Goal: Task Accomplishment & Management: Use online tool/utility

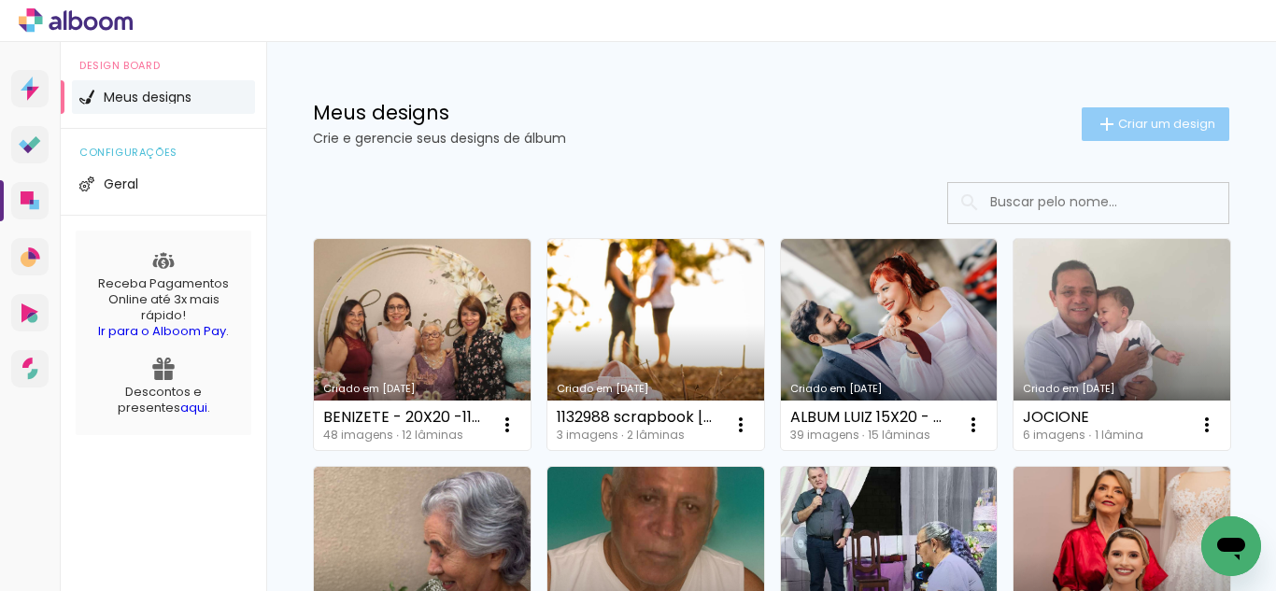
click at [1099, 137] on paper-button "Criar um design" at bounding box center [1155, 124] width 148 height 34
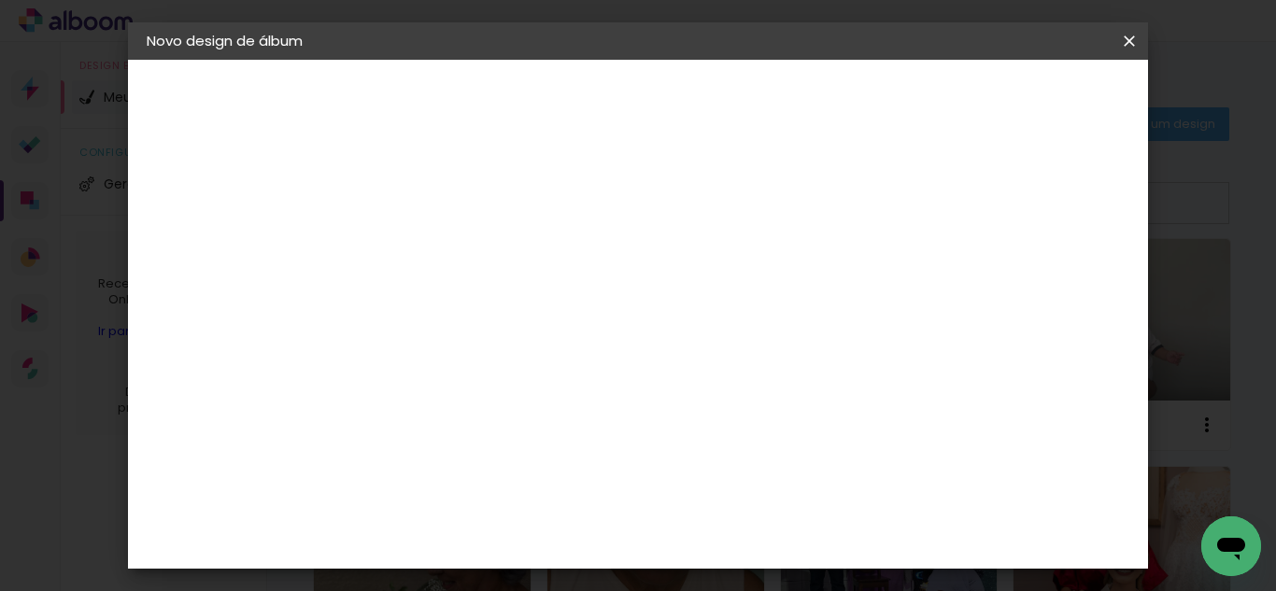
click at [452, 257] on input at bounding box center [452, 250] width 0 height 29
type input "20x30 -"
type paper-input "20x30 -"
type input "20x30 - eduarda - eventos"
type paper-input "20x30 - eduarda - eventos"
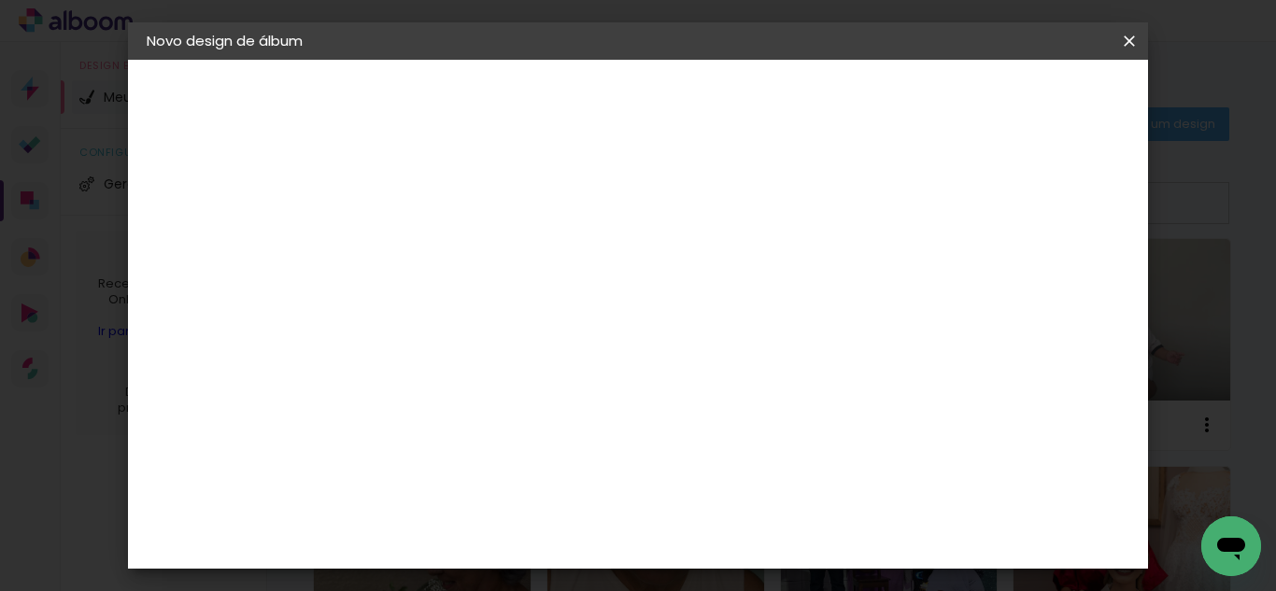
click at [643, 84] on paper-button "Avançar" at bounding box center [598, 99] width 92 height 32
click at [0, 0] on slot "Tamanho Livre" at bounding box center [0, 0] width 0 height 0
click at [801, 101] on paper-button "Avançar" at bounding box center [756, 99] width 92 height 32
drag, startPoint x: 403, startPoint y: 309, endPoint x: 376, endPoint y: 313, distance: 26.4
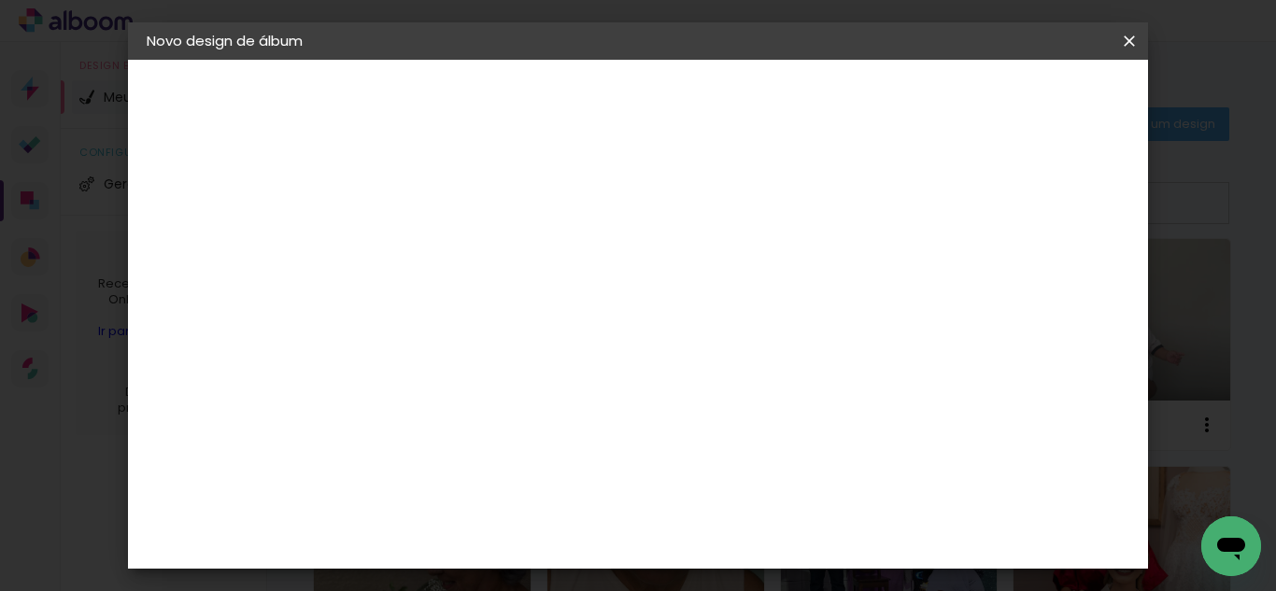
click at [376, 313] on input "30" at bounding box center [393, 305] width 49 height 28
type input "20"
type paper-input "20"
click at [754, 525] on input "60" at bounding box center [740, 535] width 49 height 28
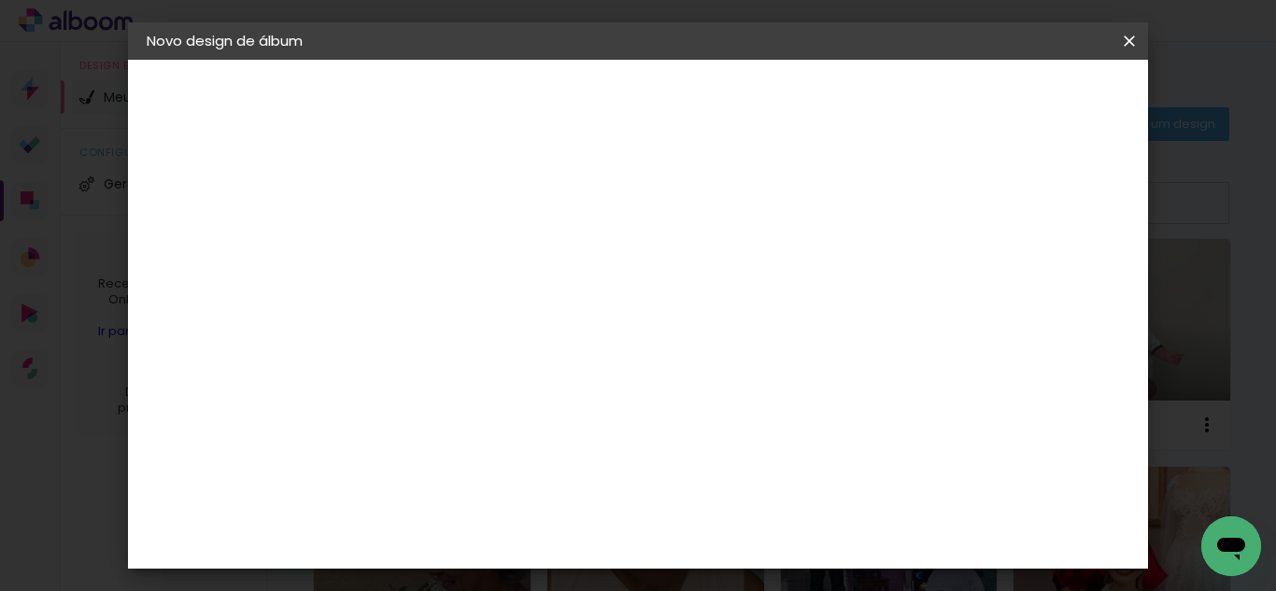
scroll to position [323, 0]
type input "40"
type paper-input "40"
click at [405, 327] on input "20" at bounding box center [393, 335] width 49 height 28
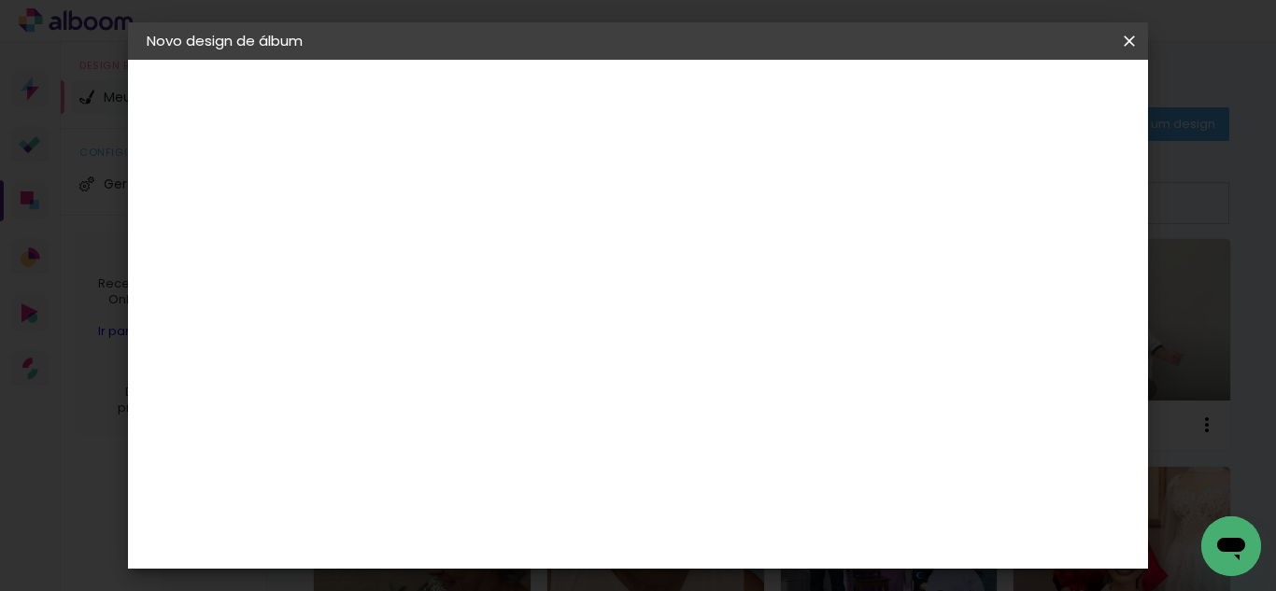
type input "30"
type paper-input "30"
type input "0"
type paper-input "0"
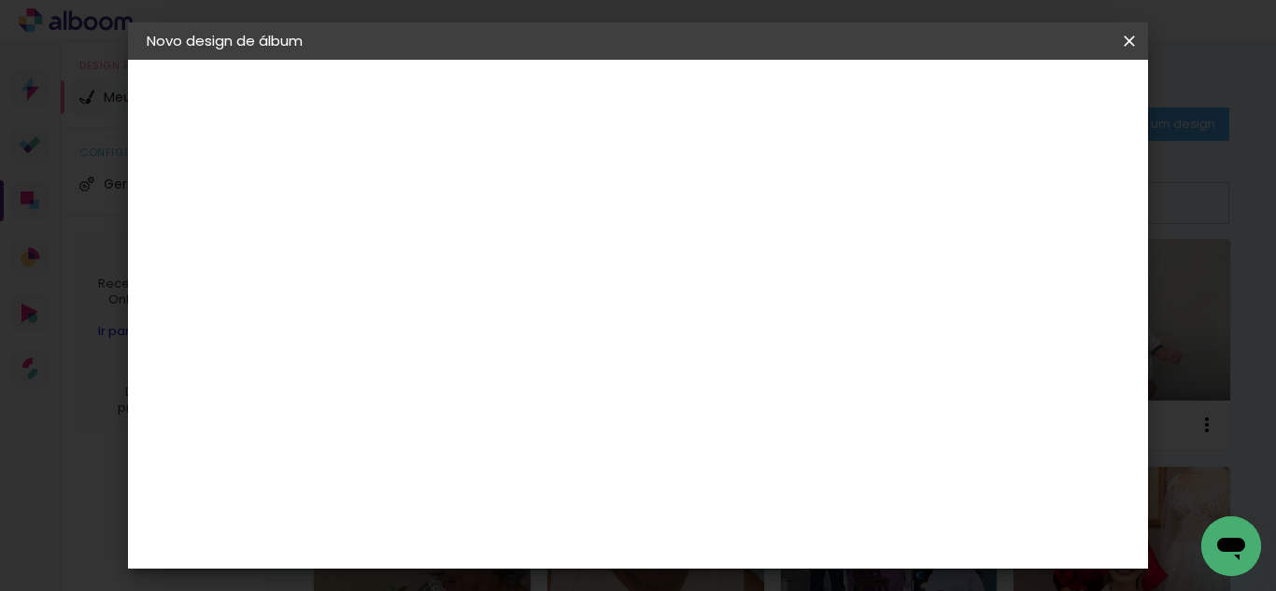
drag, startPoint x: 754, startPoint y: 455, endPoint x: 738, endPoint y: 459, distance: 16.3
click at [738, 459] on input "40" at bounding box center [740, 453] width 49 height 28
type input "60"
type paper-input "60"
click at [411, 348] on input "0" at bounding box center [393, 347] width 49 height 28
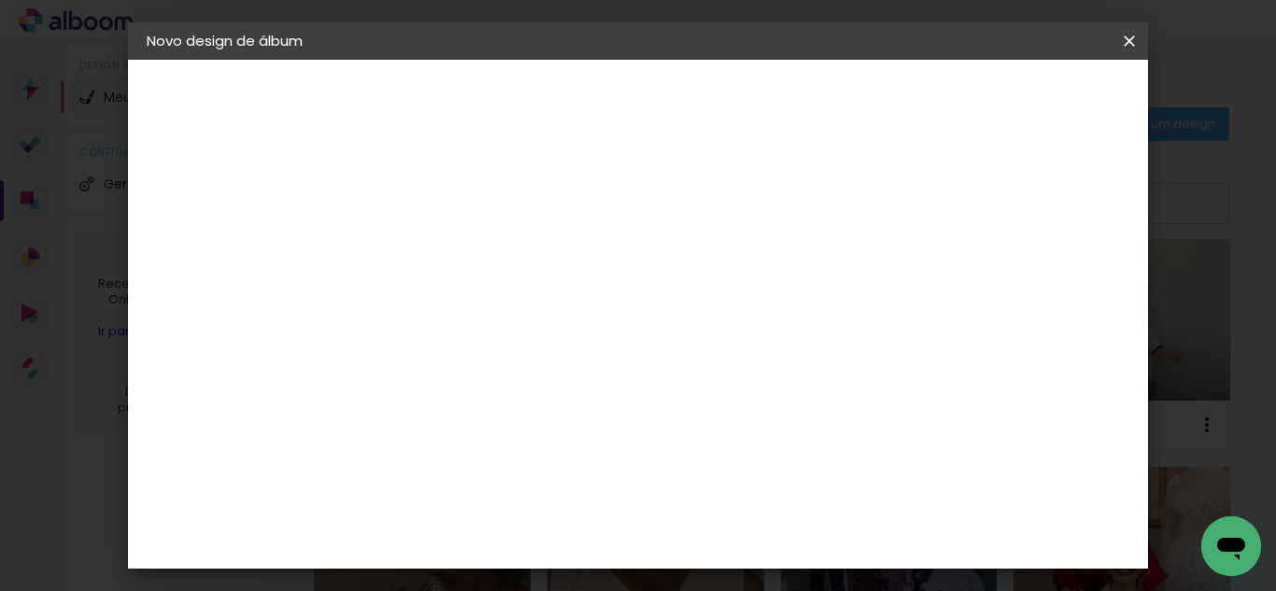
scroll to position [233, 0]
type input "20"
type paper-input "20"
click at [1012, 98] on span "Iniciar design" at bounding box center [969, 98] width 85 height 13
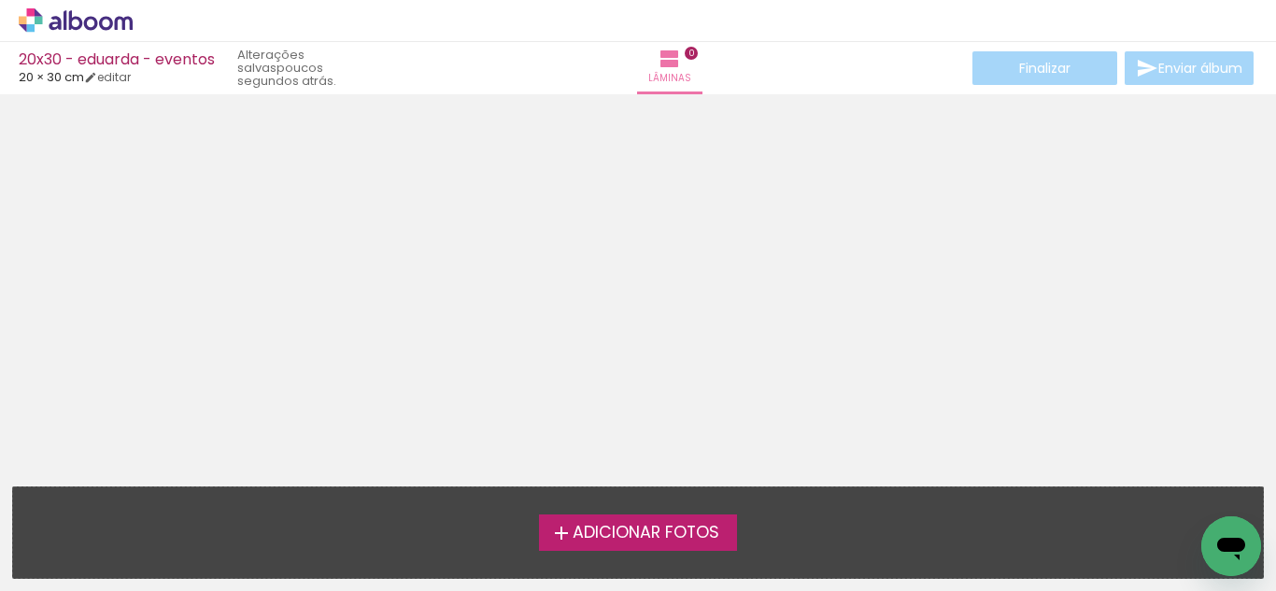
click at [557, 530] on iron-icon at bounding box center [561, 533] width 22 height 22
click at [0, 0] on input "file" at bounding box center [0, 0] width 0 height 0
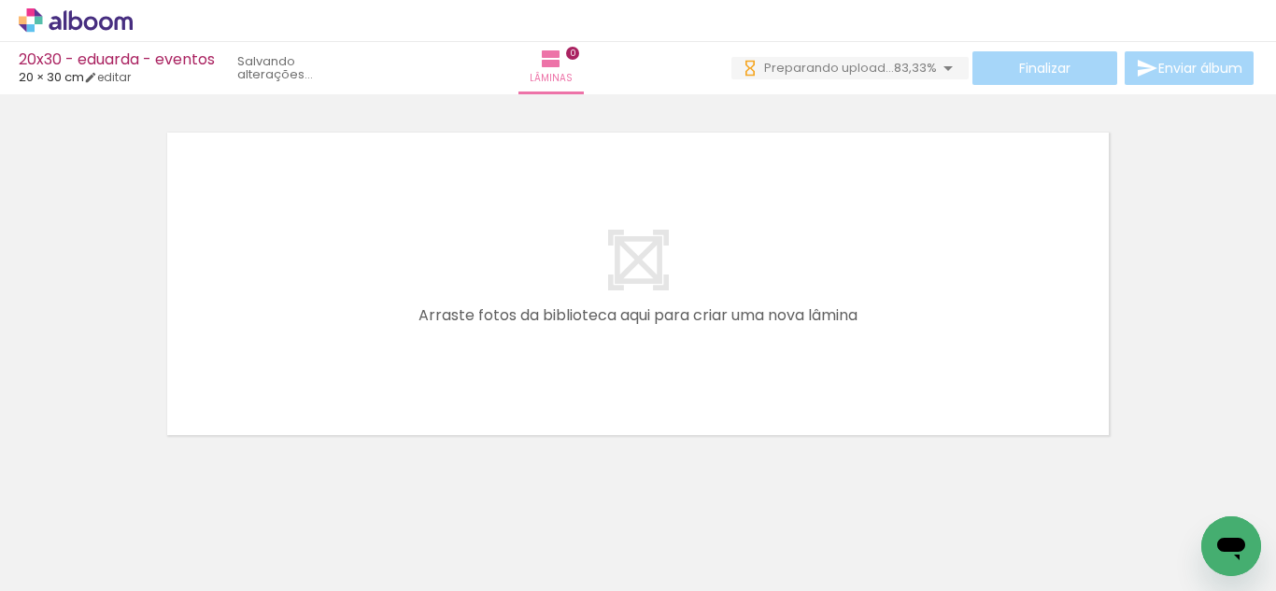
click at [824, 324] on quentale-layouter at bounding box center [638, 283] width 958 height 319
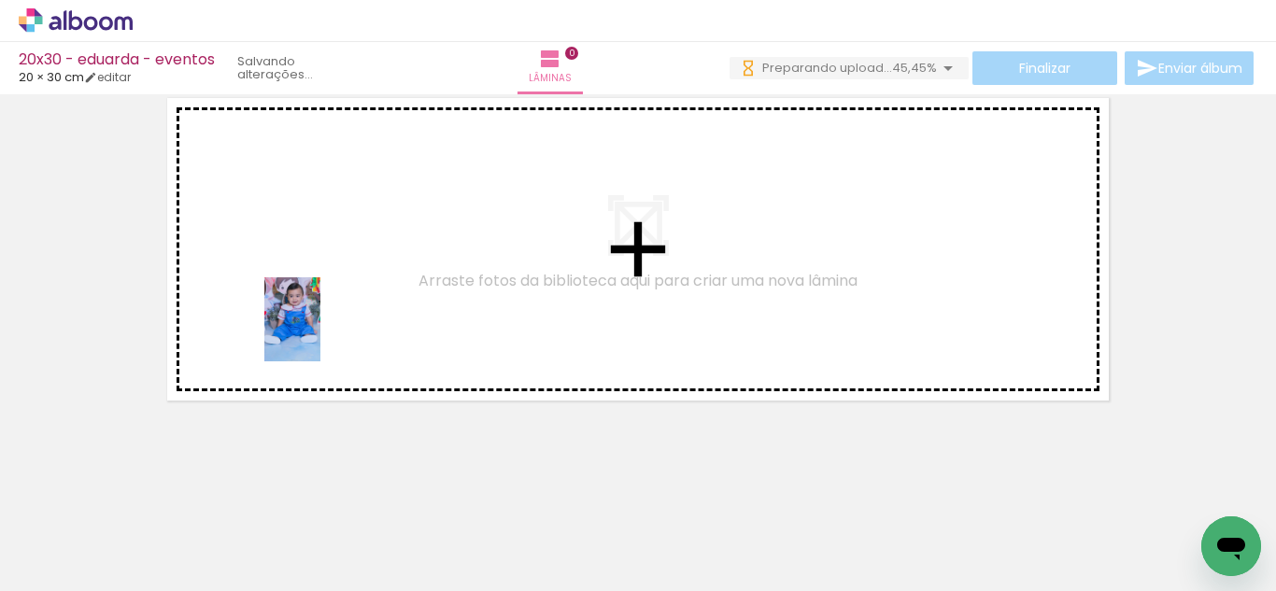
drag, startPoint x: 182, startPoint y: 526, endPoint x: 324, endPoint y: 319, distance: 250.5
click at [324, 319] on quentale-workspace at bounding box center [638, 295] width 1276 height 591
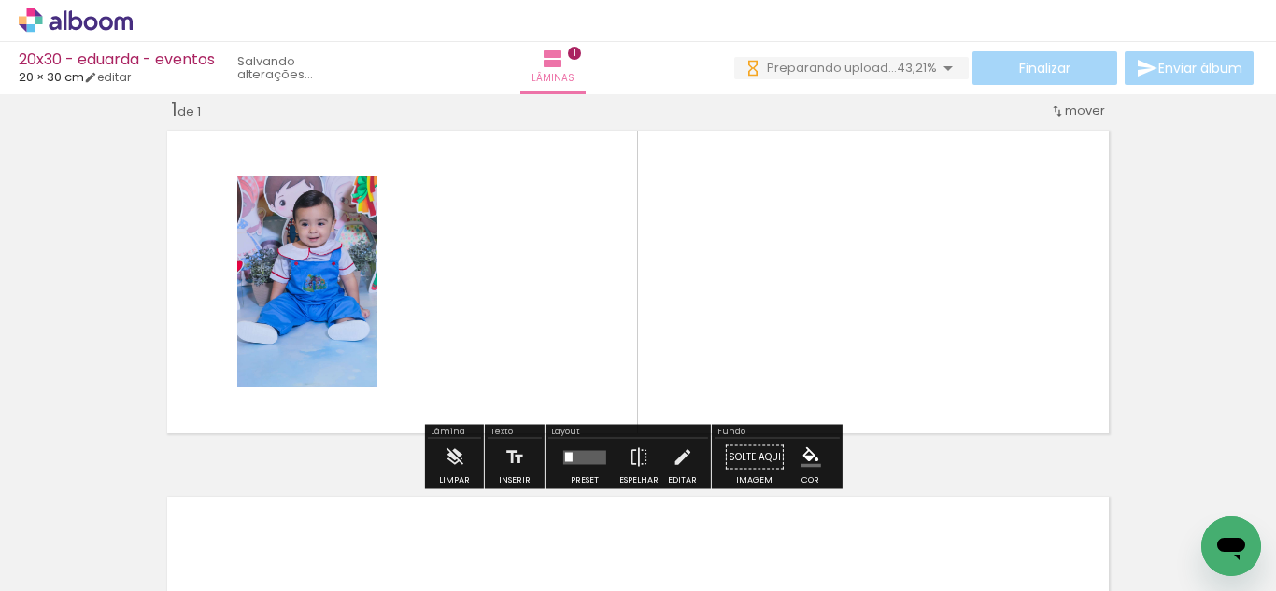
scroll to position [24, 0]
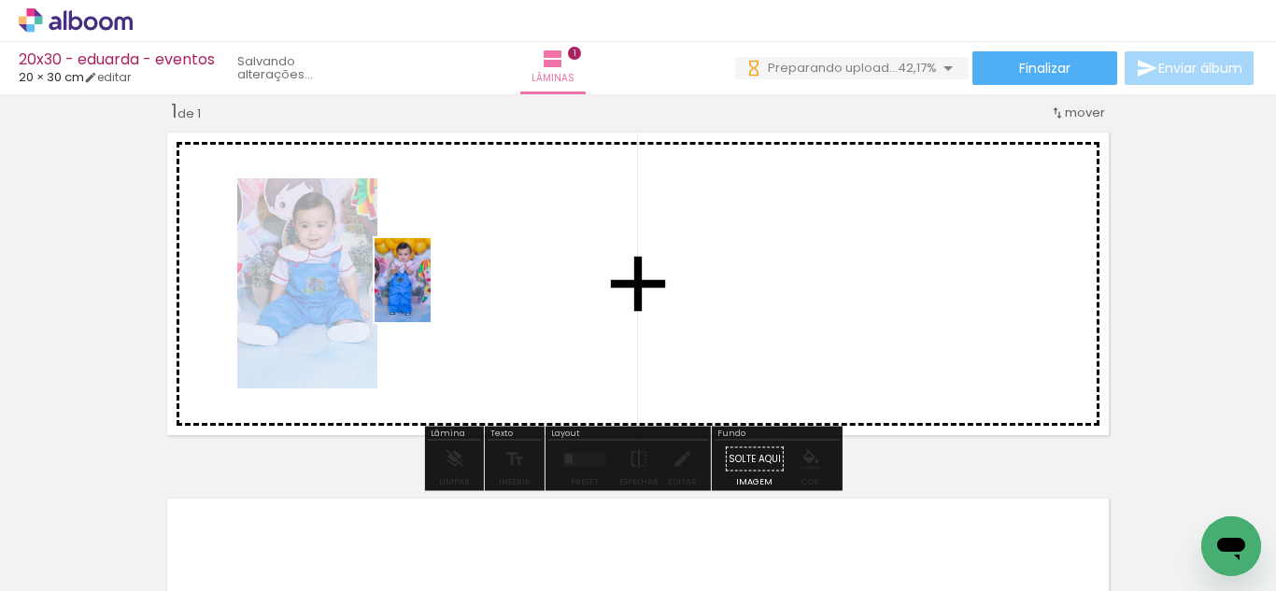
drag, startPoint x: 298, startPoint y: 539, endPoint x: 431, endPoint y: 294, distance: 278.3
click at [431, 294] on quentale-workspace at bounding box center [638, 295] width 1276 height 591
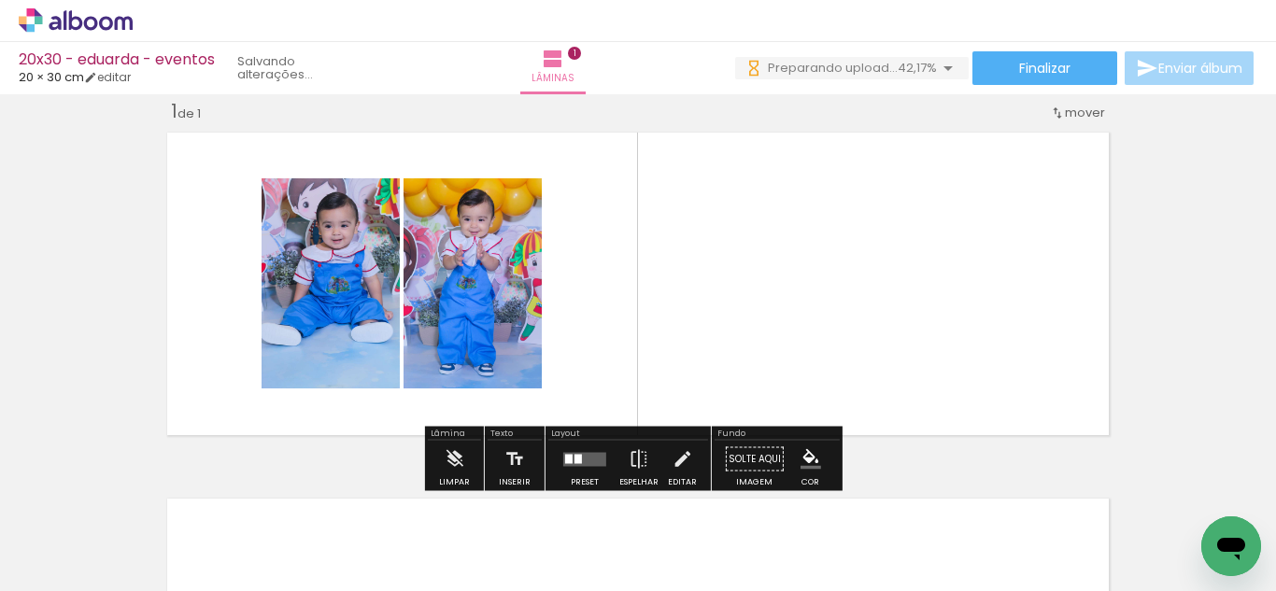
scroll to position [0, 0]
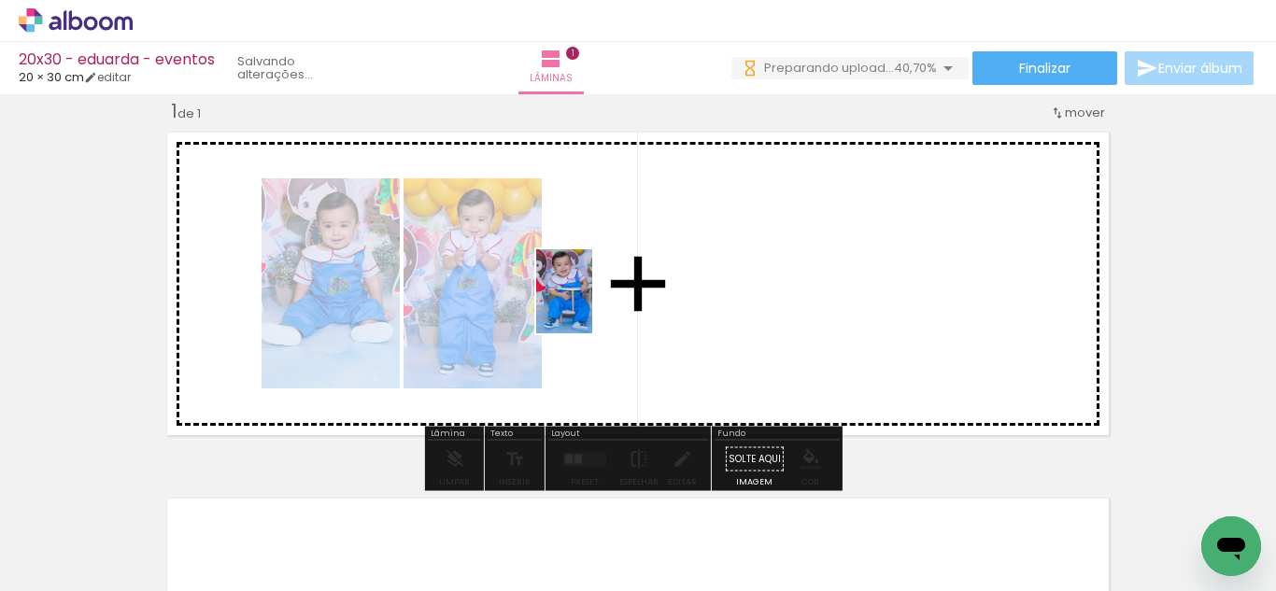
drag, startPoint x: 398, startPoint y: 542, endPoint x: 596, endPoint y: 299, distance: 313.3
click at [596, 299] on quentale-workspace at bounding box center [638, 295] width 1276 height 591
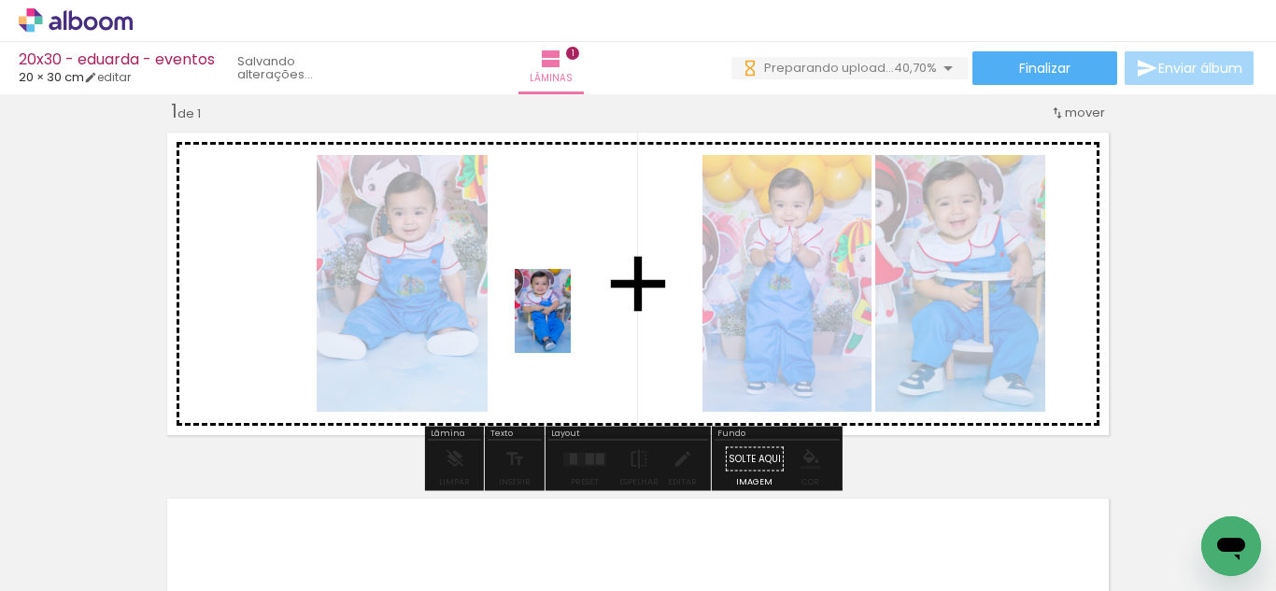
drag, startPoint x: 506, startPoint y: 535, endPoint x: 571, endPoint y: 320, distance: 224.3
click at [571, 320] on quentale-workspace at bounding box center [638, 295] width 1276 height 591
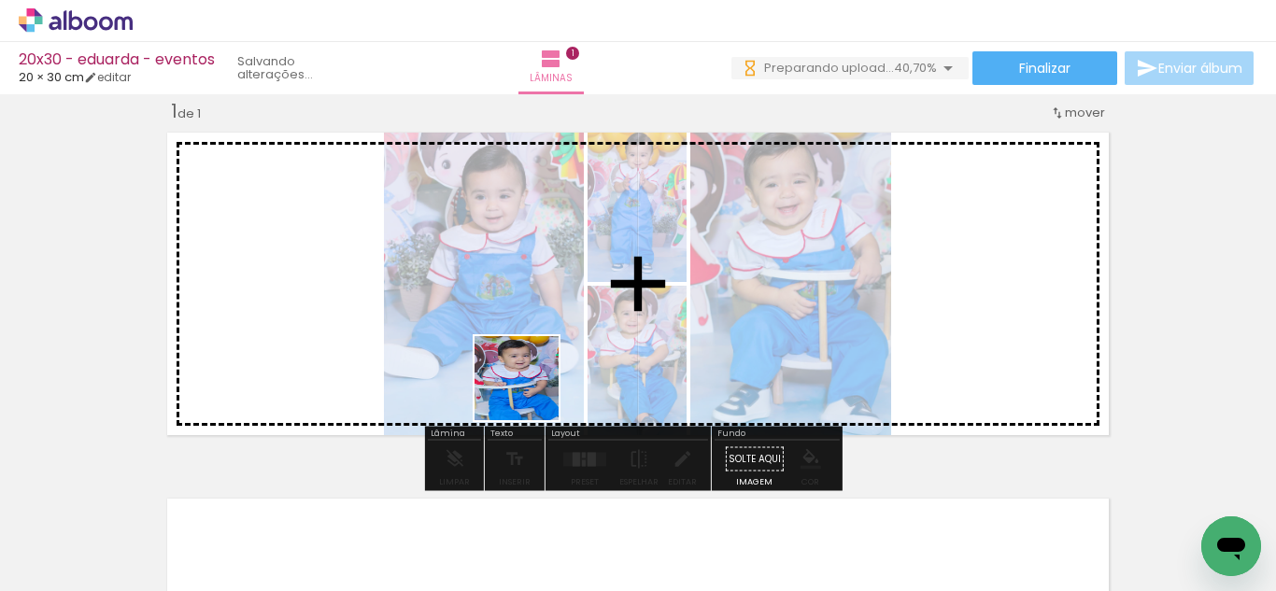
drag, startPoint x: 591, startPoint y: 538, endPoint x: 515, endPoint y: 347, distance: 205.3
click at [515, 347] on quentale-workspace at bounding box center [638, 295] width 1276 height 591
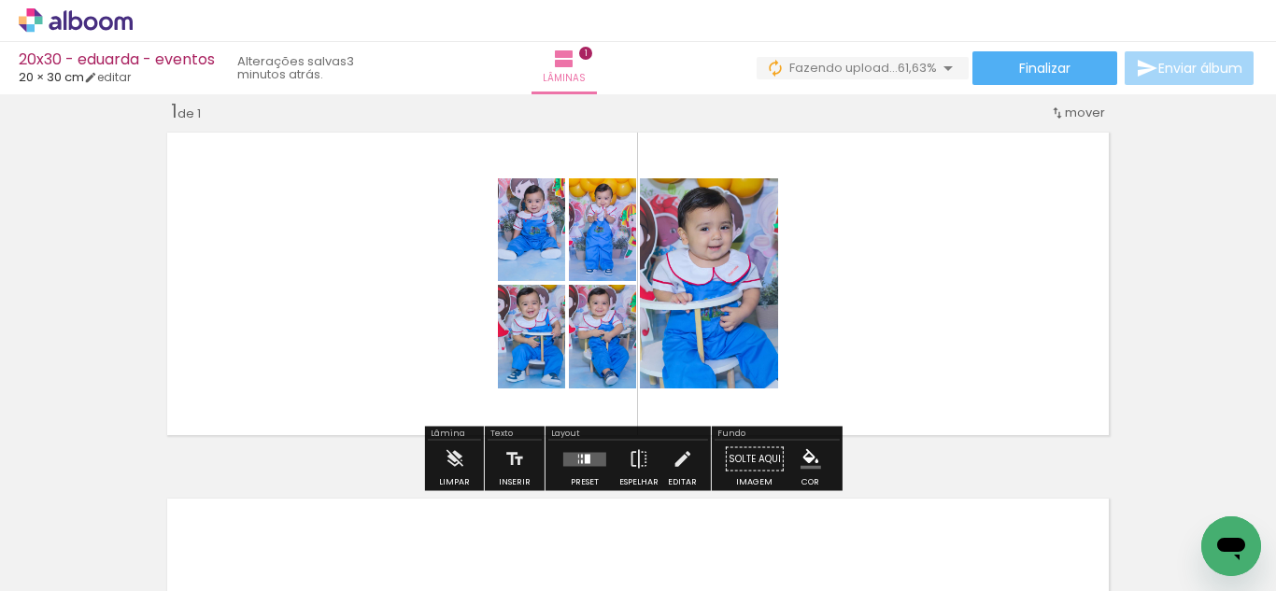
click at [581, 472] on div at bounding box center [584, 459] width 50 height 37
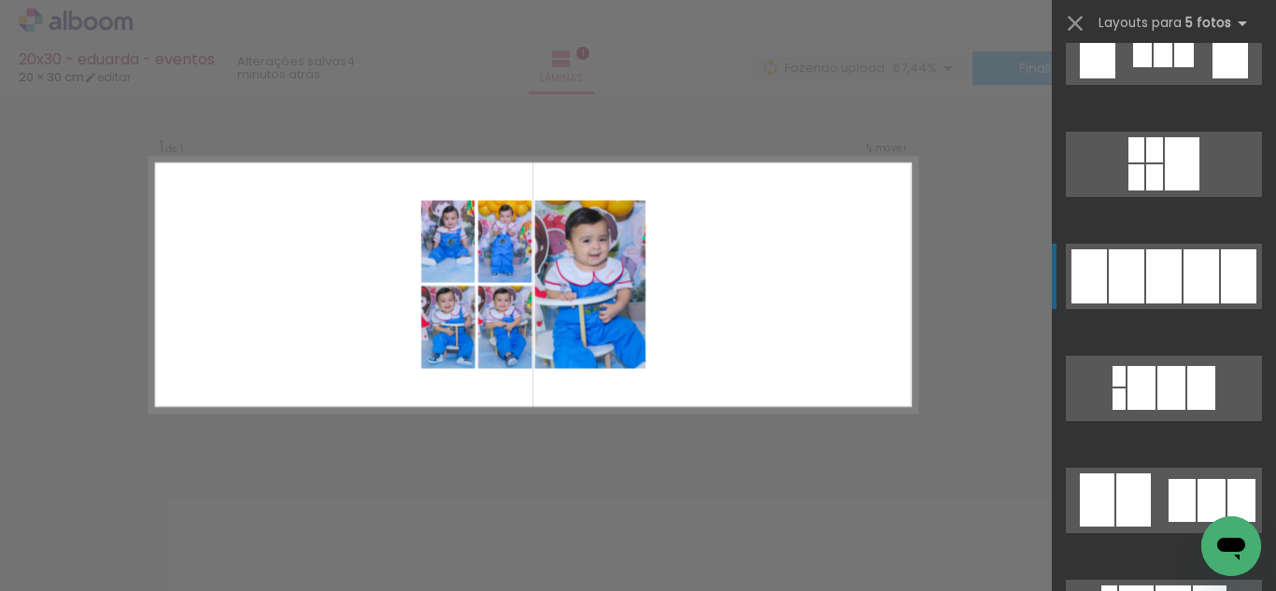
scroll to position [2708, 0]
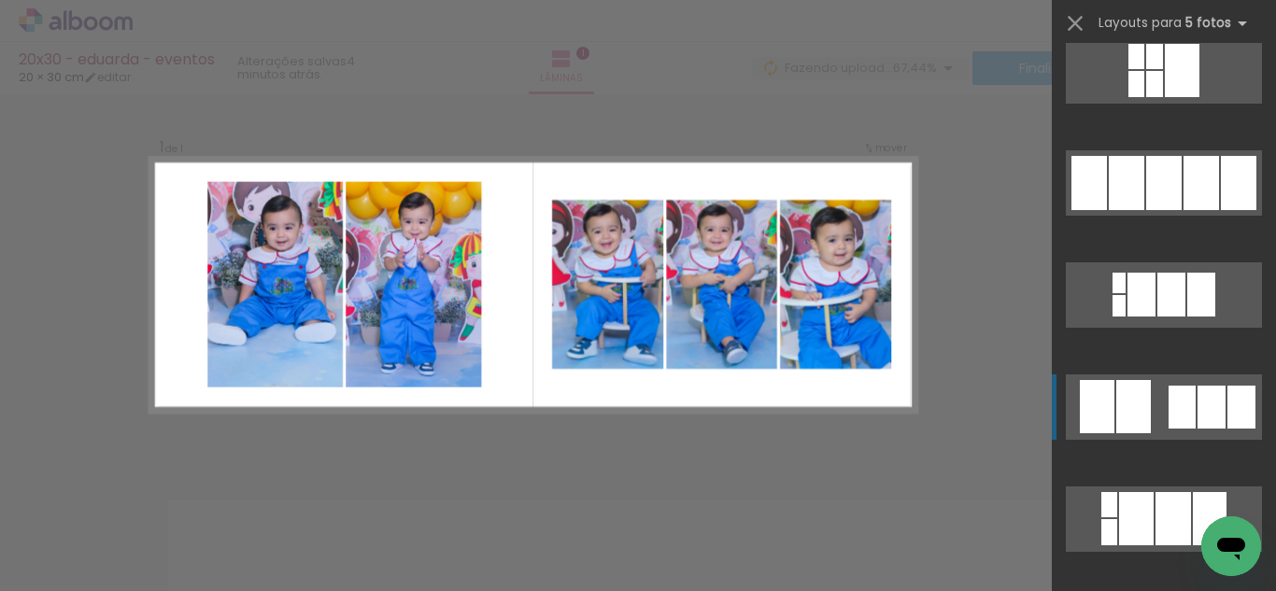
click at [1147, 417] on quentale-layouter at bounding box center [1164, 406] width 196 height 65
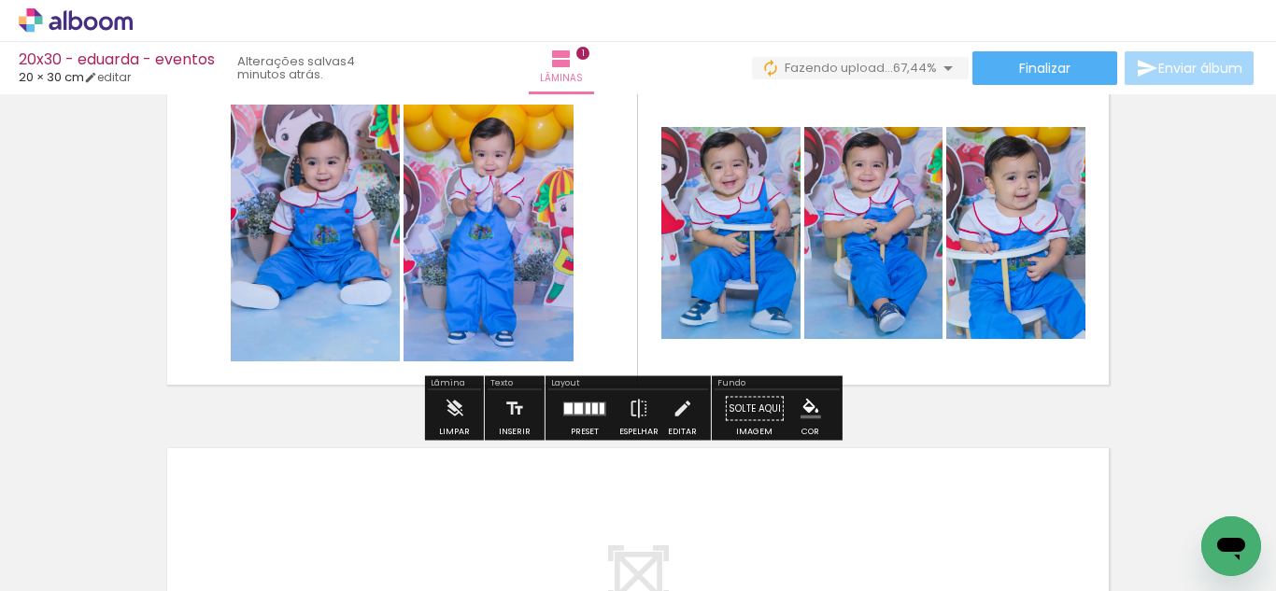
scroll to position [117, 0]
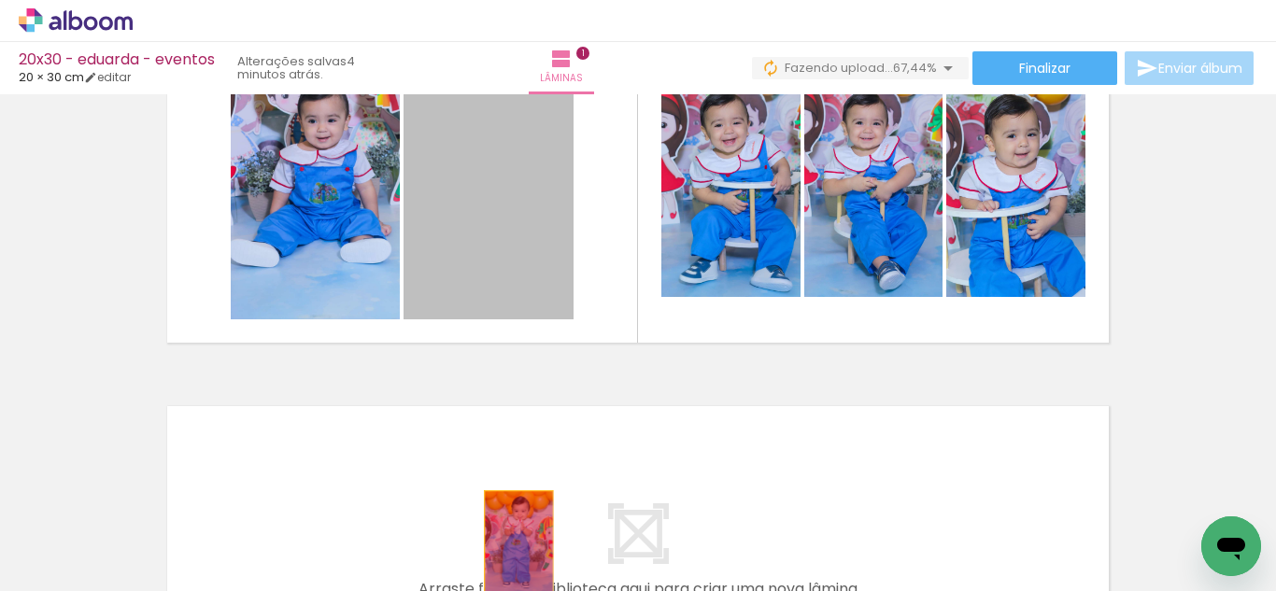
drag, startPoint x: 470, startPoint y: 211, endPoint x: 511, endPoint y: 543, distance: 334.1
click at [511, 543] on quentale-workspace at bounding box center [638, 295] width 1276 height 591
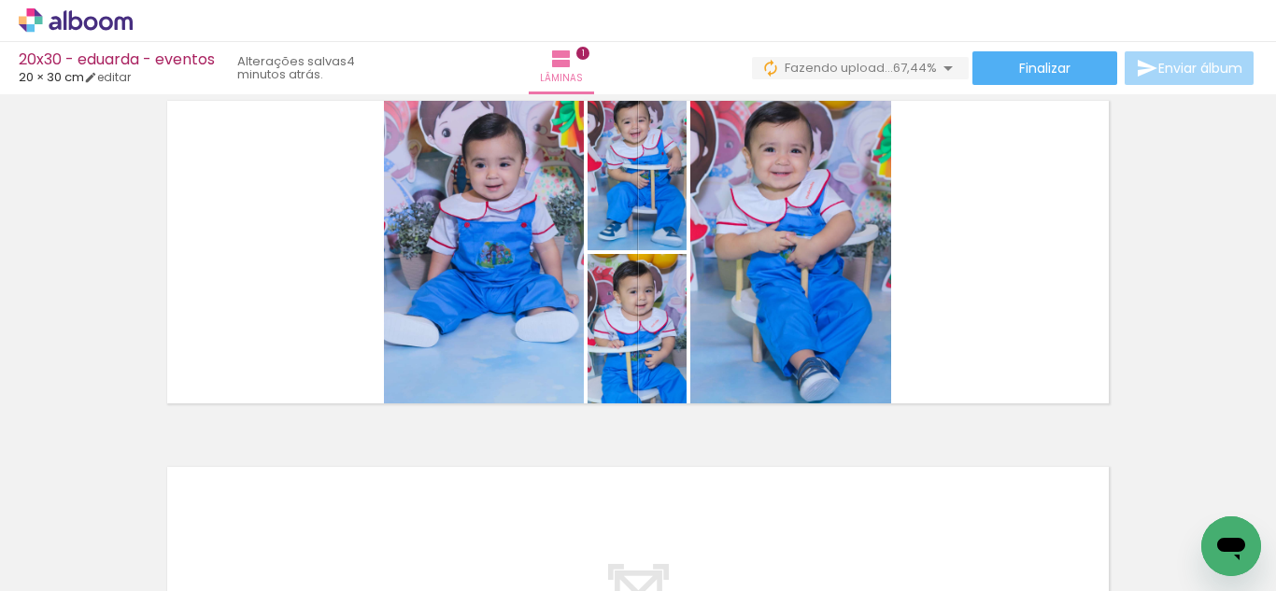
scroll to position [23, 0]
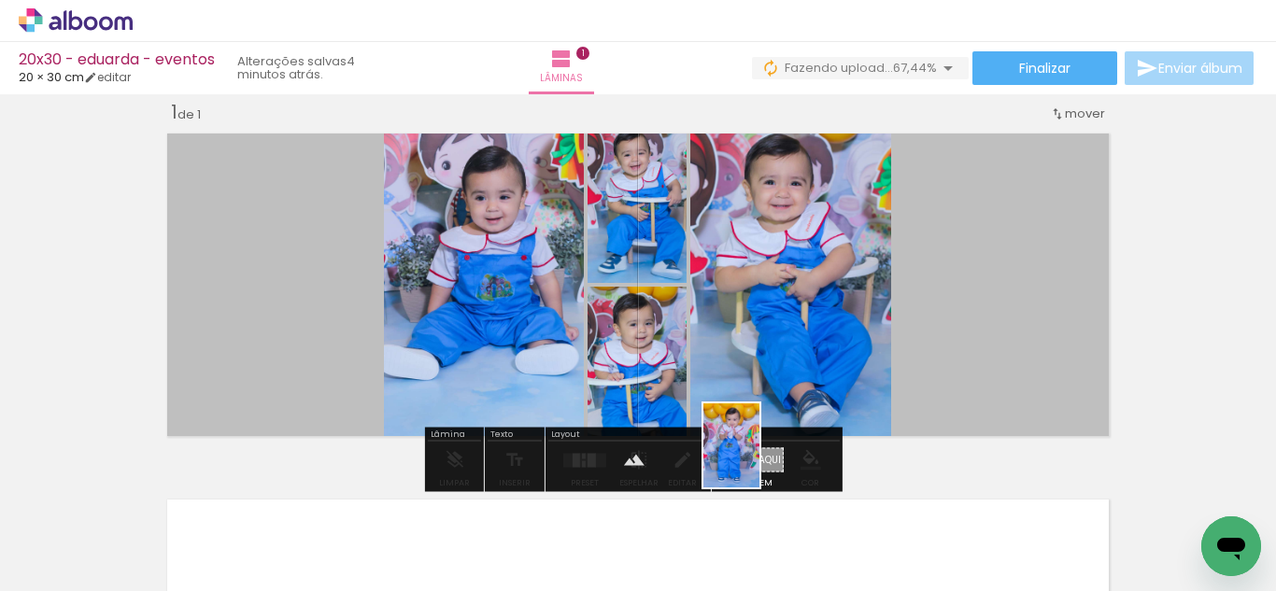
drag, startPoint x: 308, startPoint y: 550, endPoint x: 759, endPoint y: 459, distance: 460.1
click at [759, 459] on quentale-workspace at bounding box center [638, 295] width 1276 height 591
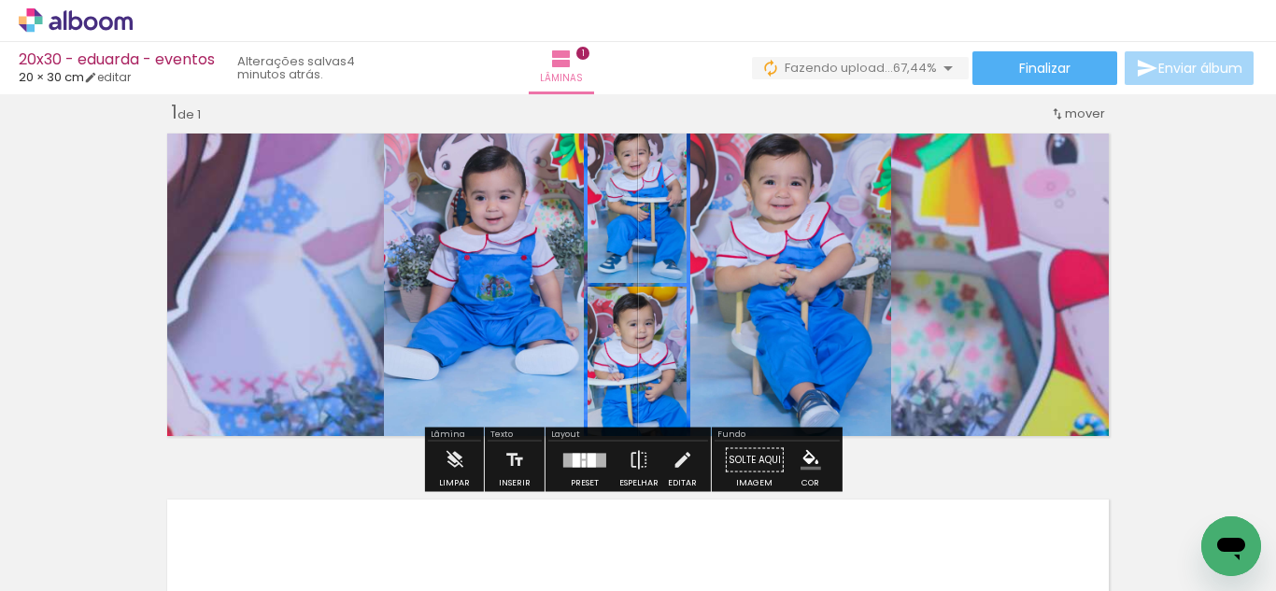
click at [971, 322] on quentale-layouter at bounding box center [638, 284] width 958 height 319
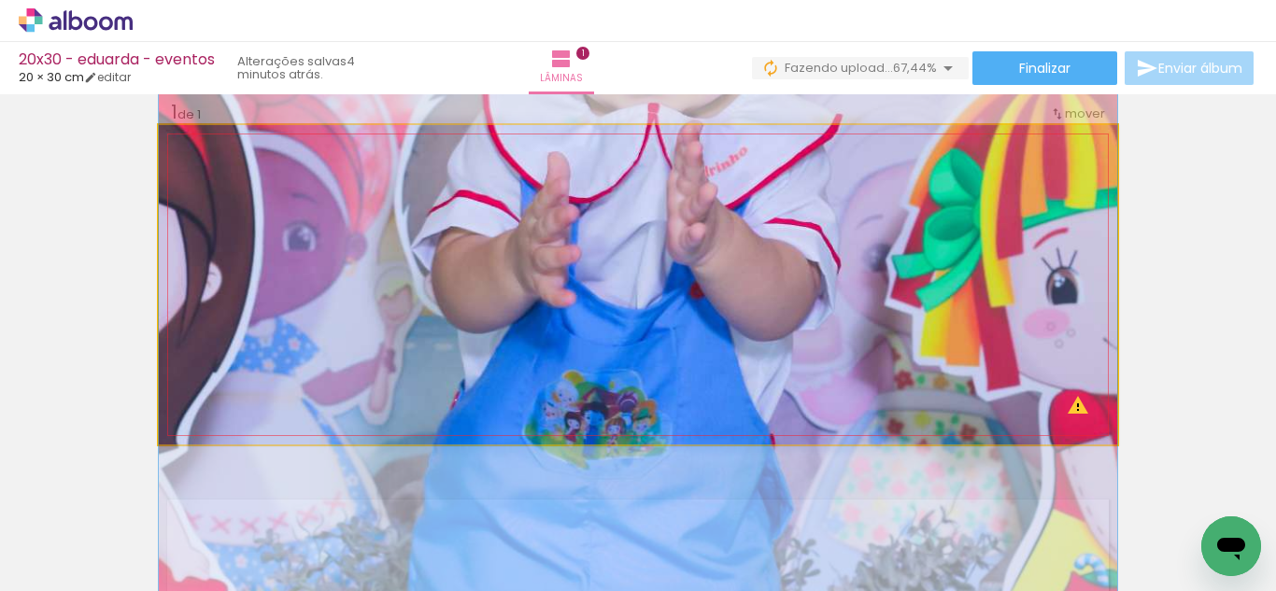
drag, startPoint x: 978, startPoint y: 278, endPoint x: 974, endPoint y: 372, distance: 93.5
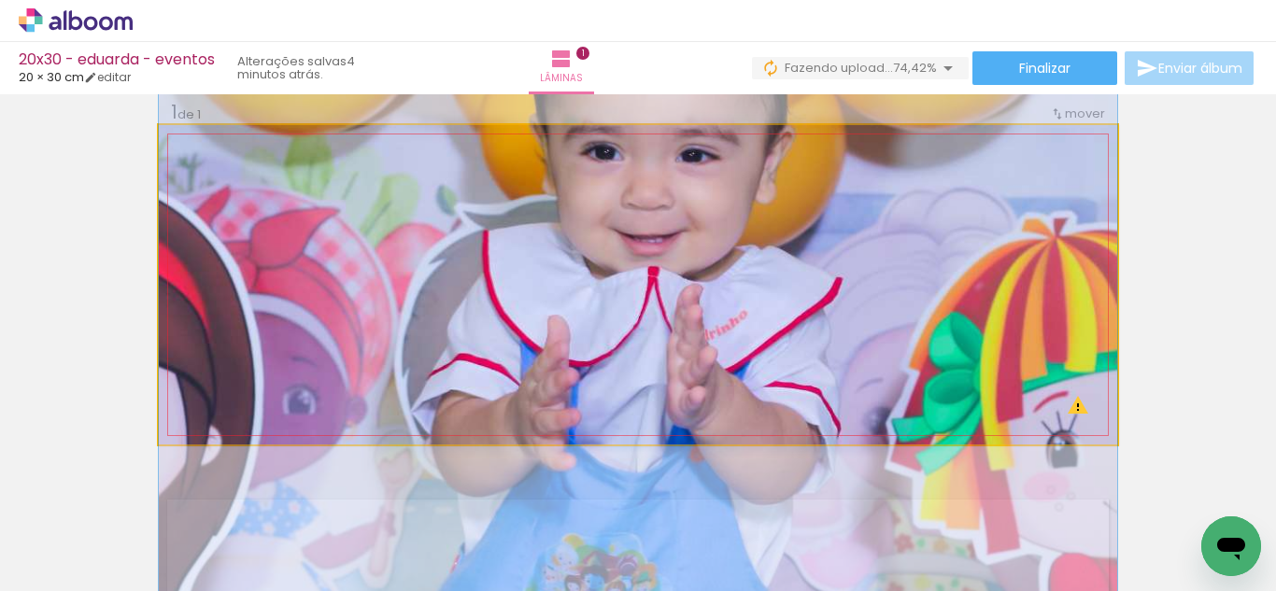
drag, startPoint x: 901, startPoint y: 243, endPoint x: 900, endPoint y: 290, distance: 47.6
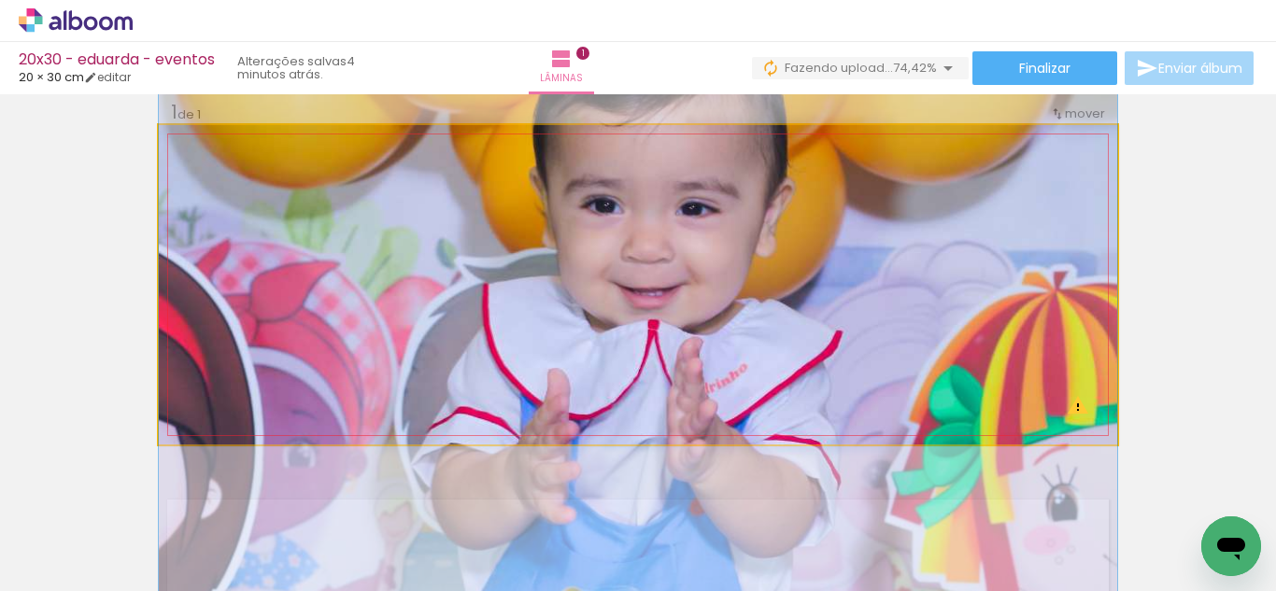
drag, startPoint x: 904, startPoint y: 241, endPoint x: 901, endPoint y: 270, distance: 29.1
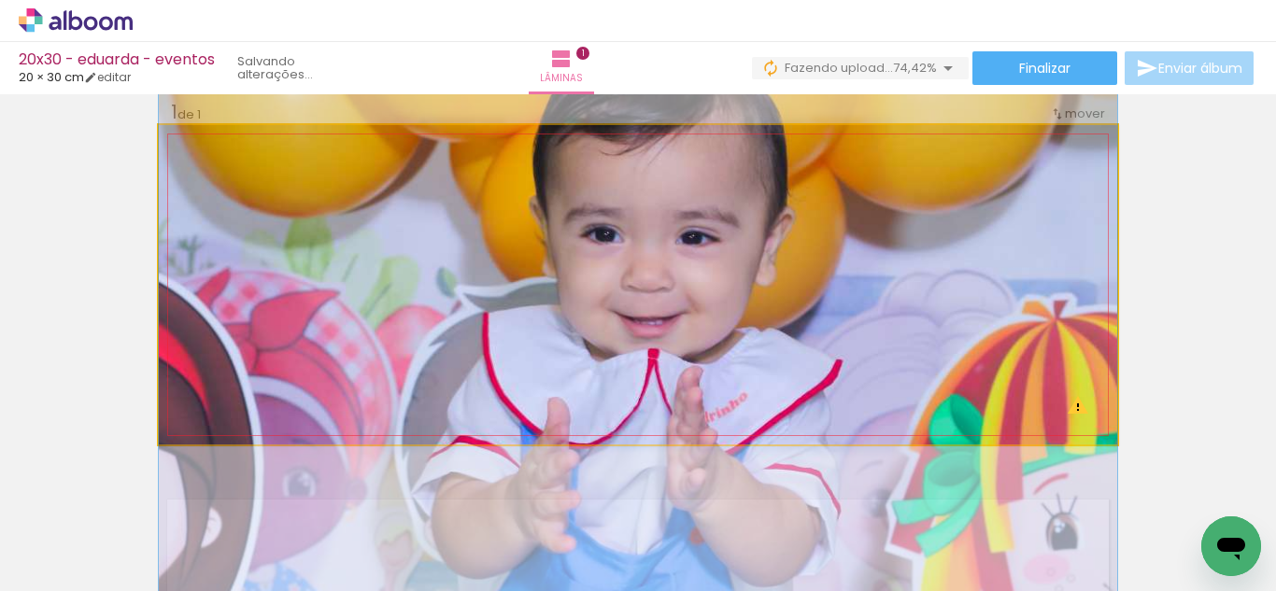
drag, startPoint x: 904, startPoint y: 256, endPoint x: 905, endPoint y: 275, distance: 18.7
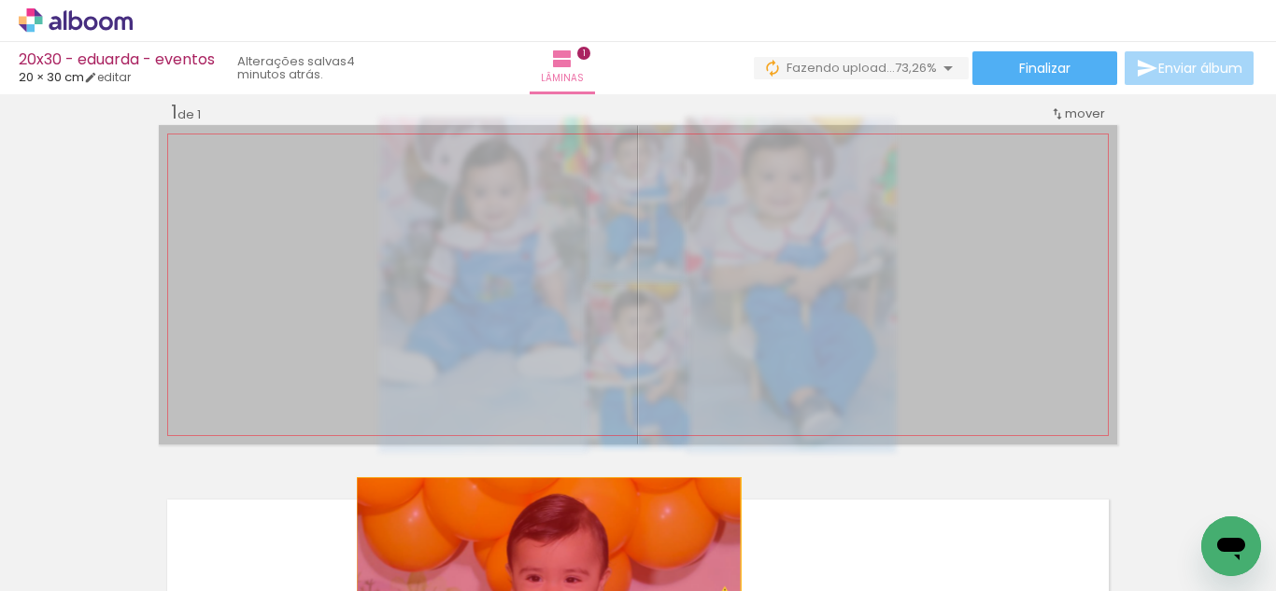
drag, startPoint x: 557, startPoint y: 310, endPoint x: 518, endPoint y: 576, distance: 268.9
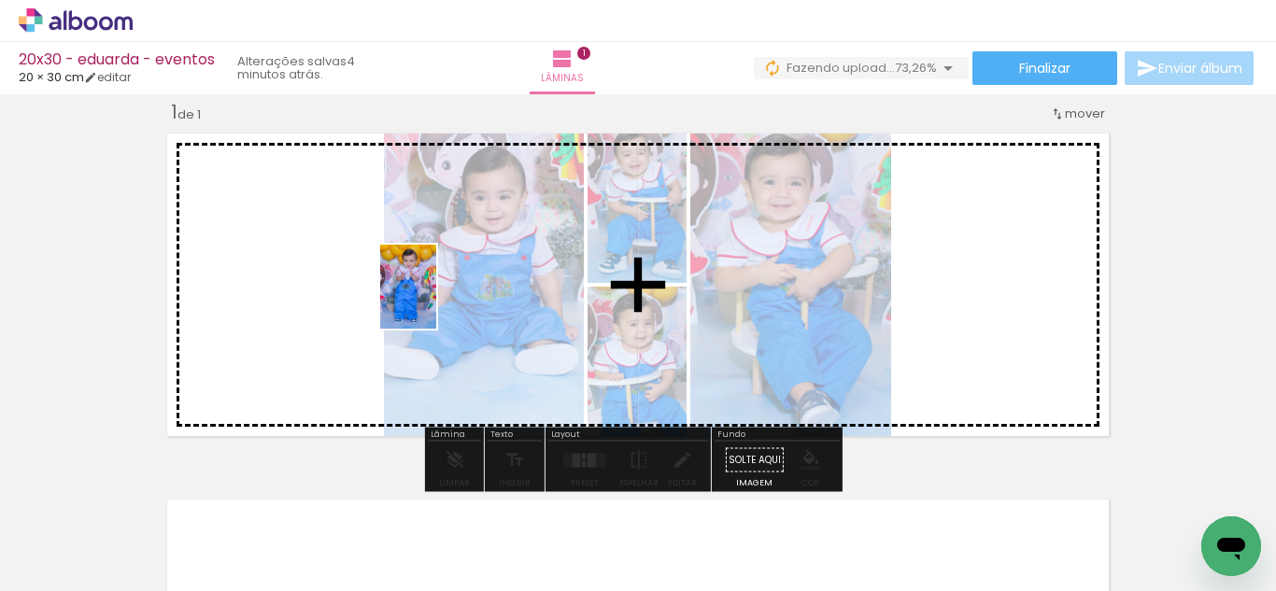
drag, startPoint x: 306, startPoint y: 550, endPoint x: 431, endPoint y: 287, distance: 291.2
click at [434, 285] on quentale-workspace at bounding box center [638, 295] width 1276 height 591
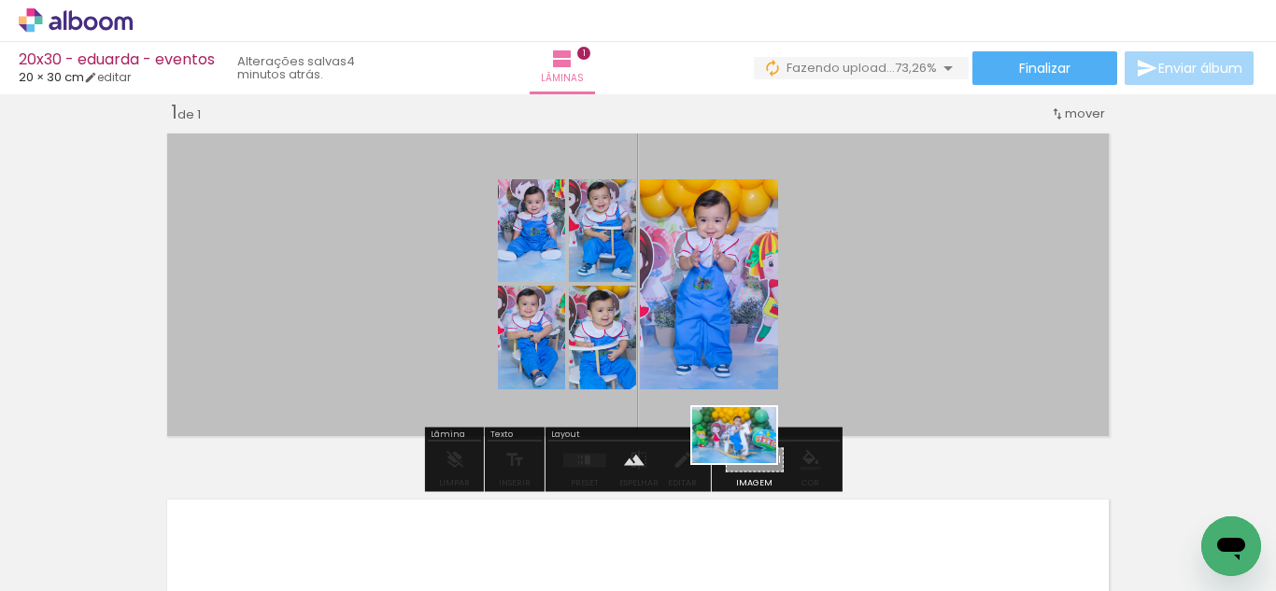
drag, startPoint x: 720, startPoint y: 546, endPoint x: 748, endPoint y: 463, distance: 87.7
click at [748, 463] on quentale-workspace at bounding box center [638, 295] width 1276 height 591
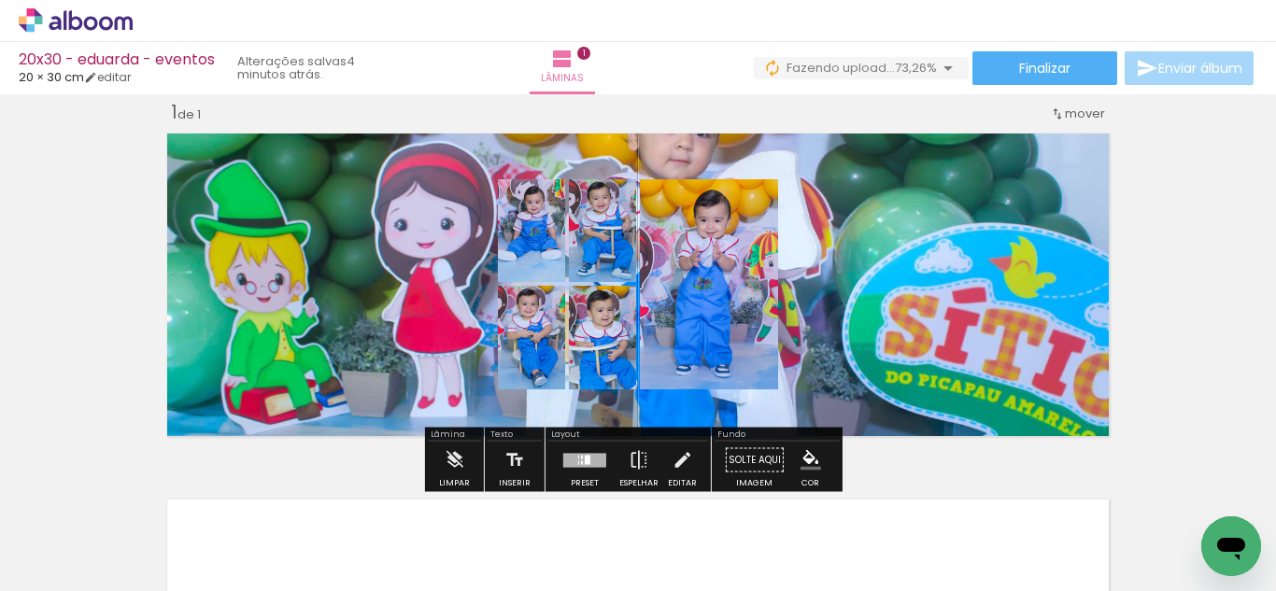
click at [877, 342] on quentale-layouter at bounding box center [638, 284] width 958 height 319
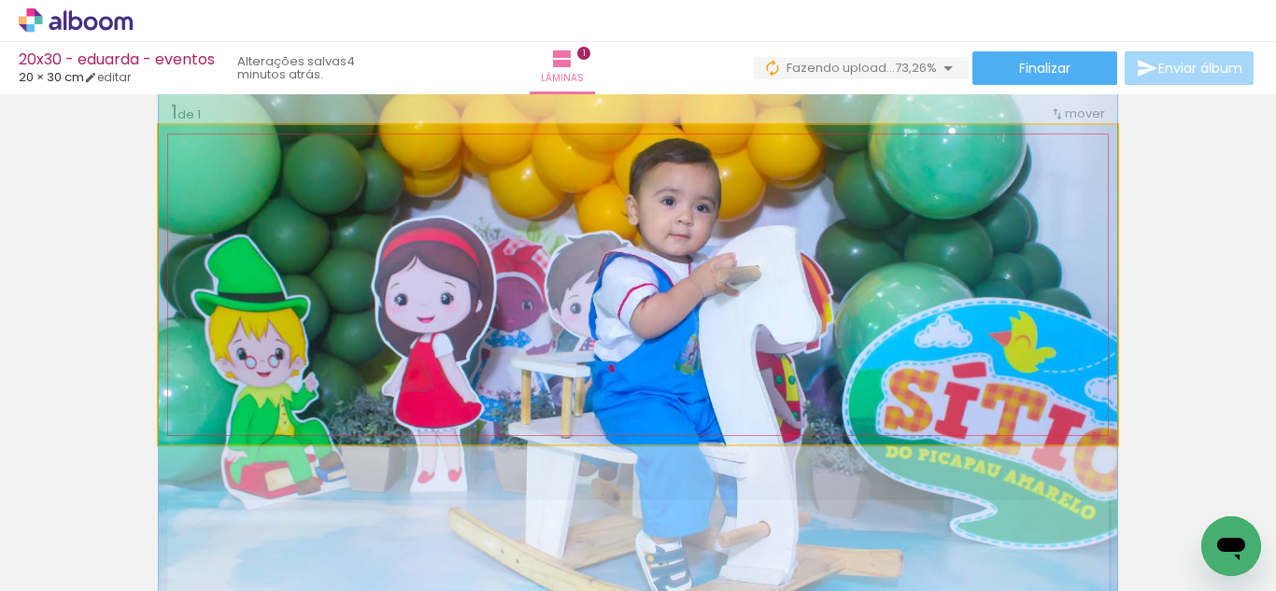
drag, startPoint x: 945, startPoint y: 255, endPoint x: 944, endPoint y: 330, distance: 74.7
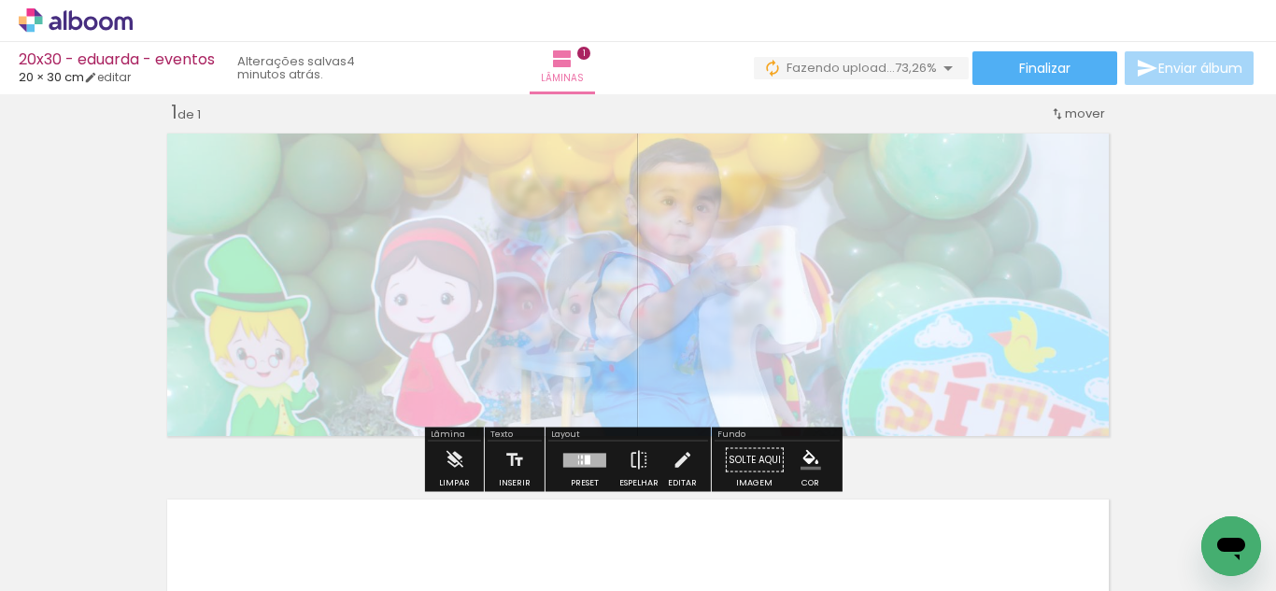
drag, startPoint x: 429, startPoint y: 176, endPoint x: 379, endPoint y: 182, distance: 49.9
type paper-slider "30"
click at [379, 182] on div at bounding box center [383, 173] width 30 height 30
click at [130, 248] on div "Inserir lâmina 1 de 1 O Designbox precisará aumentar a sua imagem em 205% para …" at bounding box center [638, 444] width 1276 height 733
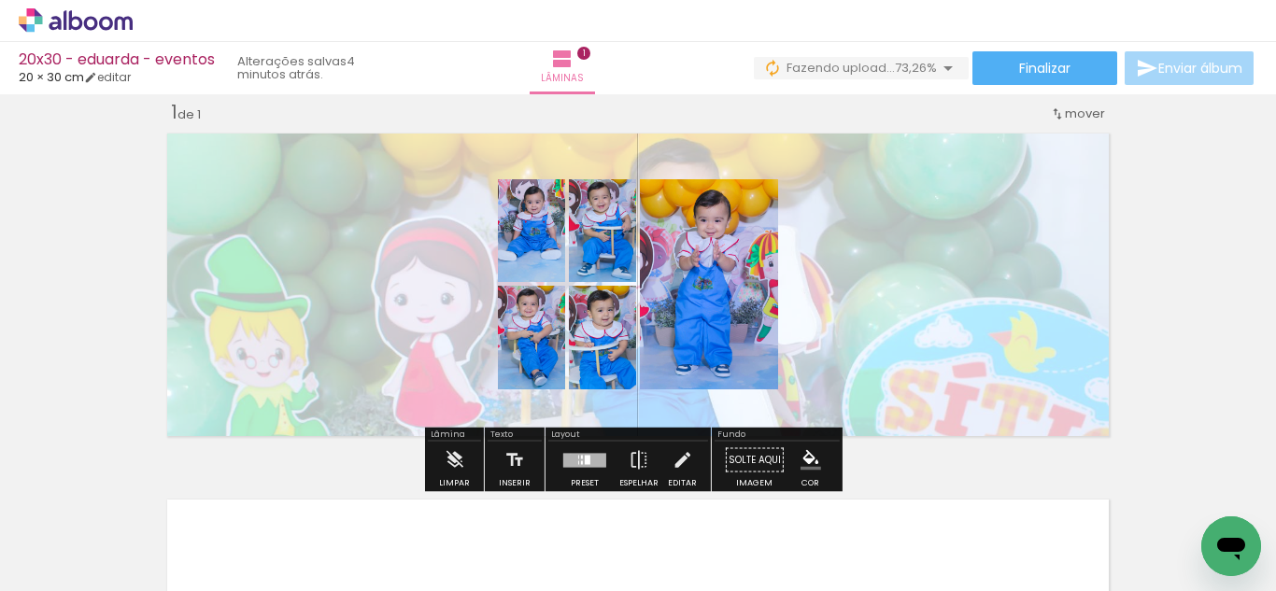
click at [566, 454] on div at bounding box center [584, 460] width 43 height 14
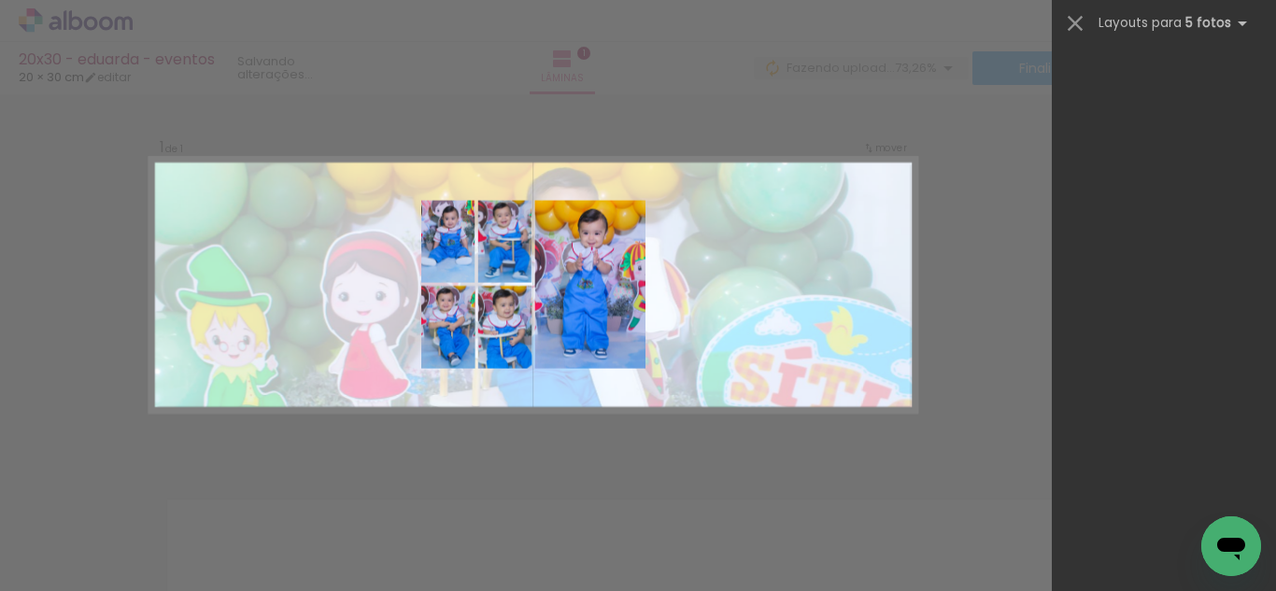
scroll to position [0, 0]
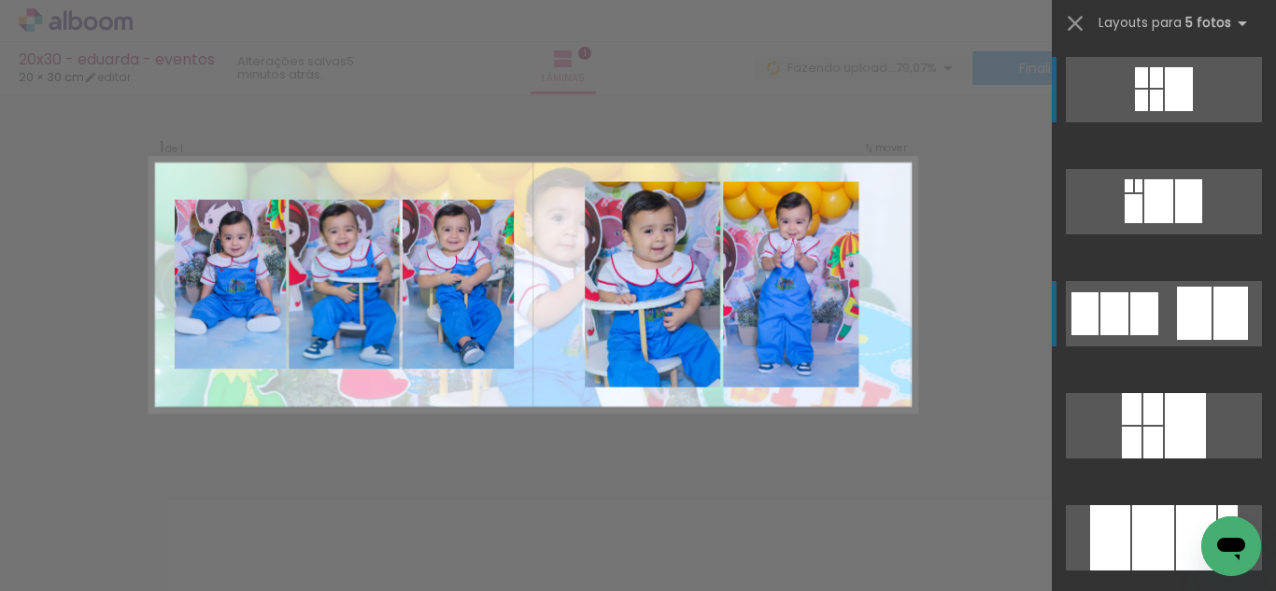
click at [1151, 322] on div at bounding box center [1144, 313] width 28 height 43
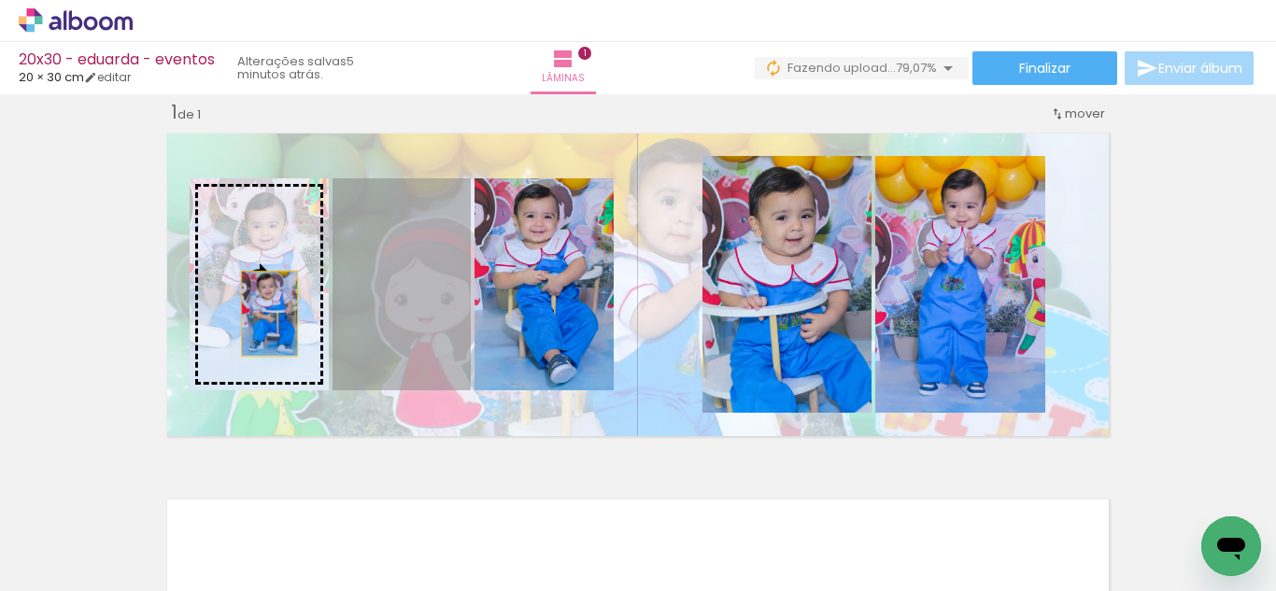
drag, startPoint x: 402, startPoint y: 322, endPoint x: 261, endPoint y: 313, distance: 141.3
click at [0, 0] on slot at bounding box center [0, 0] width 0 height 0
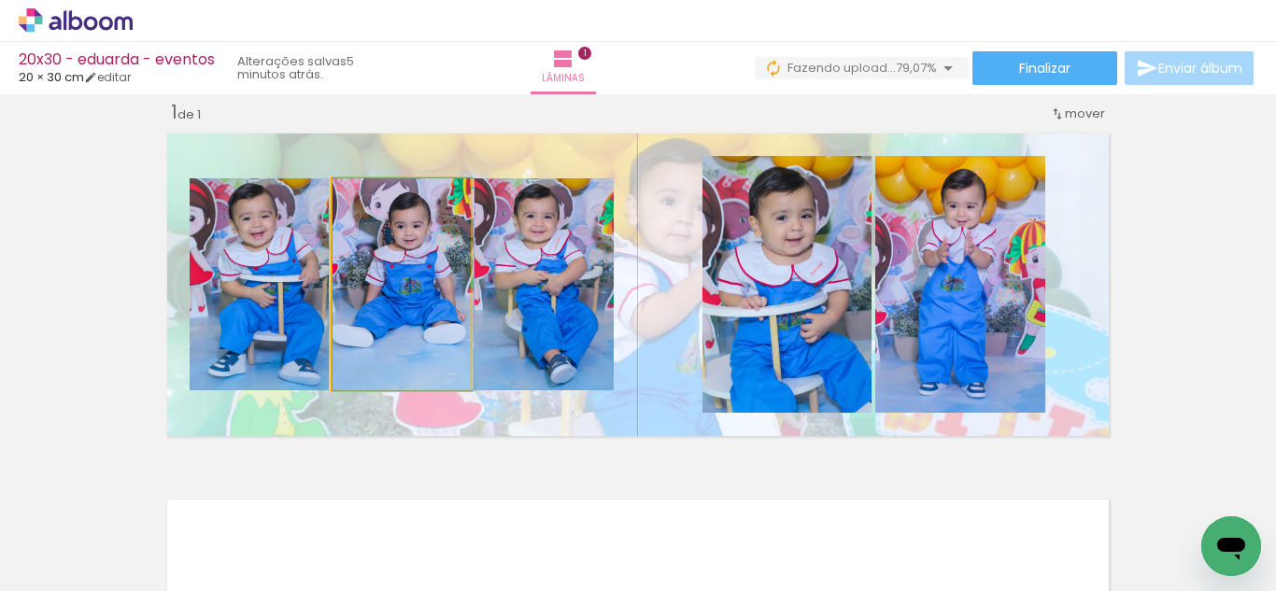
drag, startPoint x: 370, startPoint y: 298, endPoint x: 408, endPoint y: 298, distance: 38.3
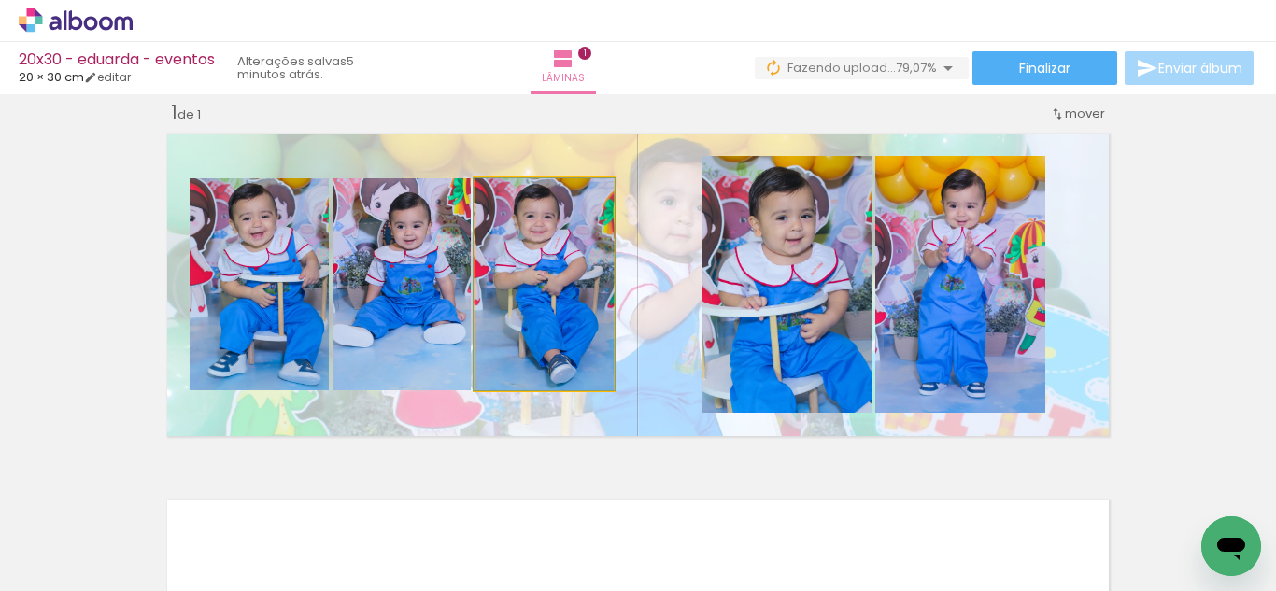
click at [516, 298] on quentale-photo at bounding box center [543, 284] width 139 height 212
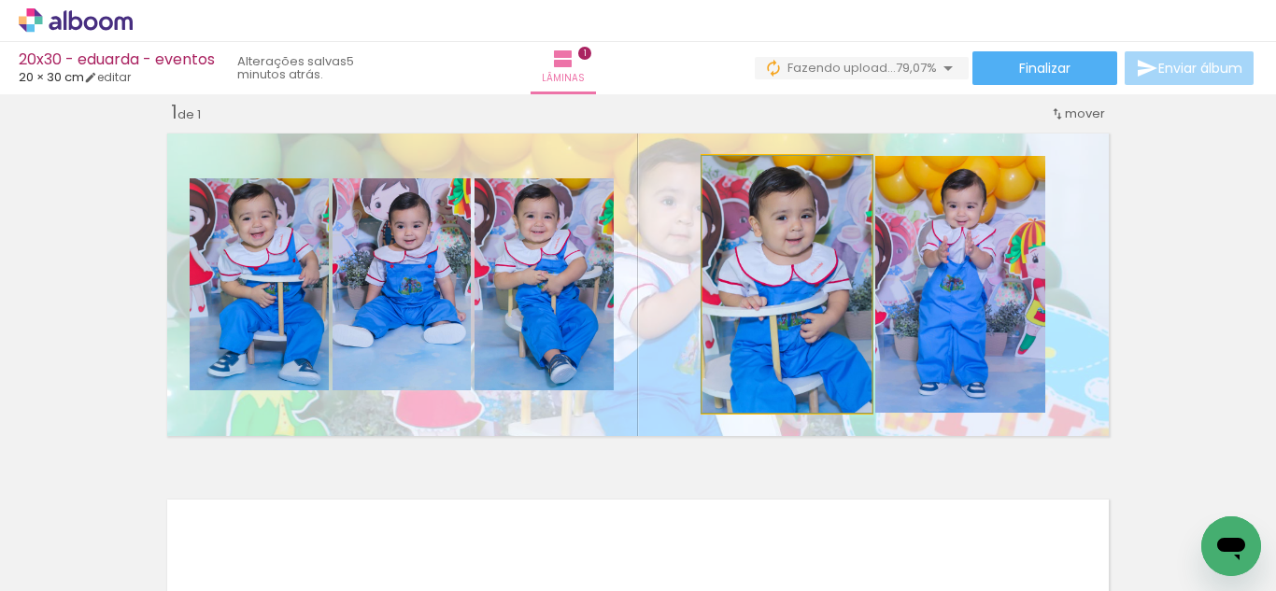
click at [759, 292] on quentale-photo at bounding box center [786, 284] width 169 height 257
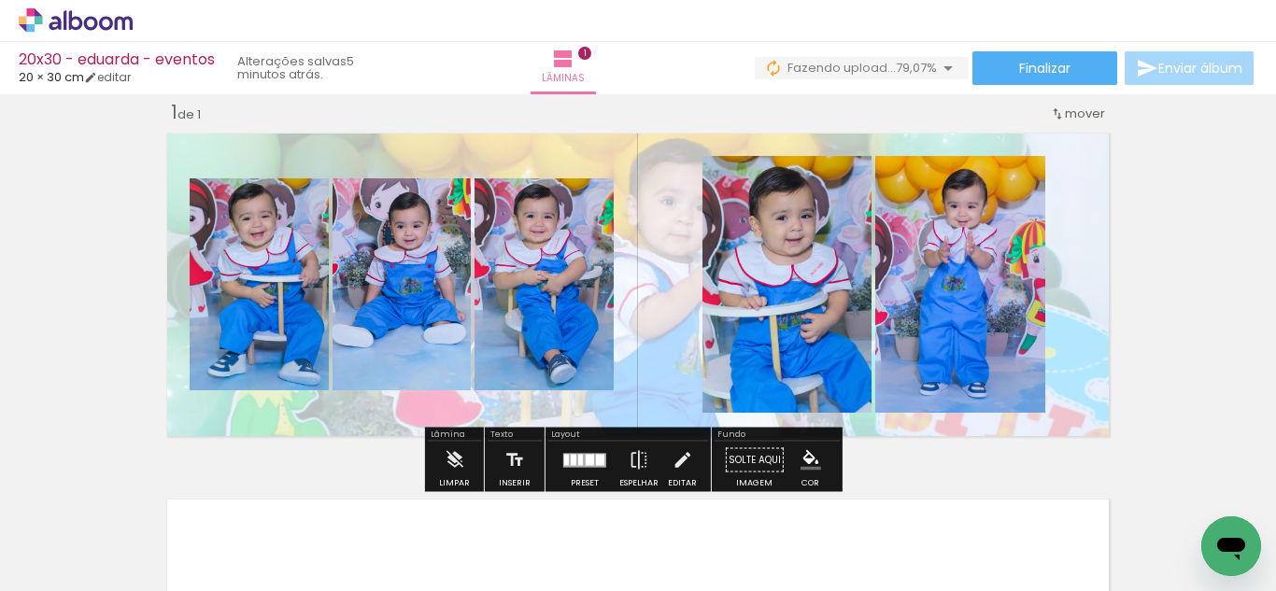
click at [635, 270] on quentale-layouter at bounding box center [638, 284] width 958 height 319
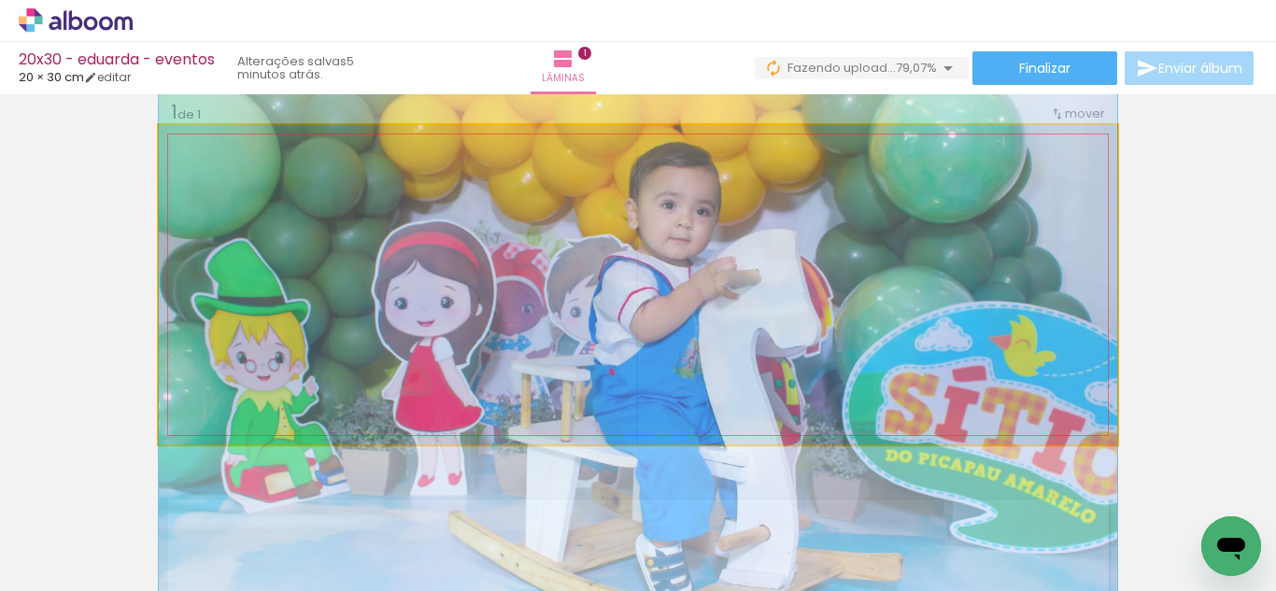
drag, startPoint x: 685, startPoint y: 270, endPoint x: 639, endPoint y: 274, distance: 45.9
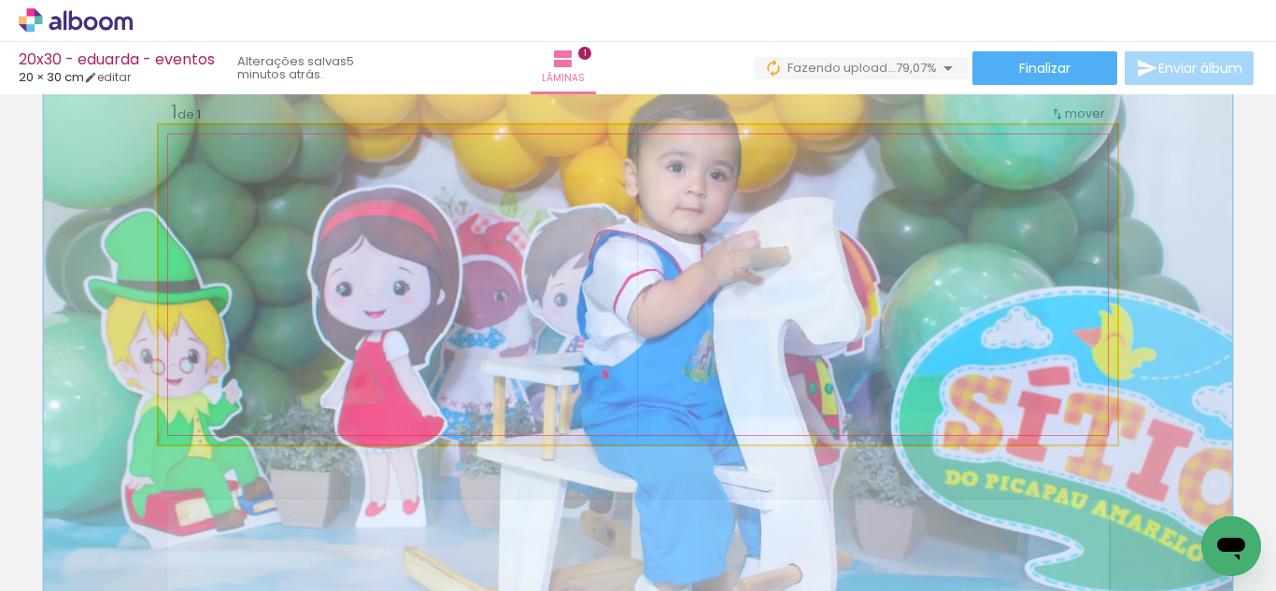
drag, startPoint x: 235, startPoint y: 174, endPoint x: 251, endPoint y: 175, distance: 15.9
click at [251, 175] on div at bounding box center [247, 173] width 30 height 30
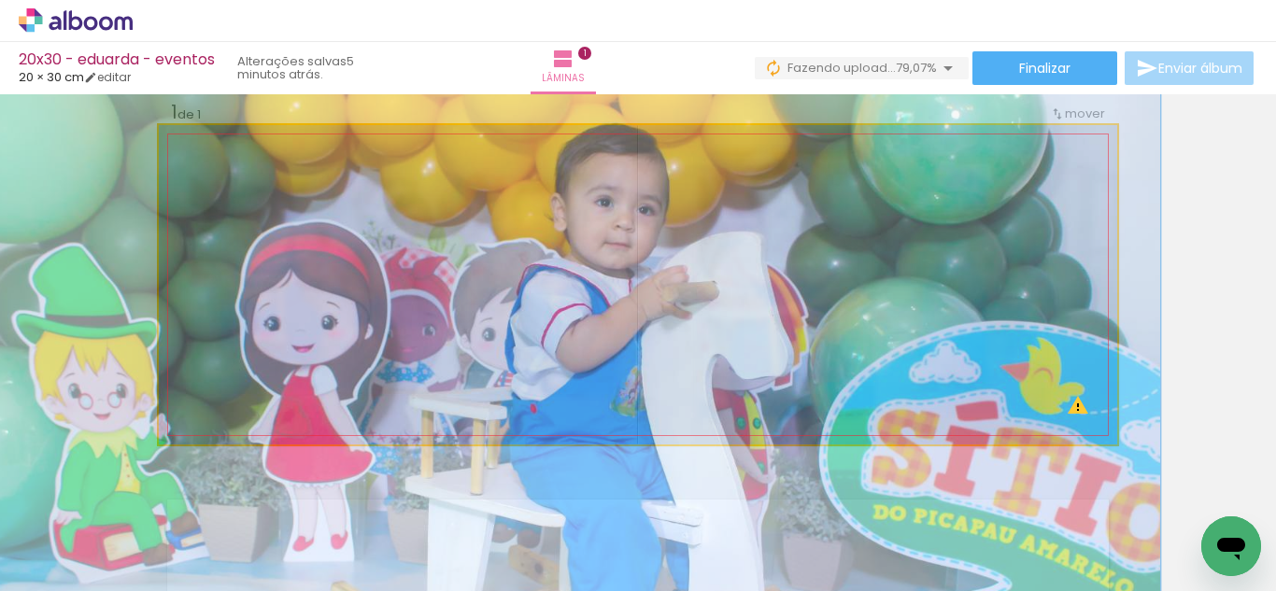
drag, startPoint x: 498, startPoint y: 274, endPoint x: 435, endPoint y: 301, distance: 68.2
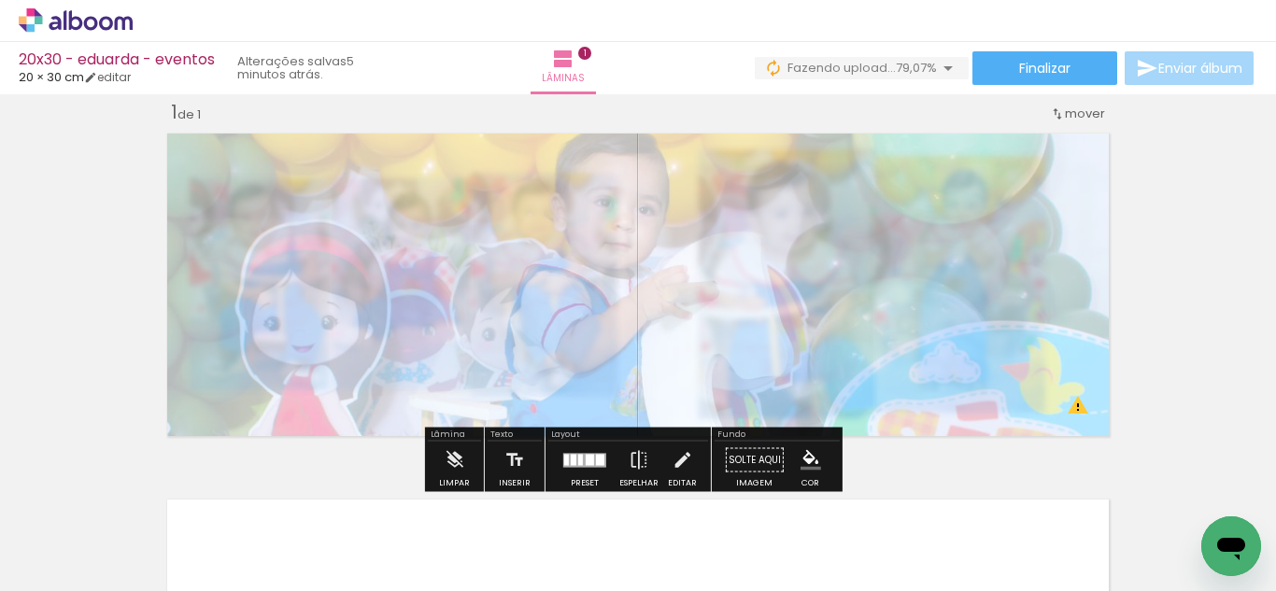
click at [58, 245] on div "Inserir lâmina 1 de 1 O Designbox precisará aumentar a sua imagem em 205% para …" at bounding box center [638, 444] width 1276 height 733
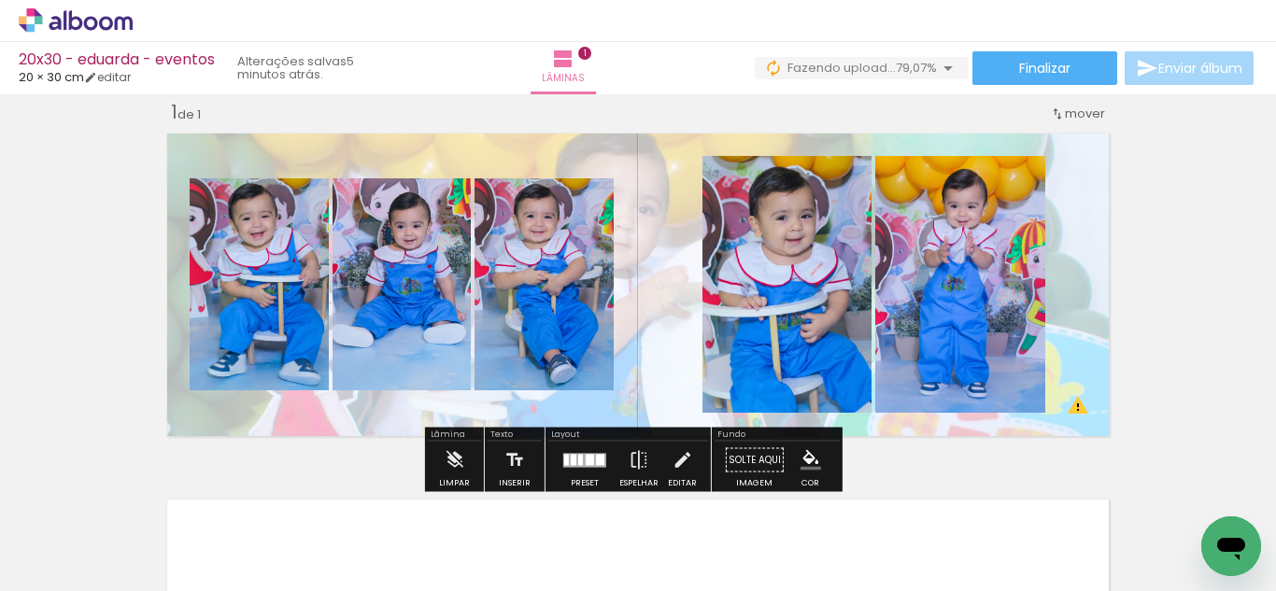
click at [643, 293] on quentale-layouter at bounding box center [638, 284] width 958 height 319
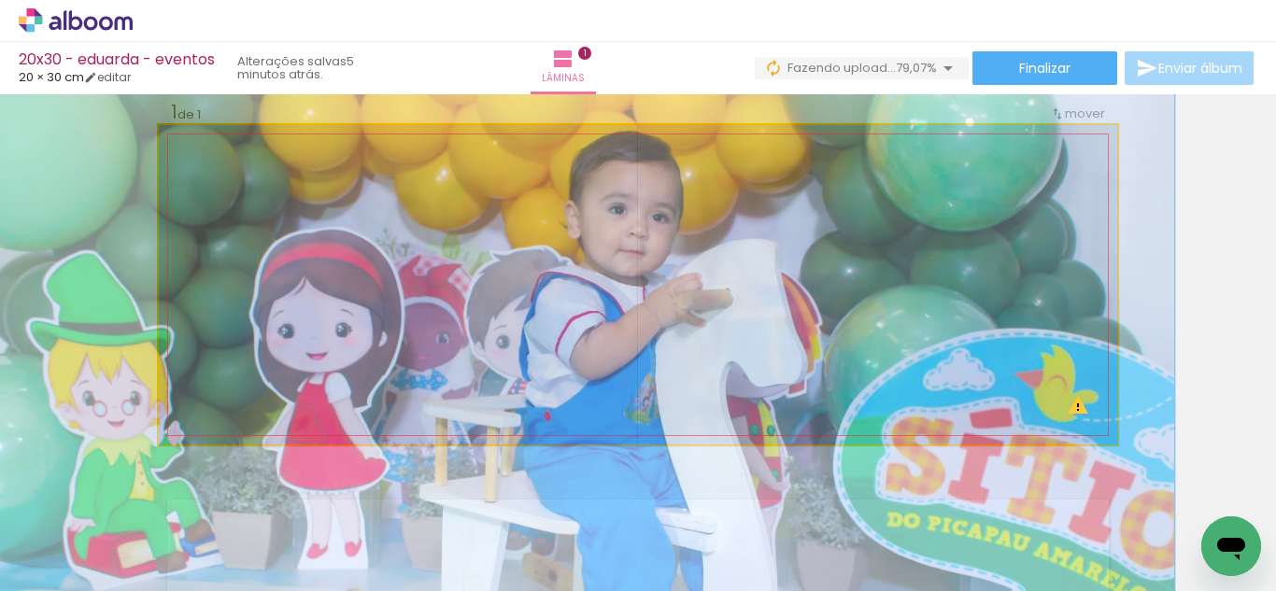
drag, startPoint x: 643, startPoint y: 293, endPoint x: 657, endPoint y: 301, distance: 15.9
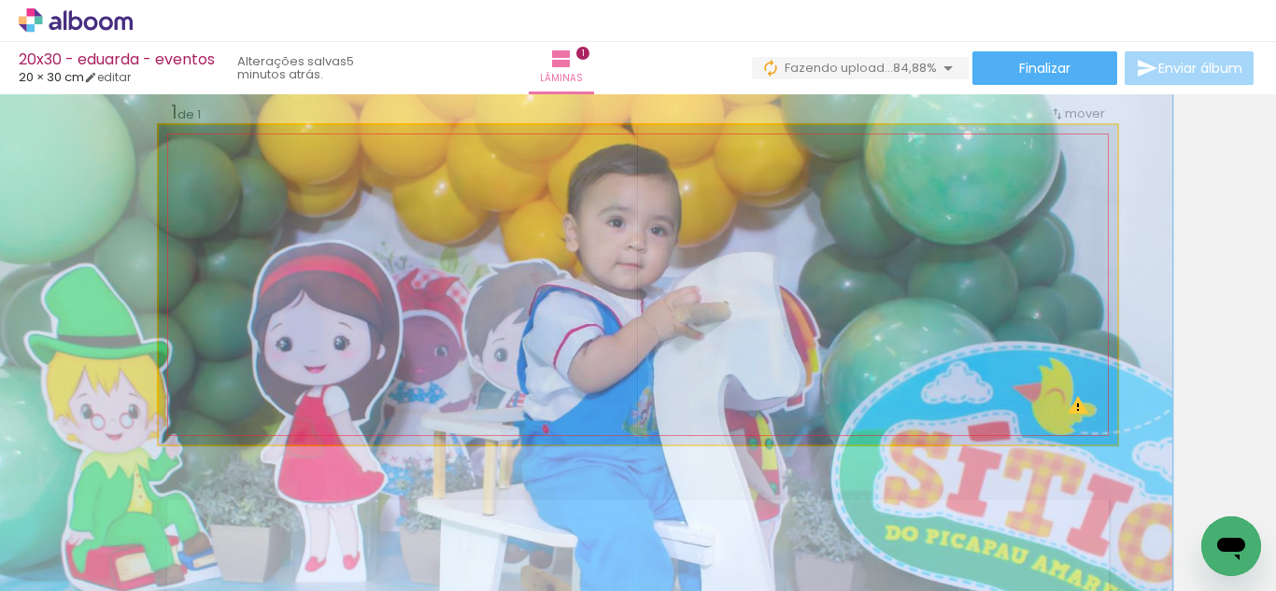
drag, startPoint x: 657, startPoint y: 301, endPoint x: 655, endPoint y: 314, distance: 13.2
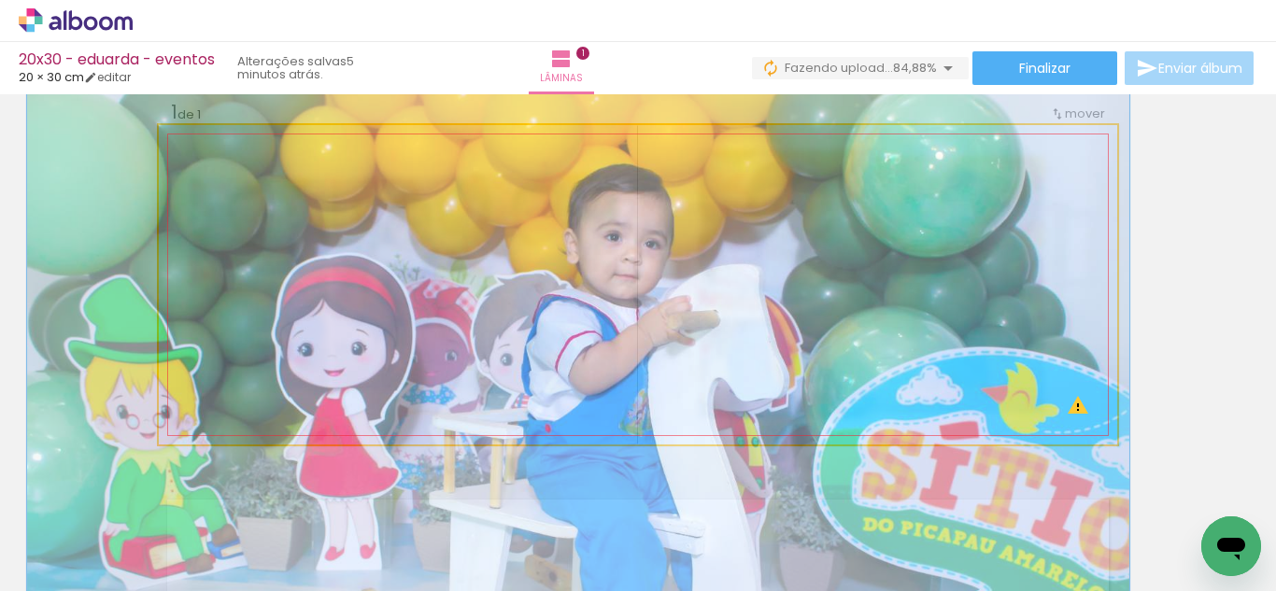
type paper-slider "115"
click at [238, 177] on div at bounding box center [241, 172] width 17 height 17
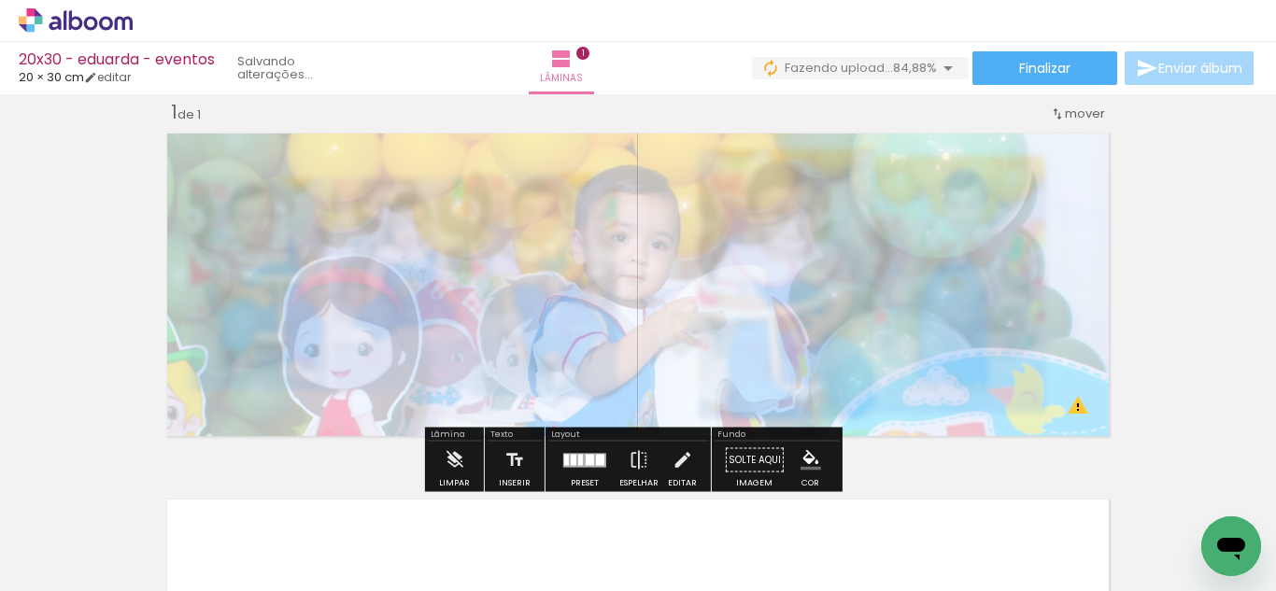
click at [59, 220] on div "Inserir lâmina 1 de 1 O Designbox precisará aumentar a sua imagem em 205% para …" at bounding box center [638, 444] width 1276 height 733
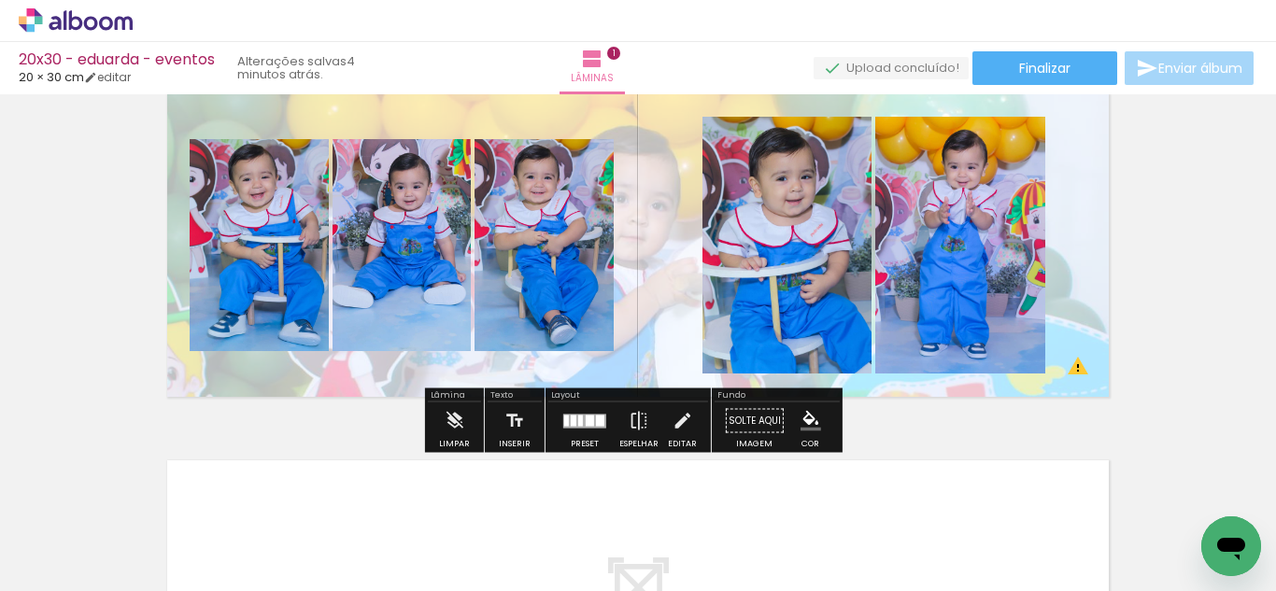
scroll to position [93, 0]
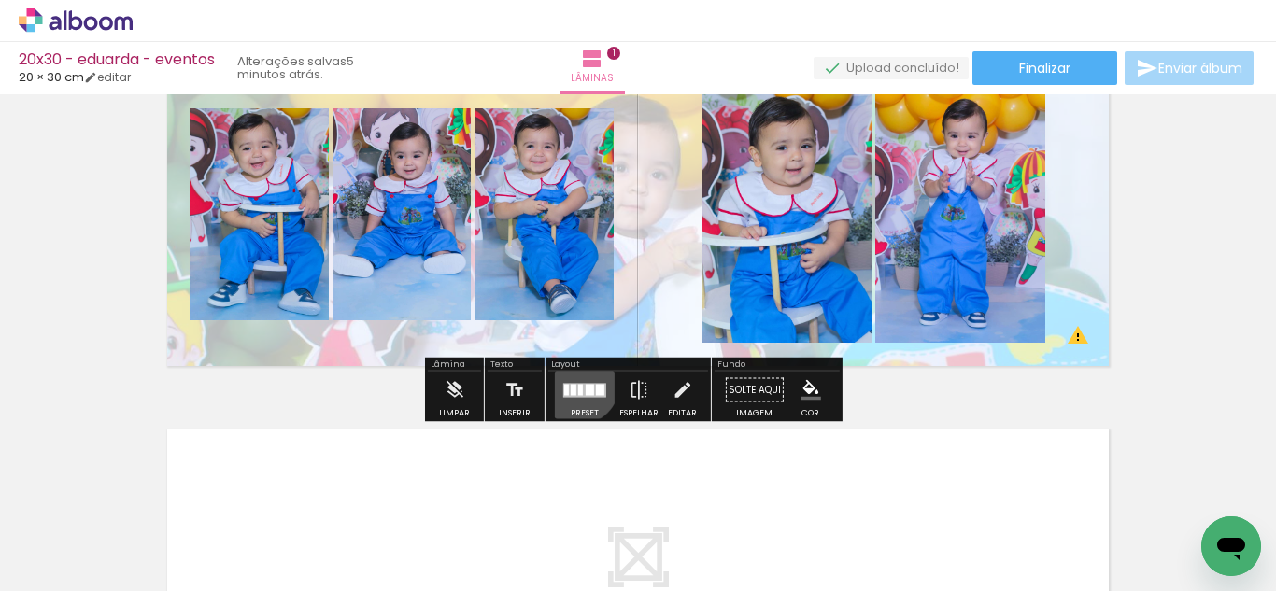
click at [573, 383] on div at bounding box center [584, 390] width 43 height 14
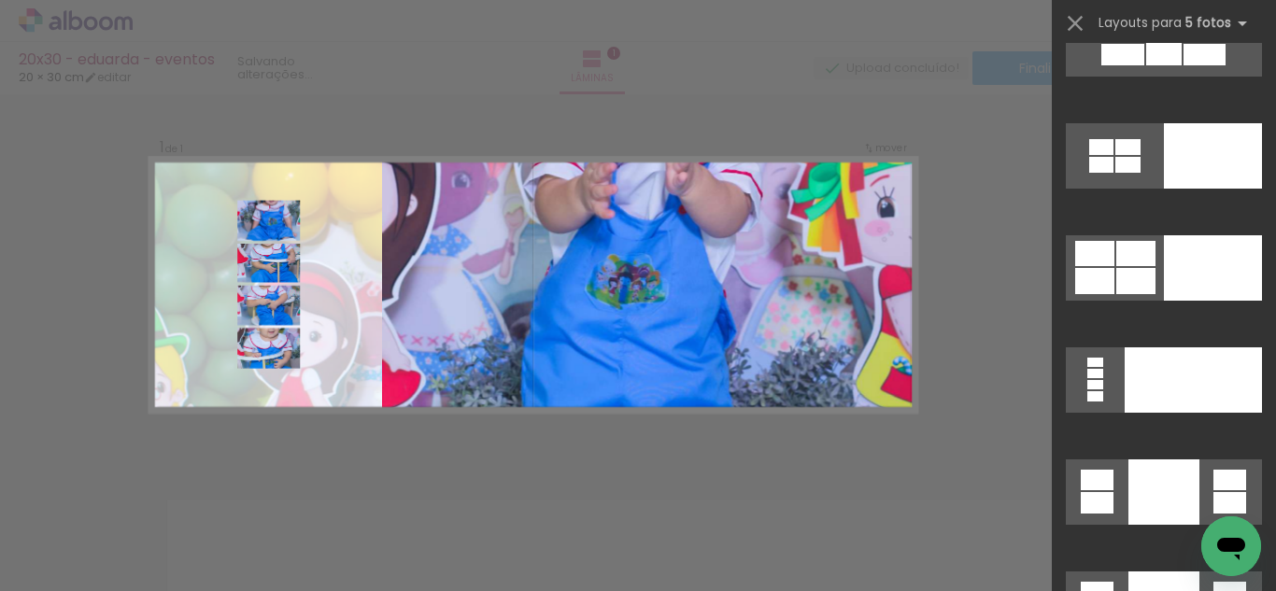
scroll to position [48489, 0]
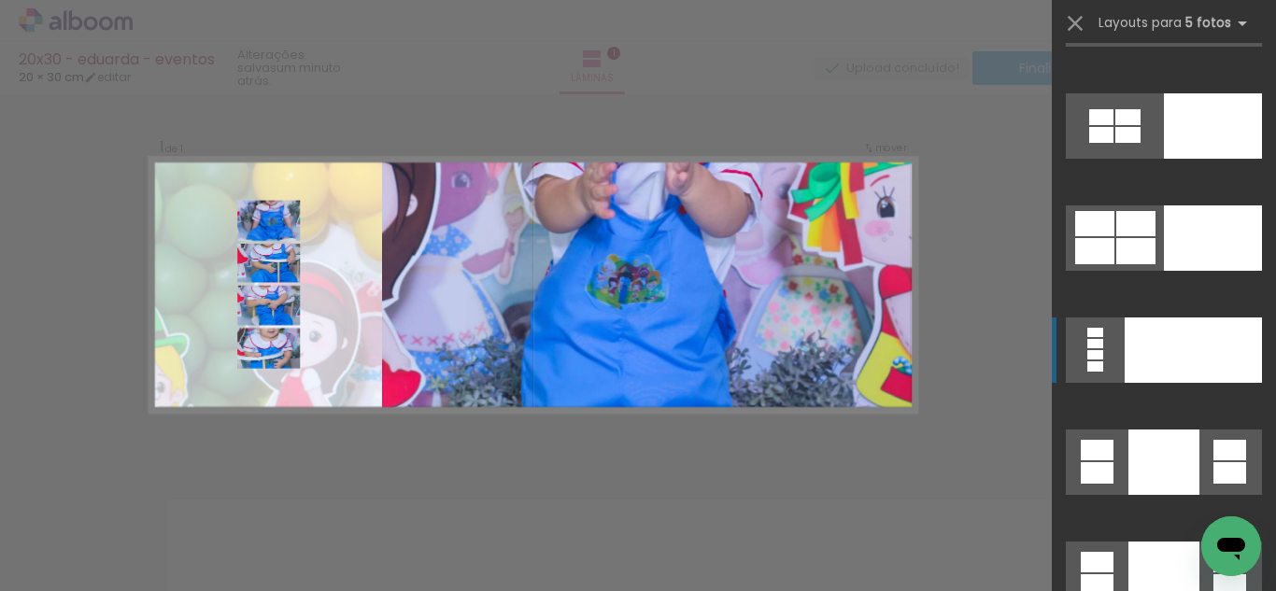
click at [1162, 369] on div at bounding box center [1192, 350] width 137 height 65
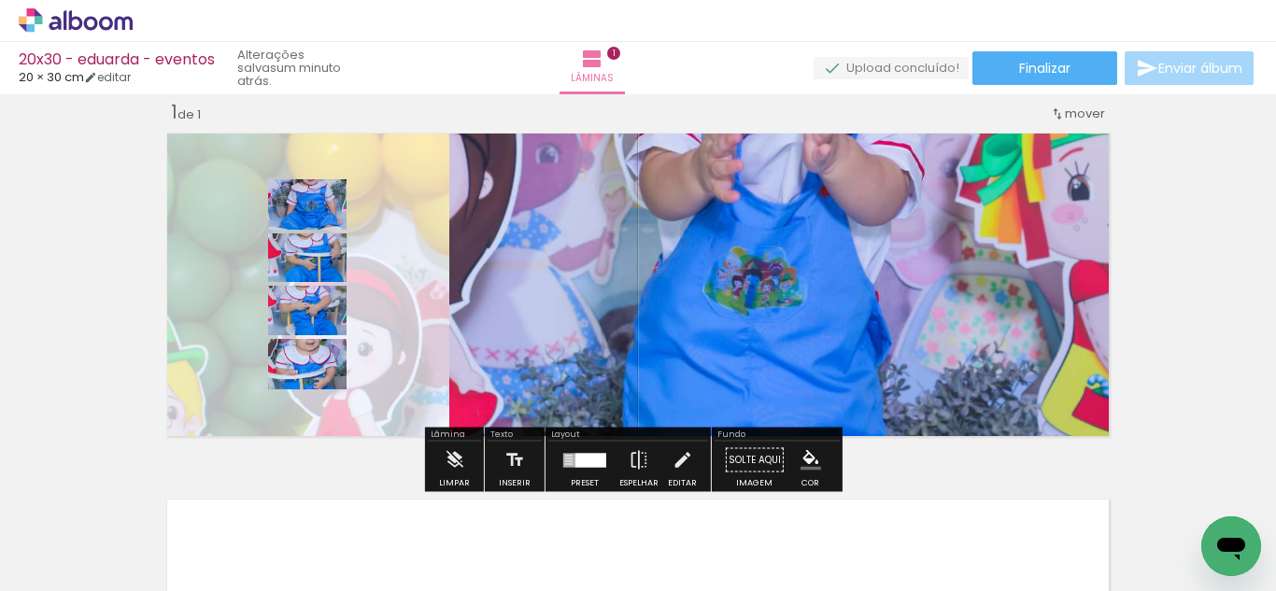
click at [909, 342] on quentale-photo at bounding box center [783, 284] width 668 height 319
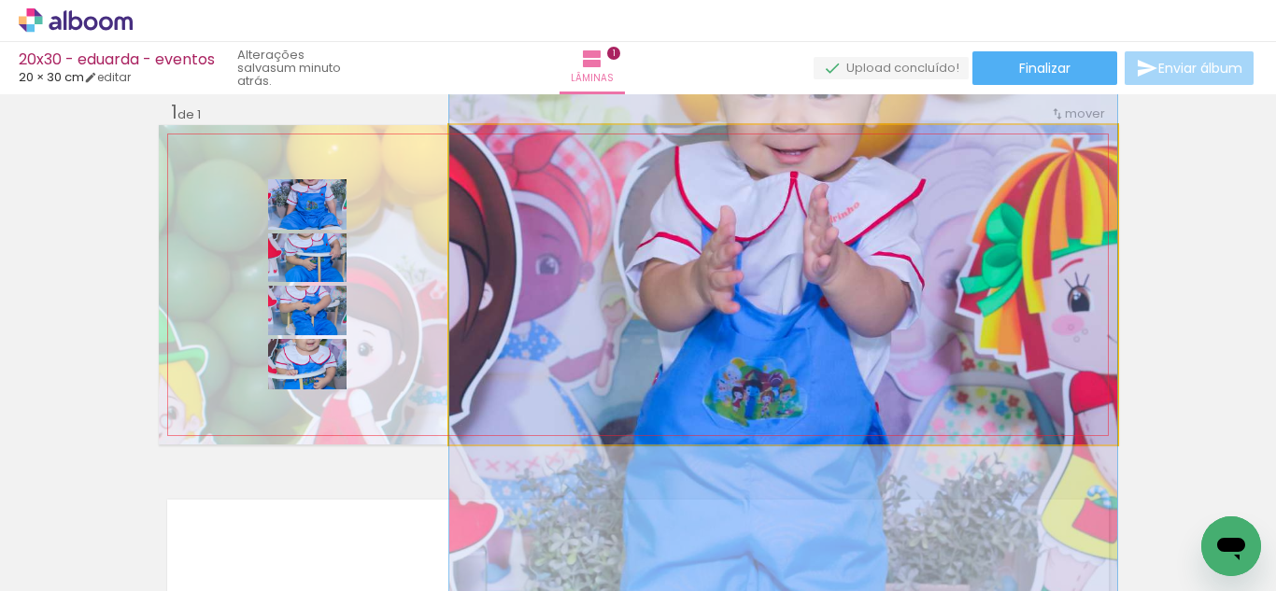
drag, startPoint x: 918, startPoint y: 306, endPoint x: 943, endPoint y: 406, distance: 103.1
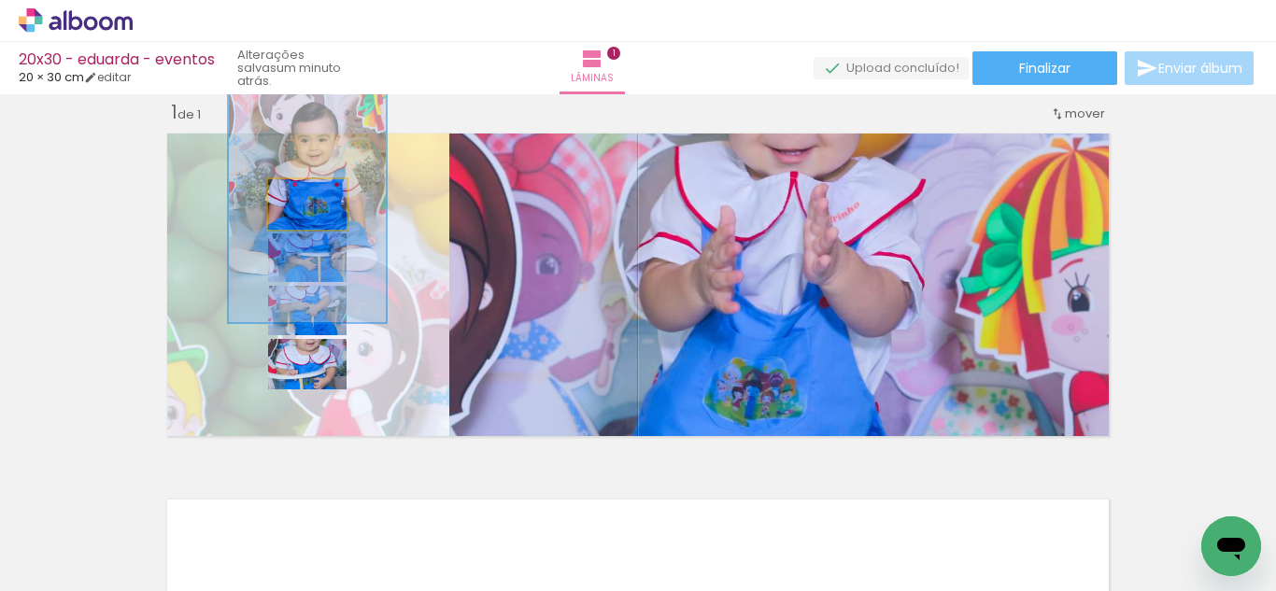
drag, startPoint x: 302, startPoint y: 204, endPoint x: 643, endPoint y: 251, distance: 345.1
type paper-slider "200"
click at [0, 0] on slot at bounding box center [0, 0] width 0 height 0
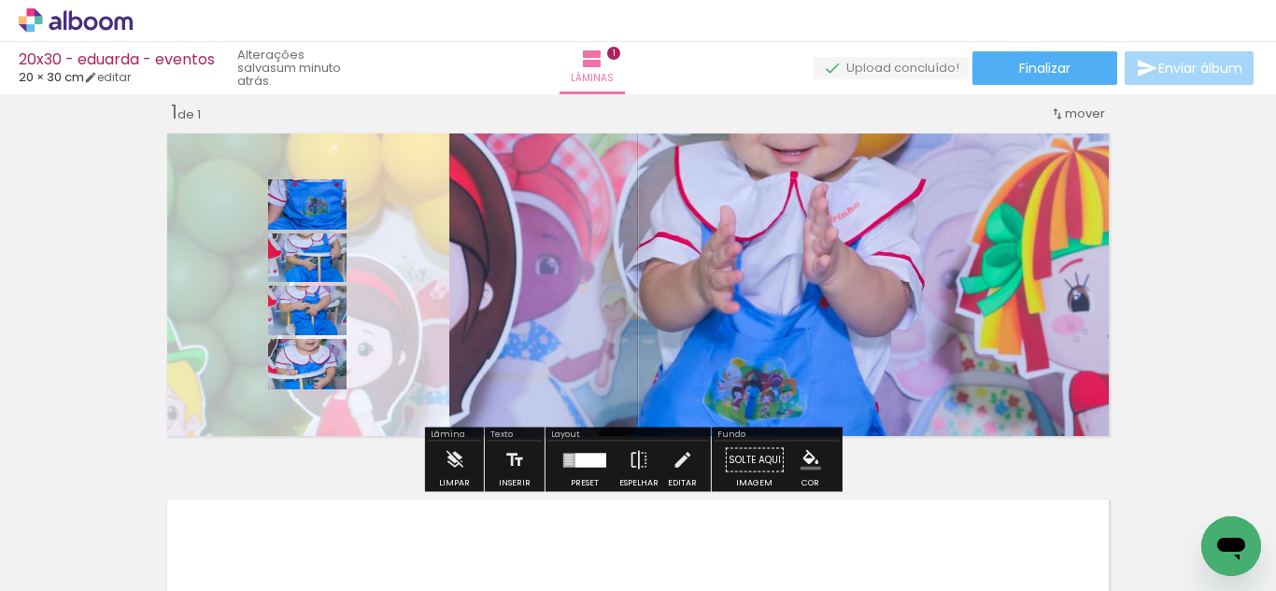
click at [585, 440] on div "Layout" at bounding box center [628, 436] width 160 height 11
click at [585, 449] on div at bounding box center [584, 460] width 50 height 37
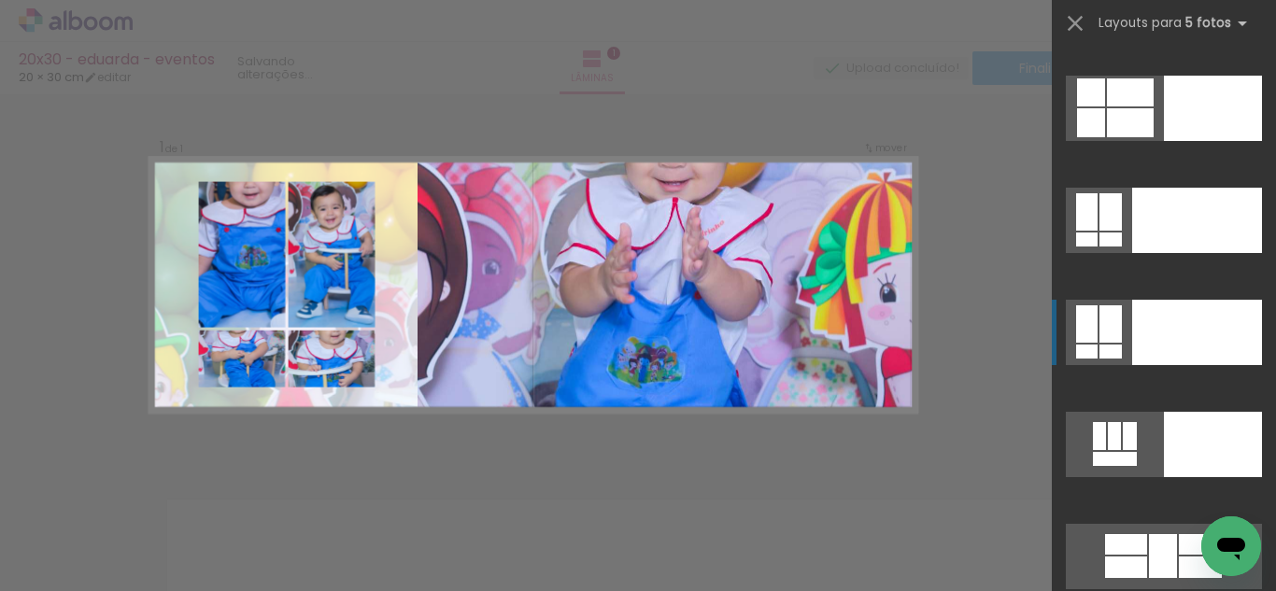
scroll to position [47815, 0]
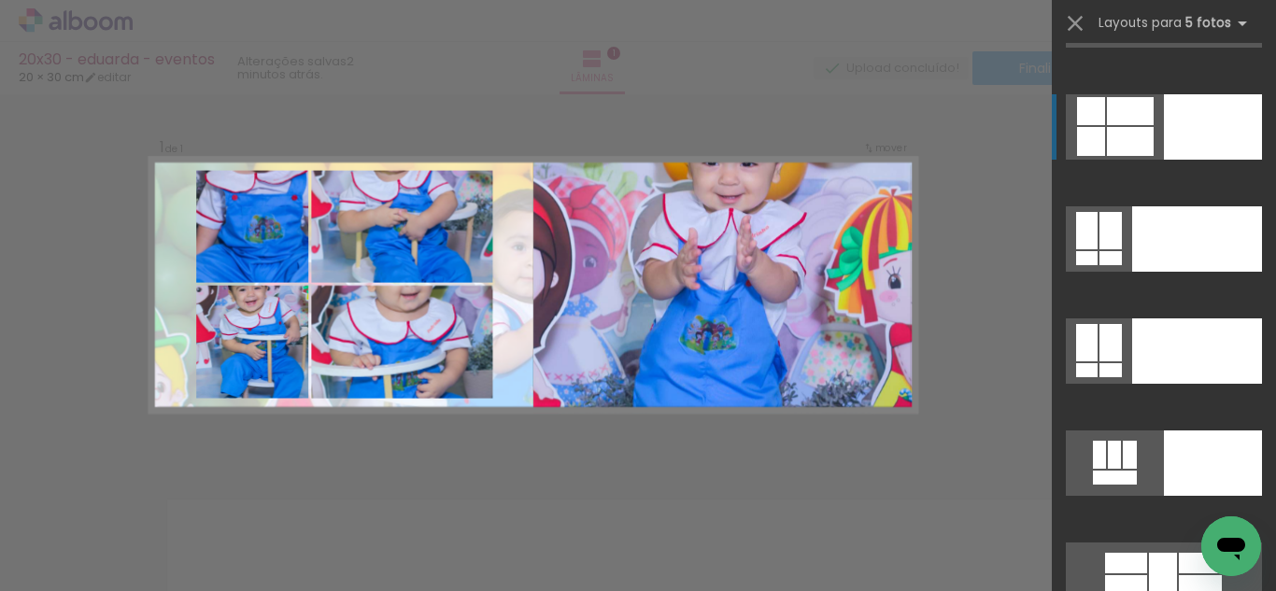
click at [1166, 135] on div at bounding box center [1213, 126] width 98 height 65
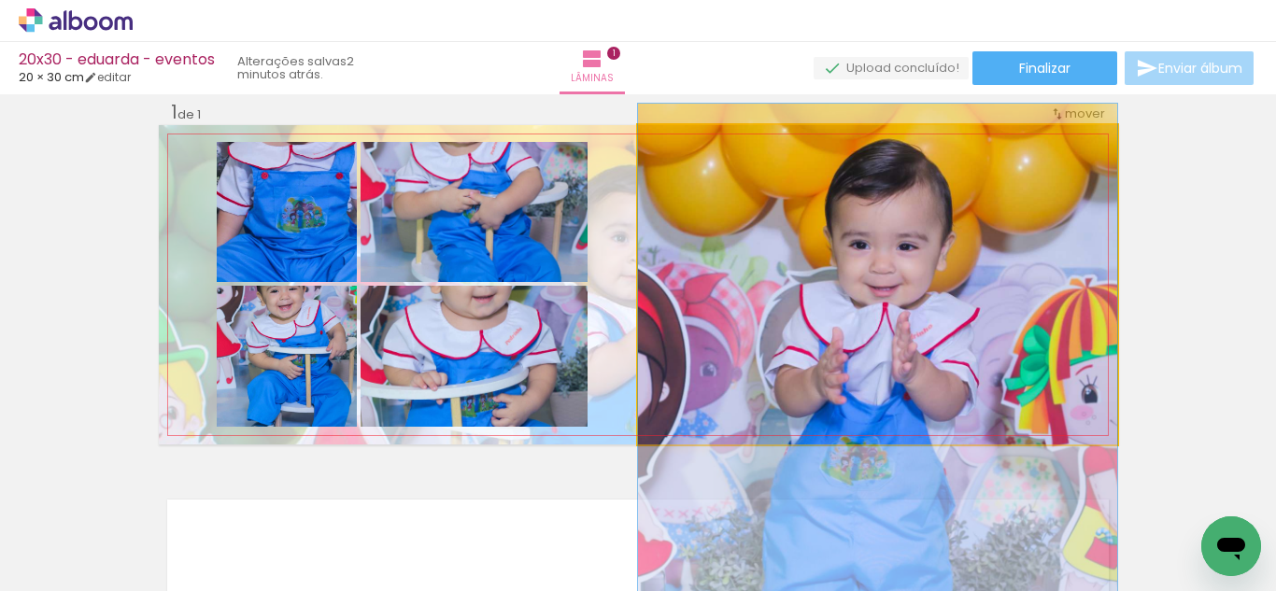
drag, startPoint x: 1025, startPoint y: 275, endPoint x: 1021, endPoint y: 388, distance: 113.1
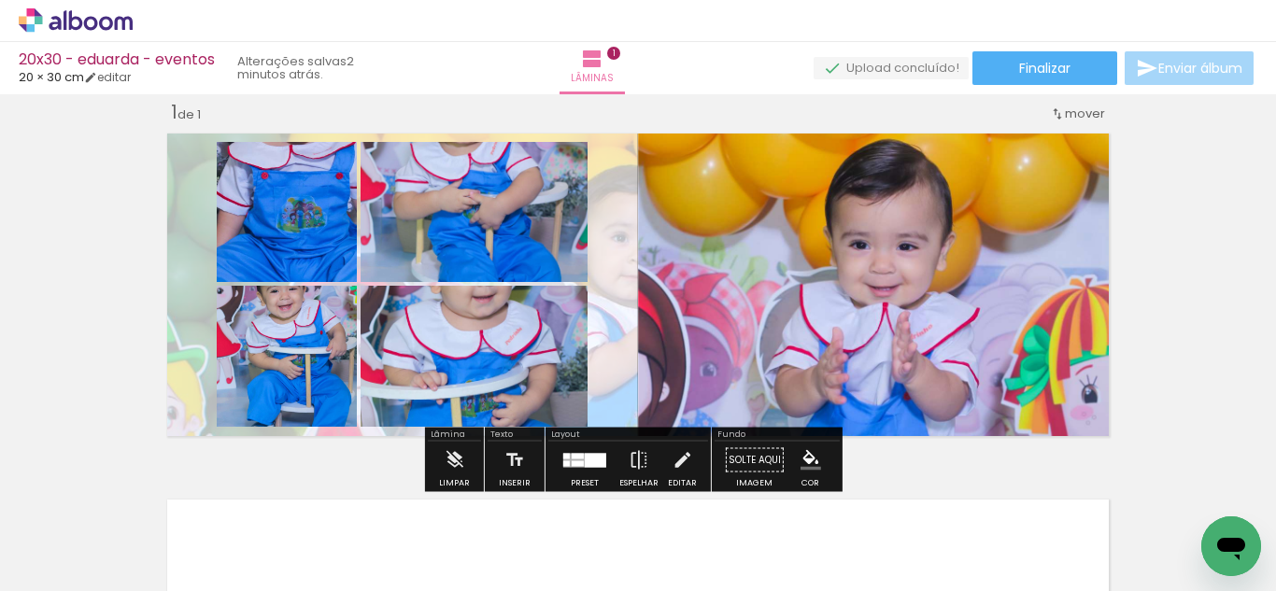
click at [555, 453] on paper-button "Preset" at bounding box center [585, 466] width 60 height 48
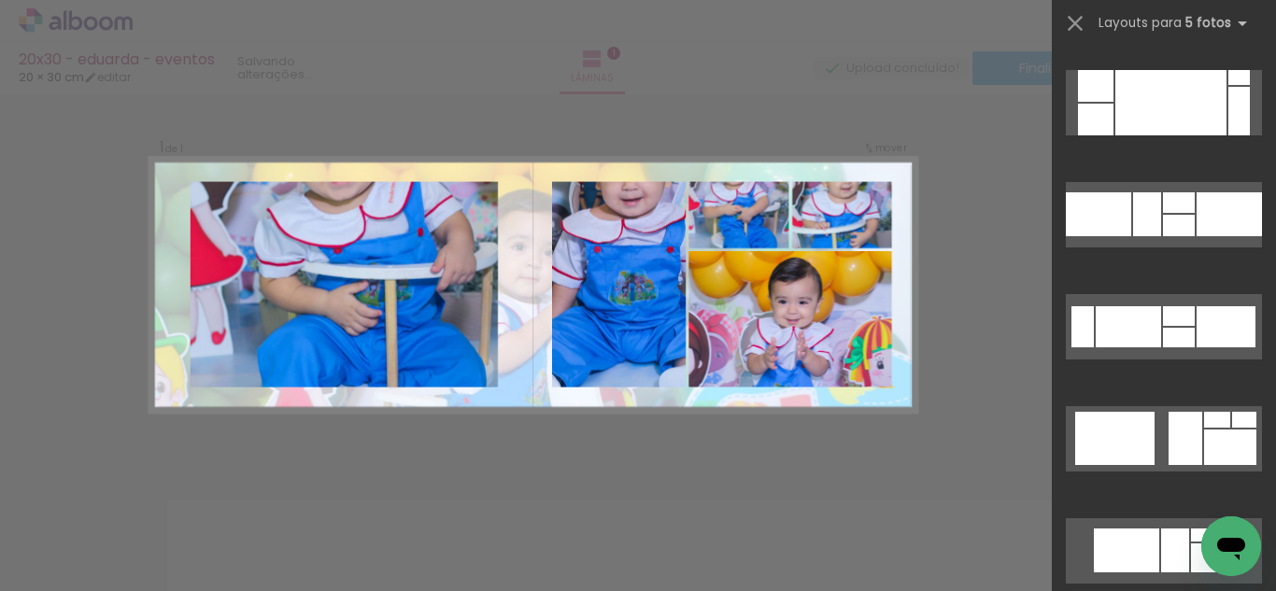
scroll to position [31509, 0]
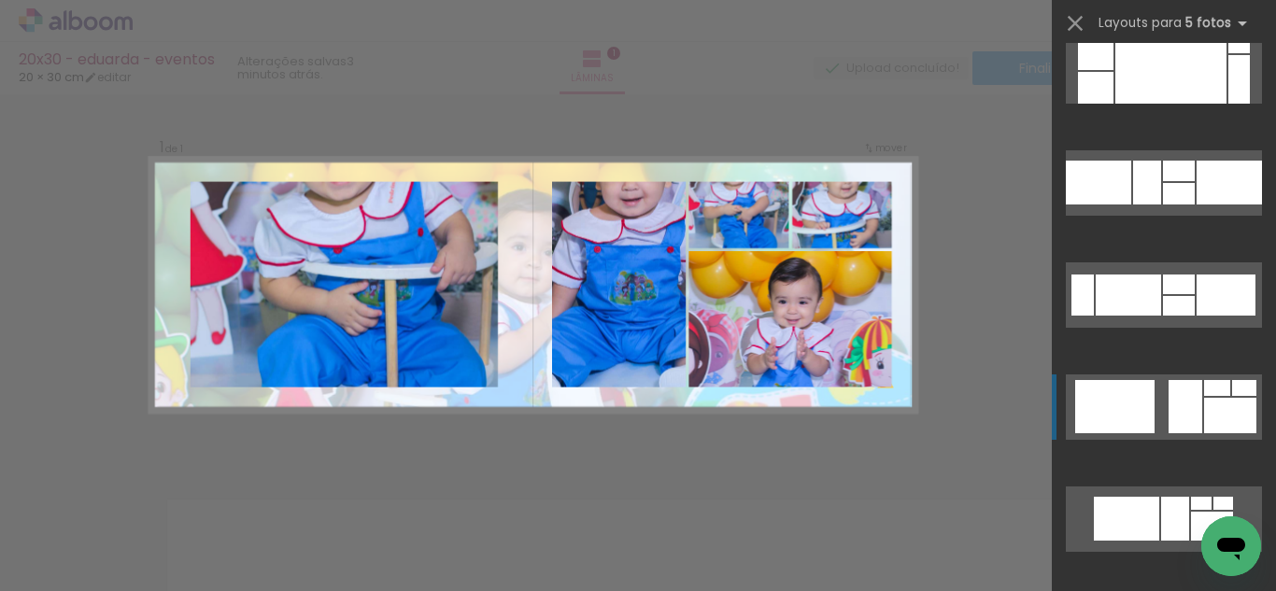
click at [1147, 395] on div at bounding box center [1114, 406] width 79 height 53
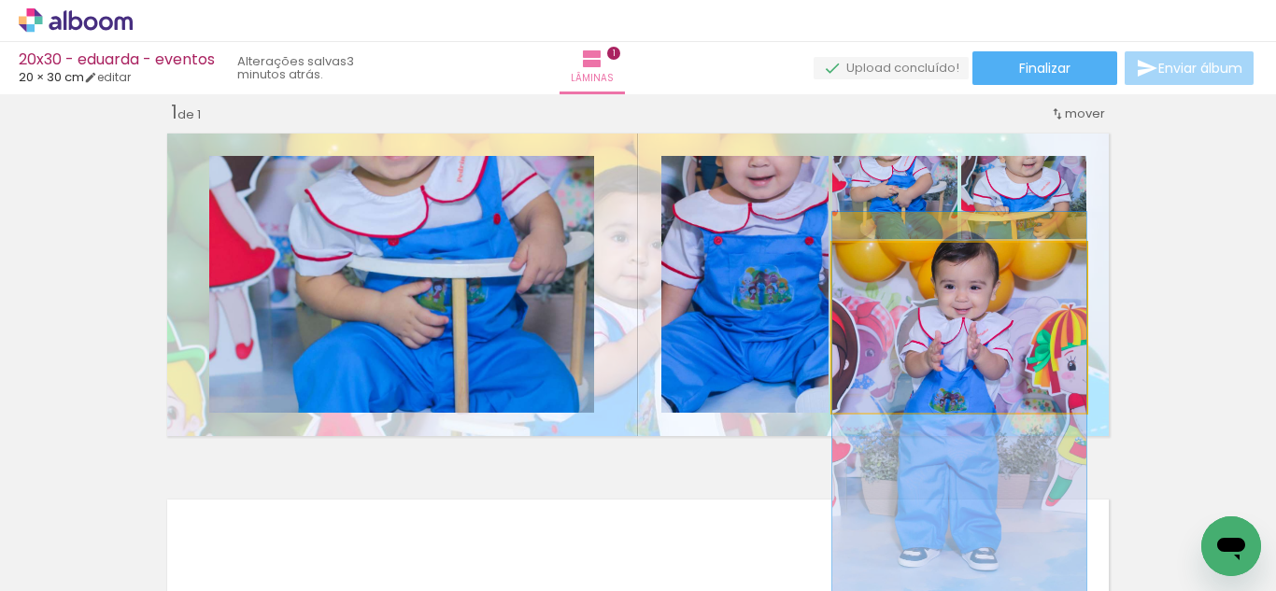
drag, startPoint x: 979, startPoint y: 322, endPoint x: 985, endPoint y: 303, distance: 20.7
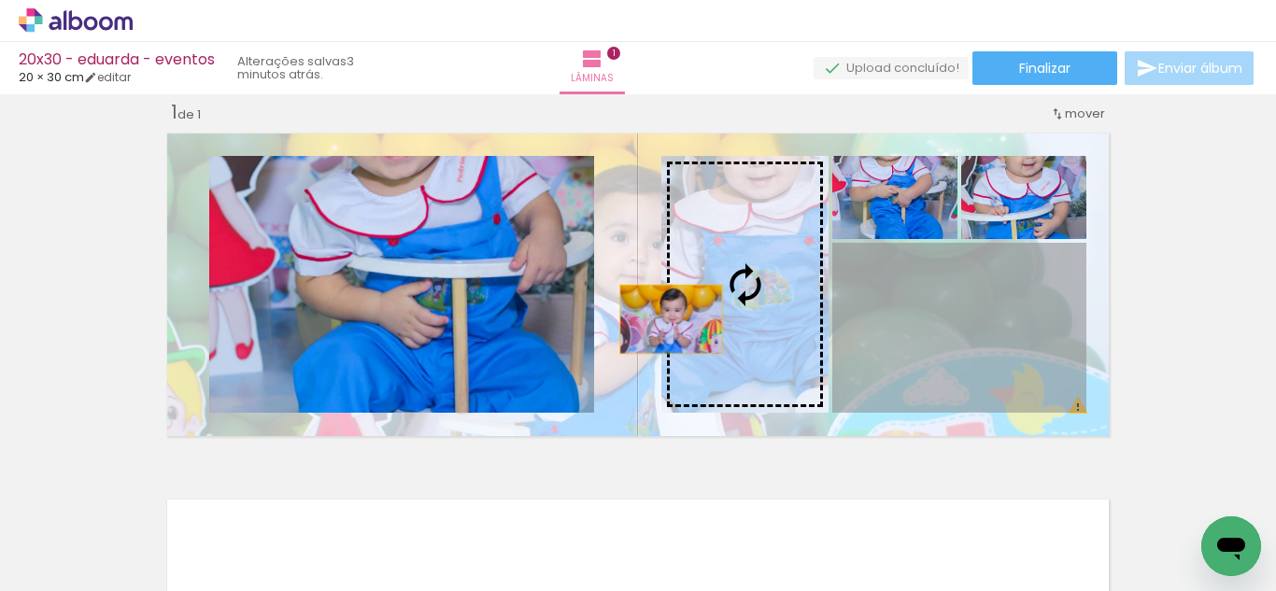
drag, startPoint x: 996, startPoint y: 304, endPoint x: 559, endPoint y: 297, distance: 437.1
click at [0, 0] on slot at bounding box center [0, 0] width 0 height 0
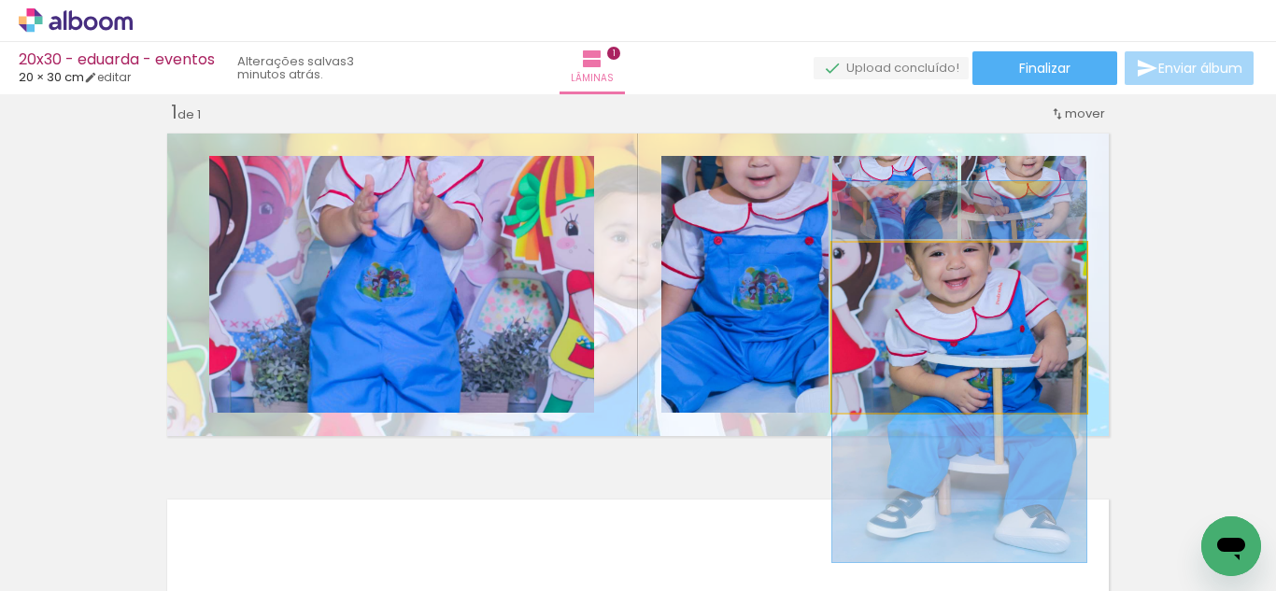
drag, startPoint x: 994, startPoint y: 343, endPoint x: 982, endPoint y: 383, distance: 41.7
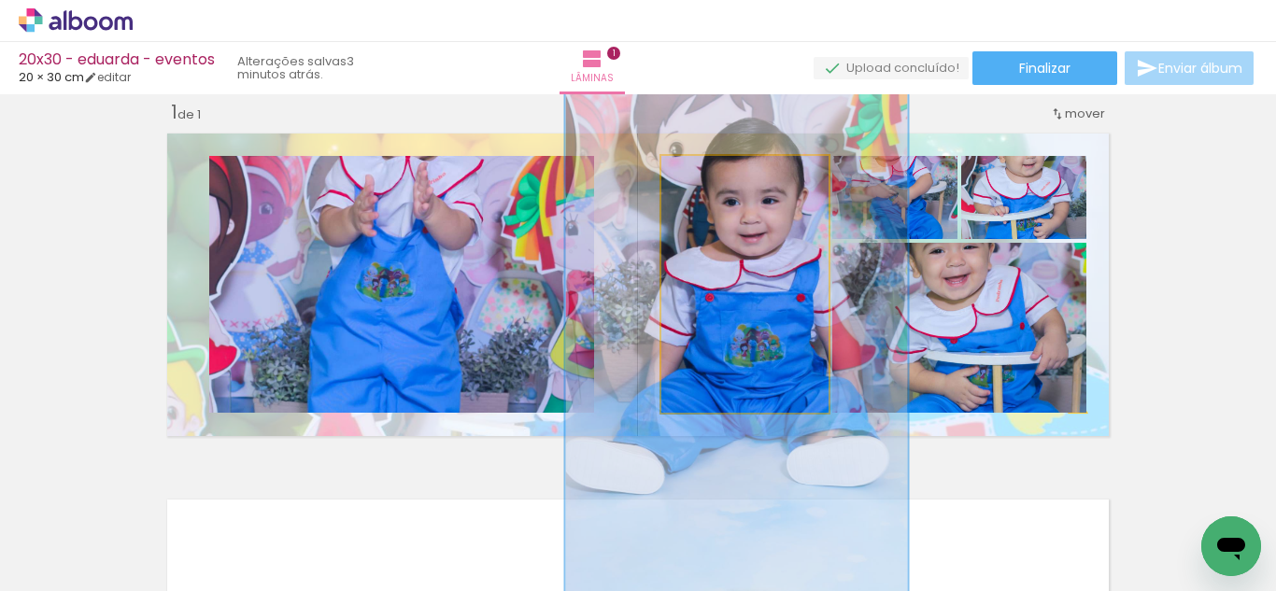
drag, startPoint x: 800, startPoint y: 315, endPoint x: 790, endPoint y: 377, distance: 63.4
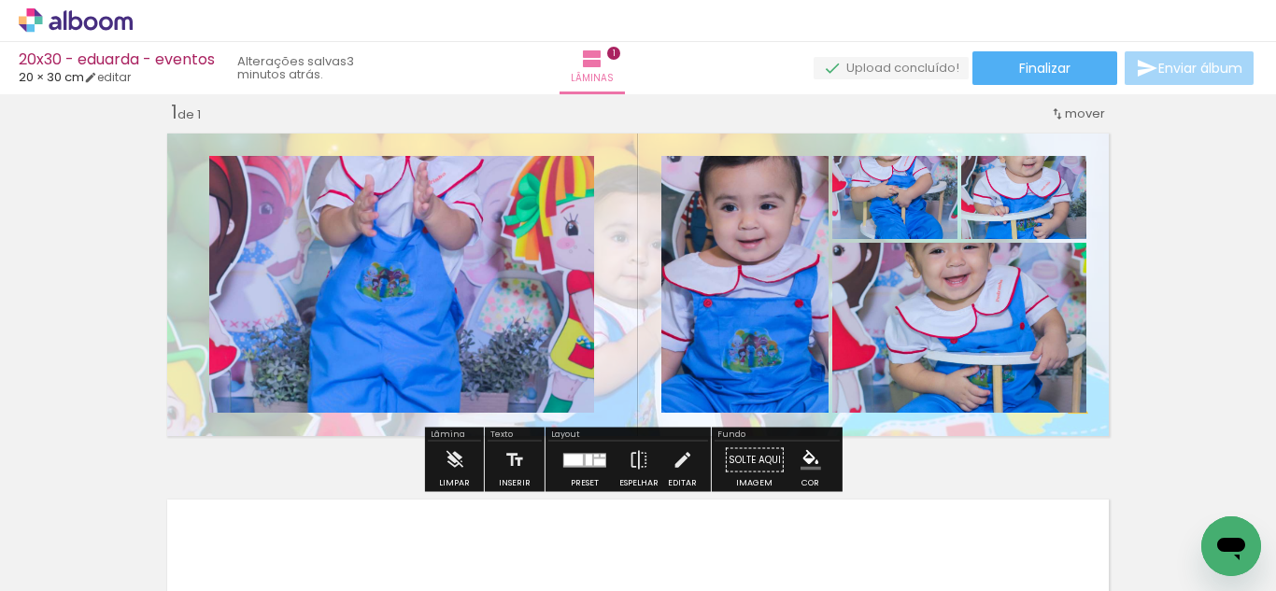
click at [594, 454] on div at bounding box center [596, 455] width 5 height 3
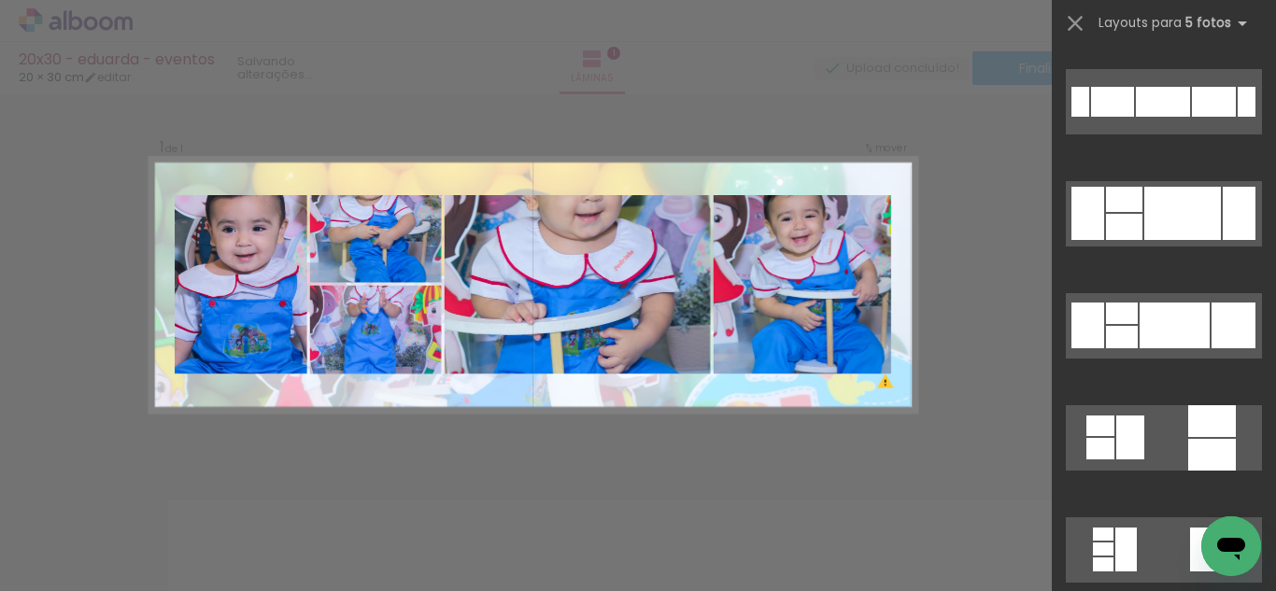
scroll to position [23048, 0]
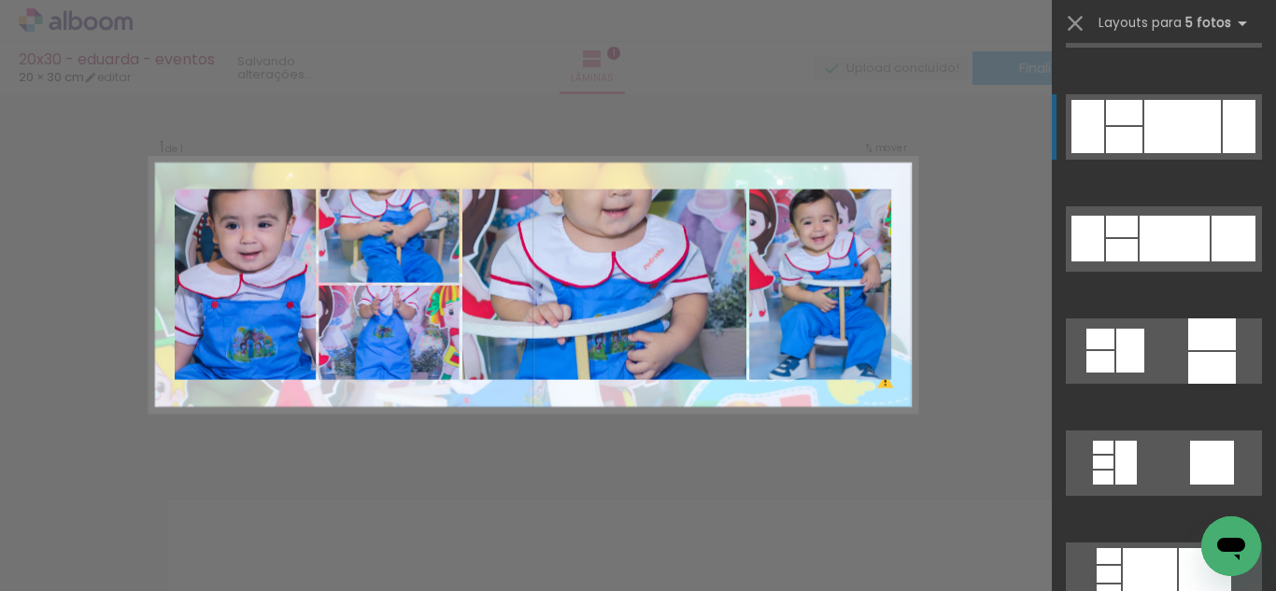
click at [1149, 144] on div at bounding box center [1182, 126] width 77 height 53
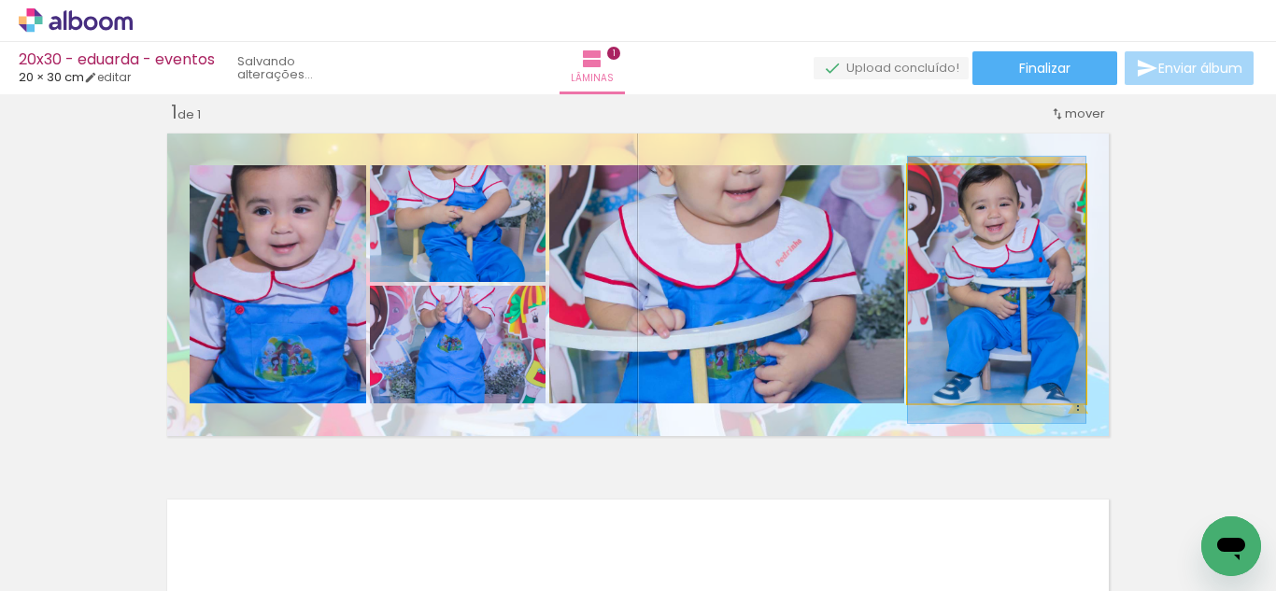
click at [1021, 303] on quentale-photo at bounding box center [996, 284] width 177 height 238
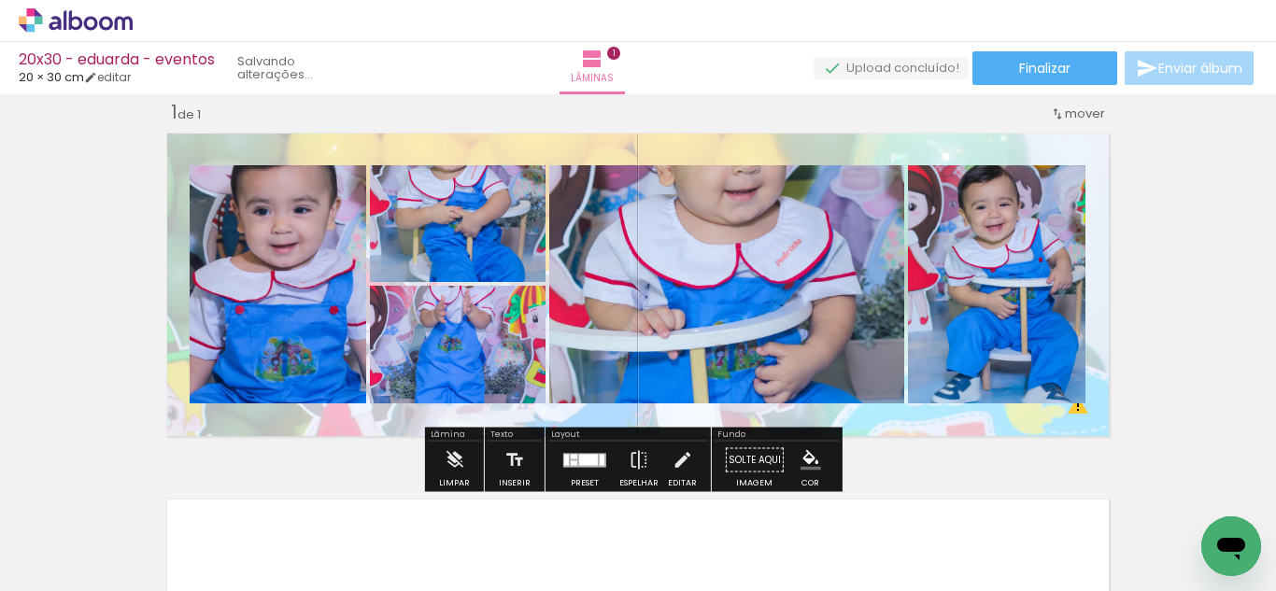
click at [258, 309] on quentale-photo at bounding box center [278, 284] width 177 height 238
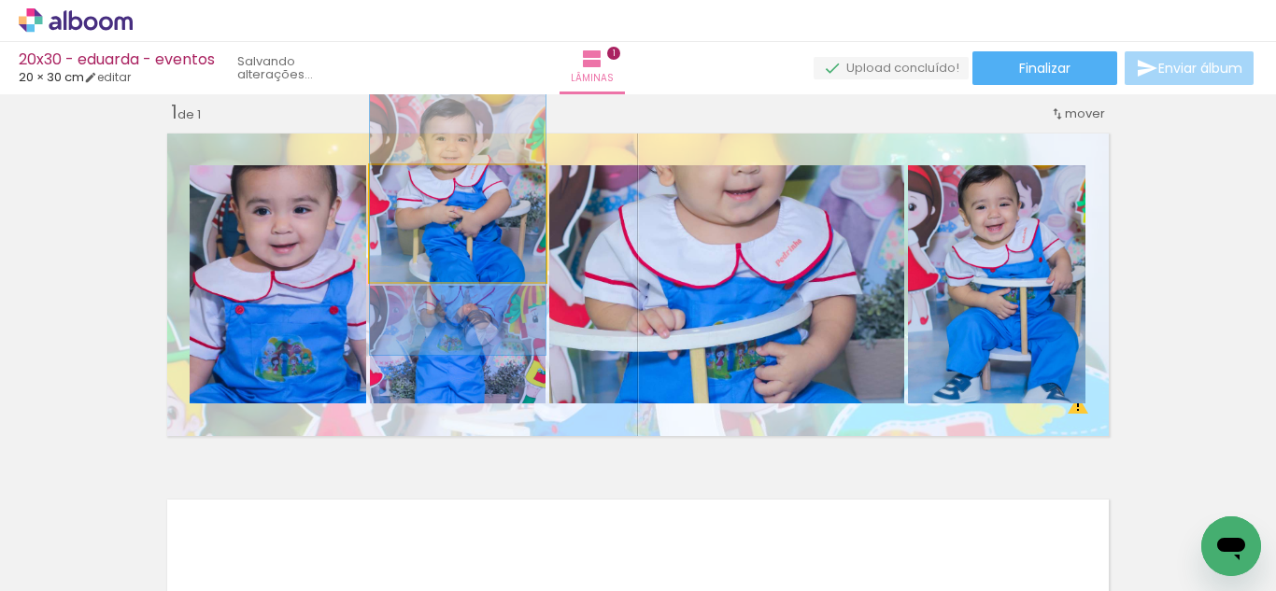
click at [418, 244] on quentale-photo at bounding box center [458, 223] width 176 height 117
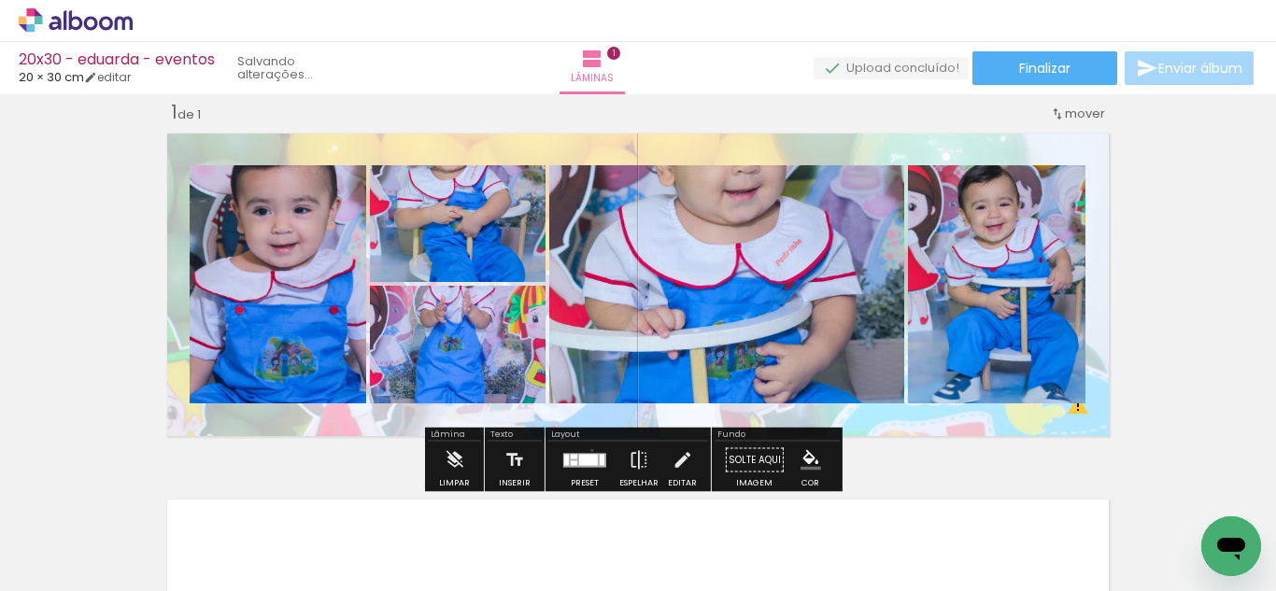
click at [587, 450] on div at bounding box center [584, 460] width 50 height 37
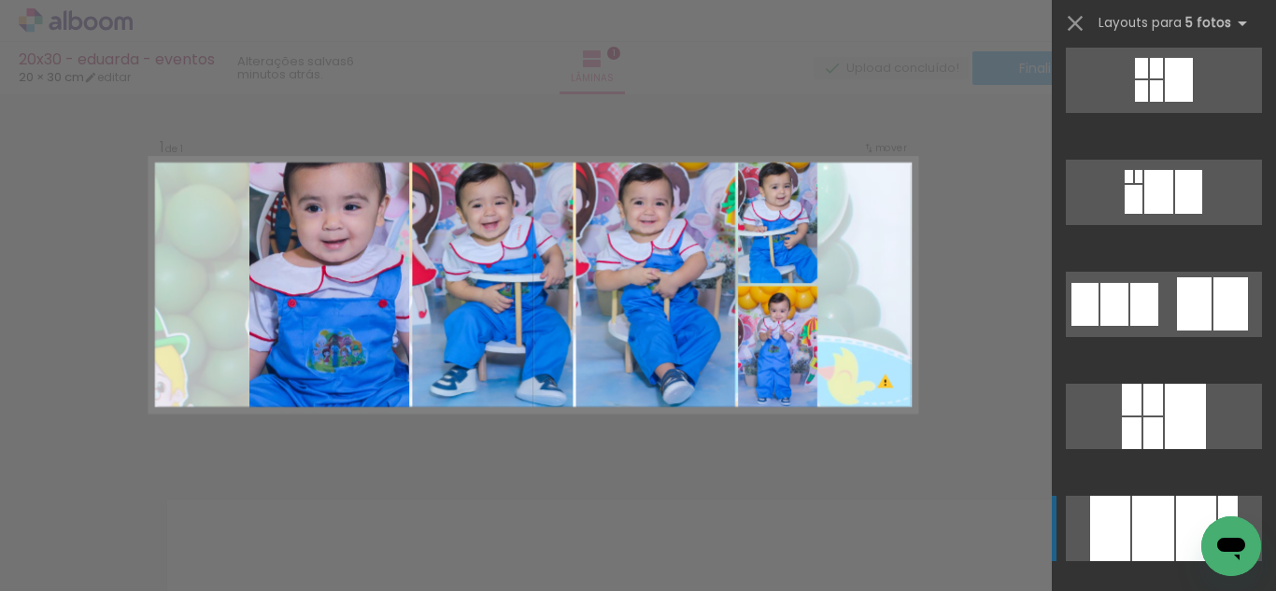
scroll to position [0, 0]
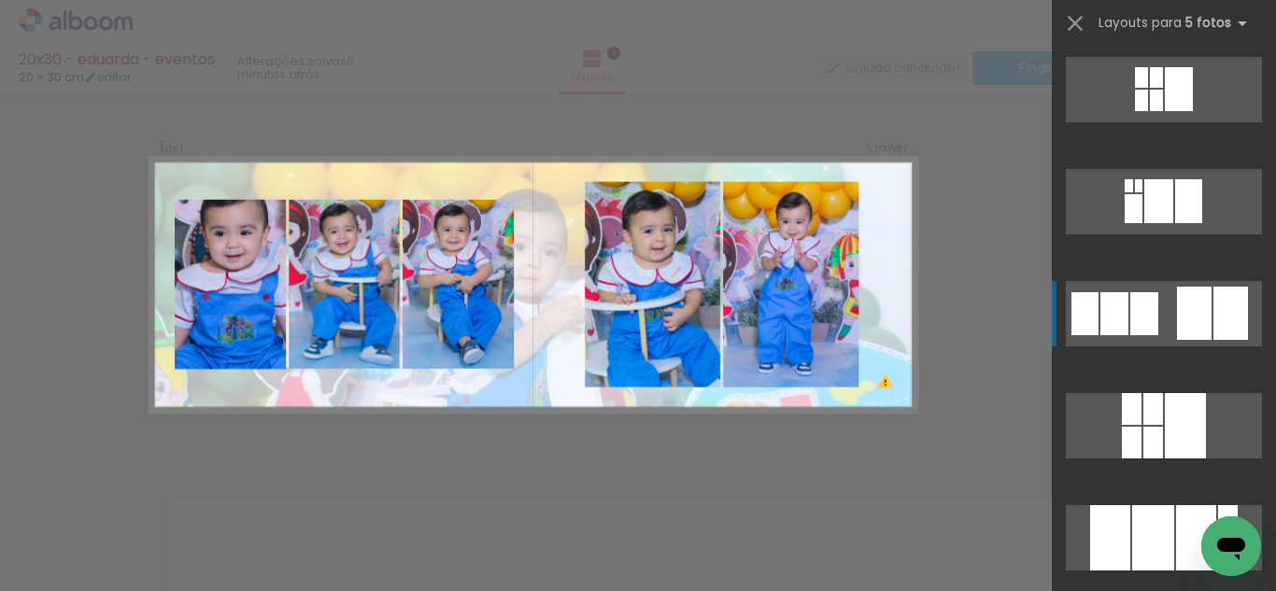
click at [1189, 317] on div at bounding box center [1194, 313] width 35 height 53
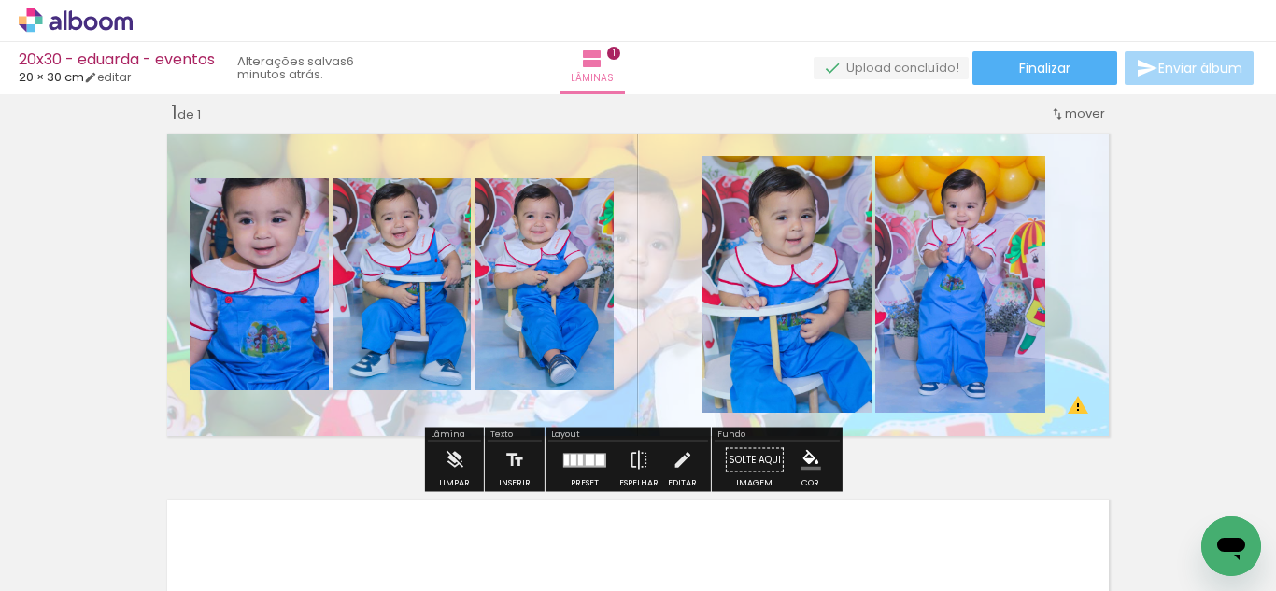
click at [674, 479] on paper-icon-button at bounding box center [668, 490] width 23 height 23
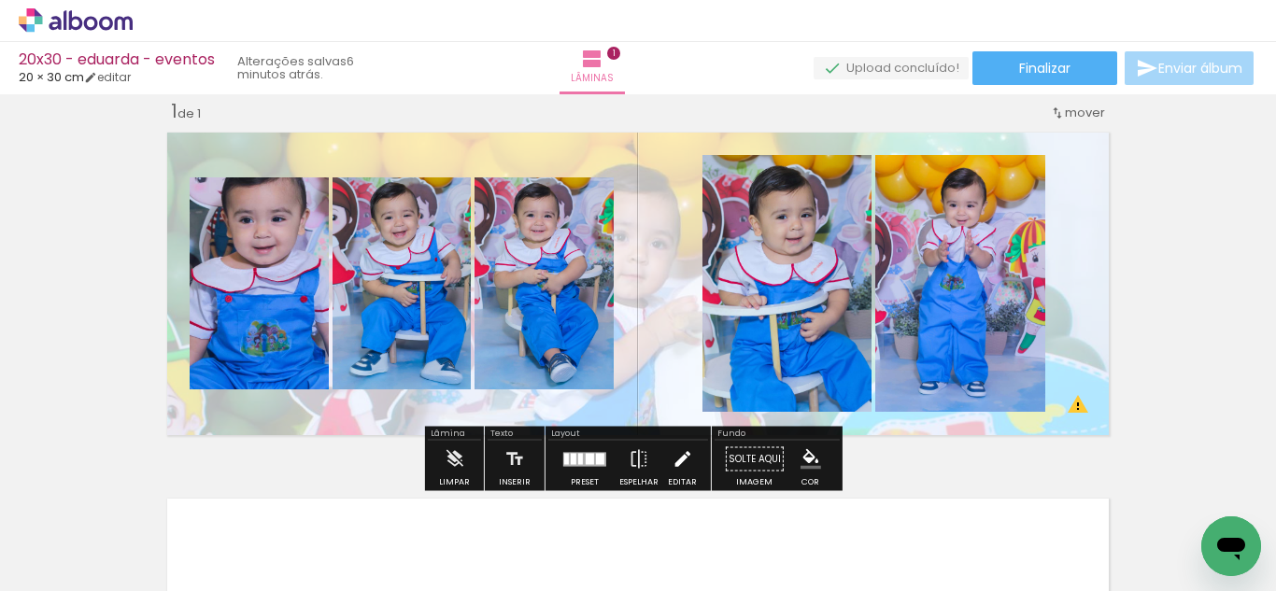
click at [671, 459] on iron-icon at bounding box center [681, 459] width 21 height 37
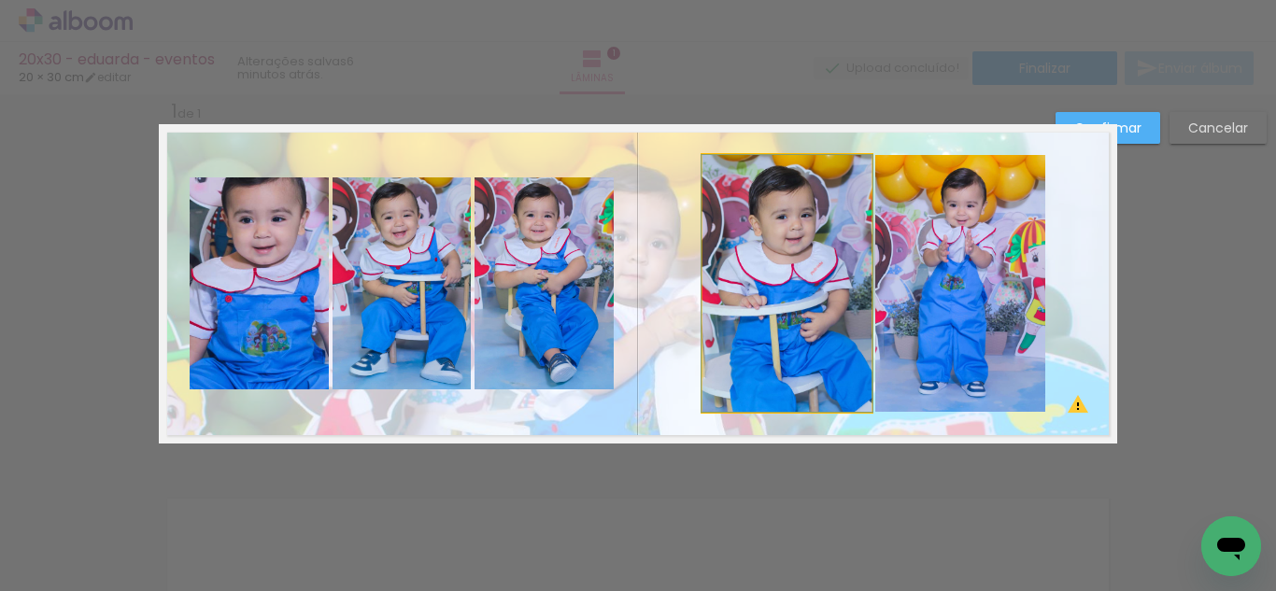
click at [766, 361] on quentale-photo at bounding box center [786, 283] width 169 height 257
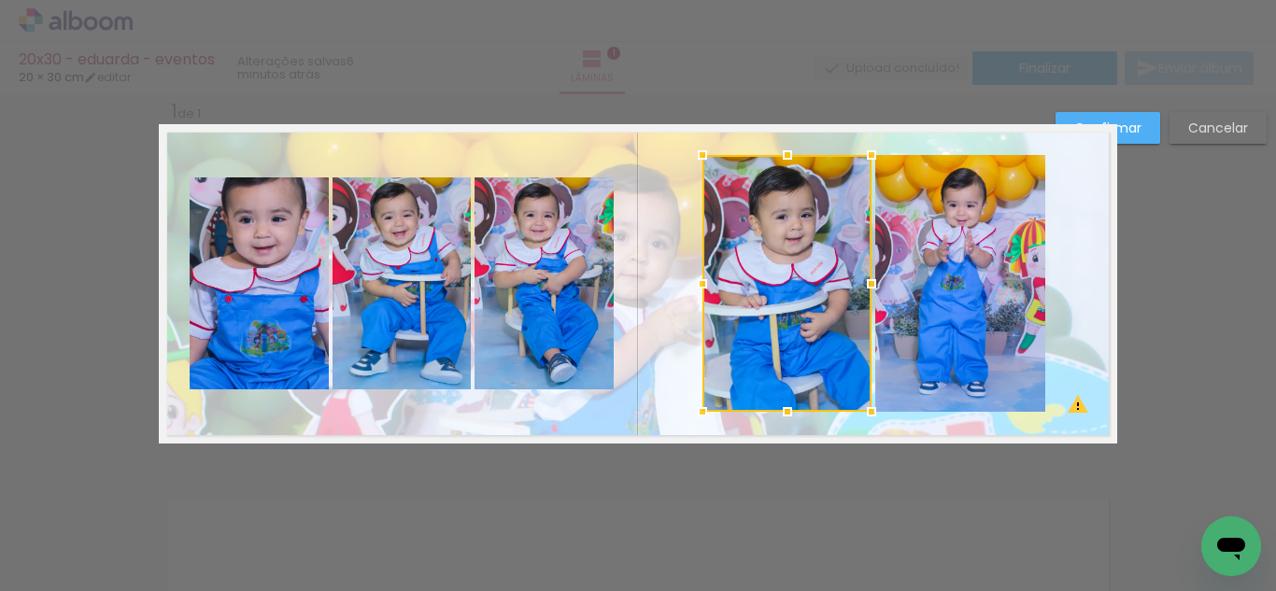
click at [952, 354] on quentale-photo at bounding box center [960, 283] width 170 height 257
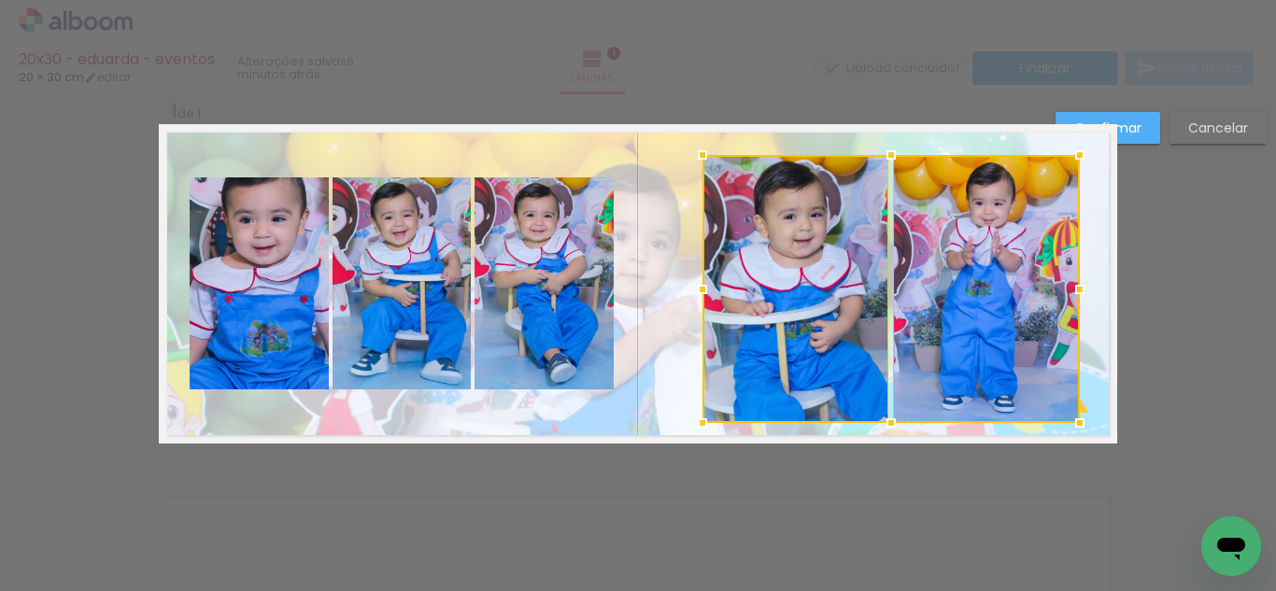
drag, startPoint x: 1034, startPoint y: 410, endPoint x: 1069, endPoint y: 421, distance: 37.2
click at [1069, 421] on div at bounding box center [1079, 422] width 37 height 37
click at [852, 344] on div at bounding box center [795, 289] width 187 height 268
click at [954, 350] on quentale-photo at bounding box center [987, 289] width 188 height 268
click at [839, 330] on div at bounding box center [891, 289] width 378 height 268
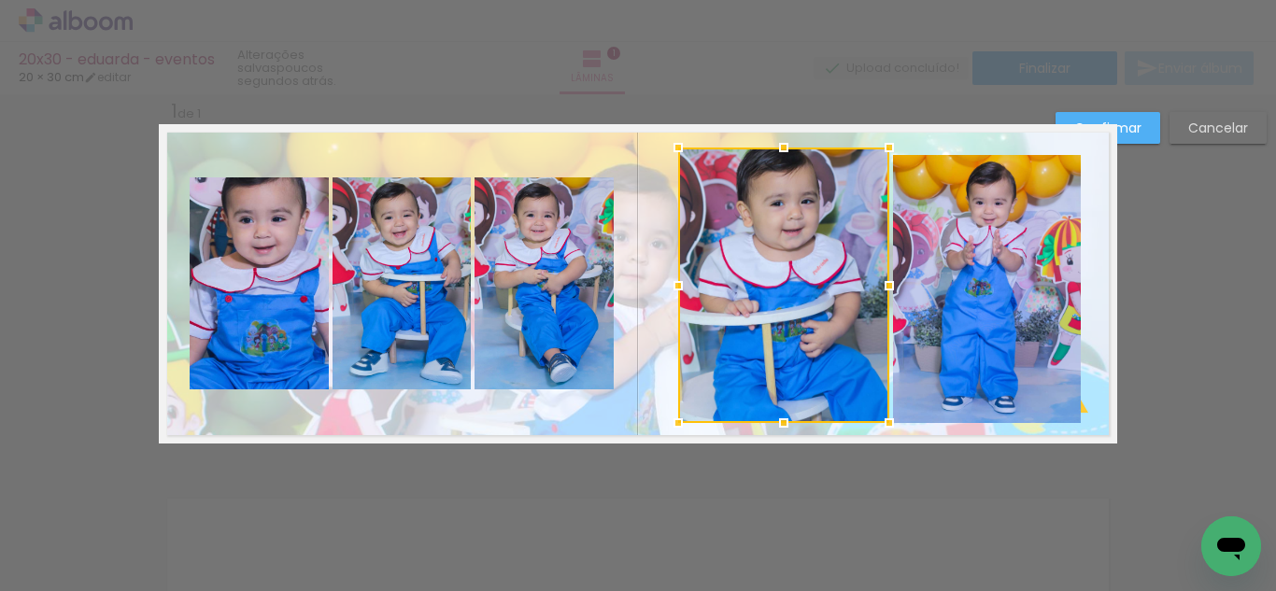
drag, startPoint x: 699, startPoint y: 154, endPoint x: 674, endPoint y: 147, distance: 25.4
click at [674, 147] on div at bounding box center [677, 147] width 37 height 37
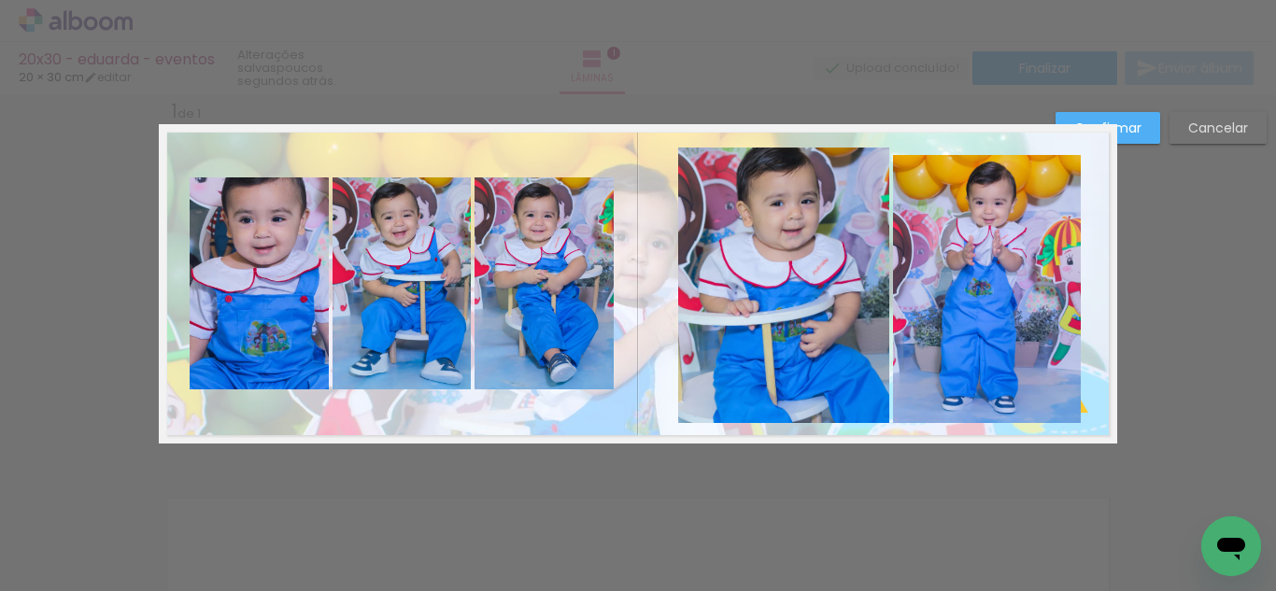
click at [770, 227] on quentale-photo at bounding box center [783, 285] width 211 height 275
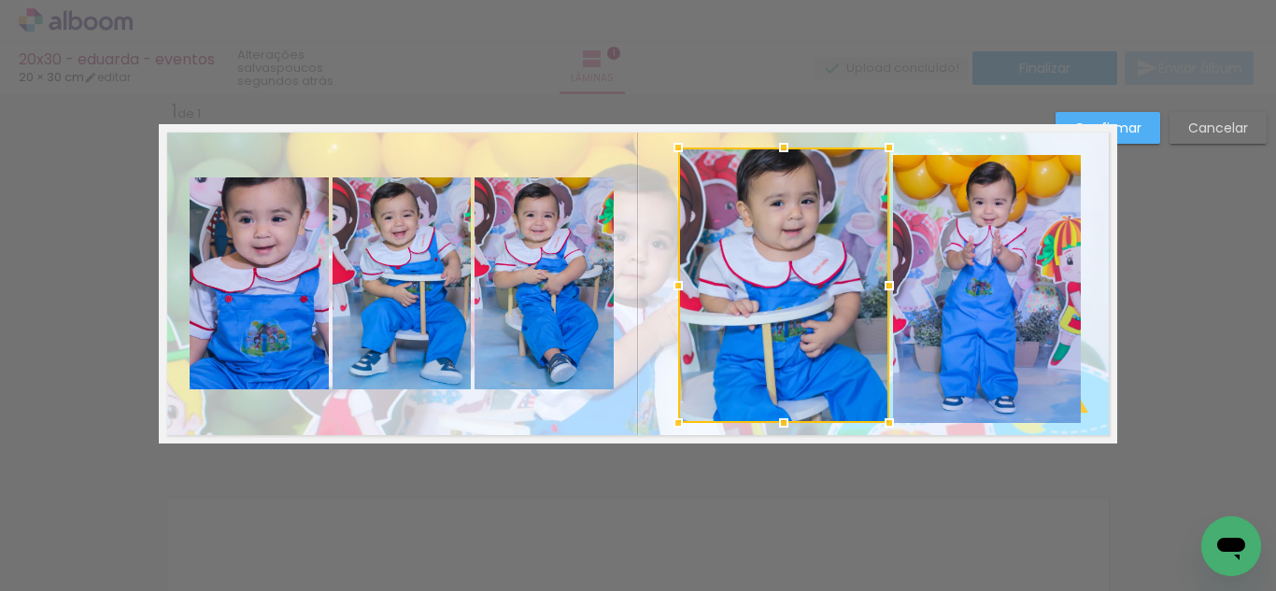
click at [978, 213] on quentale-photo at bounding box center [987, 289] width 188 height 268
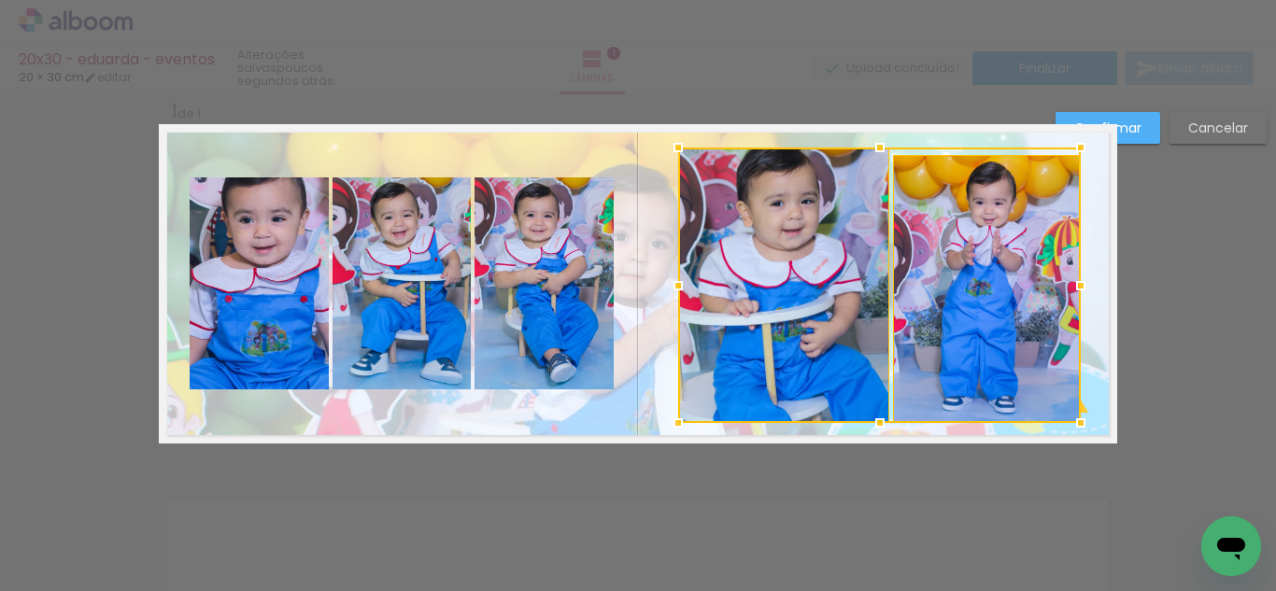
click at [950, 213] on div at bounding box center [879, 285] width 403 height 275
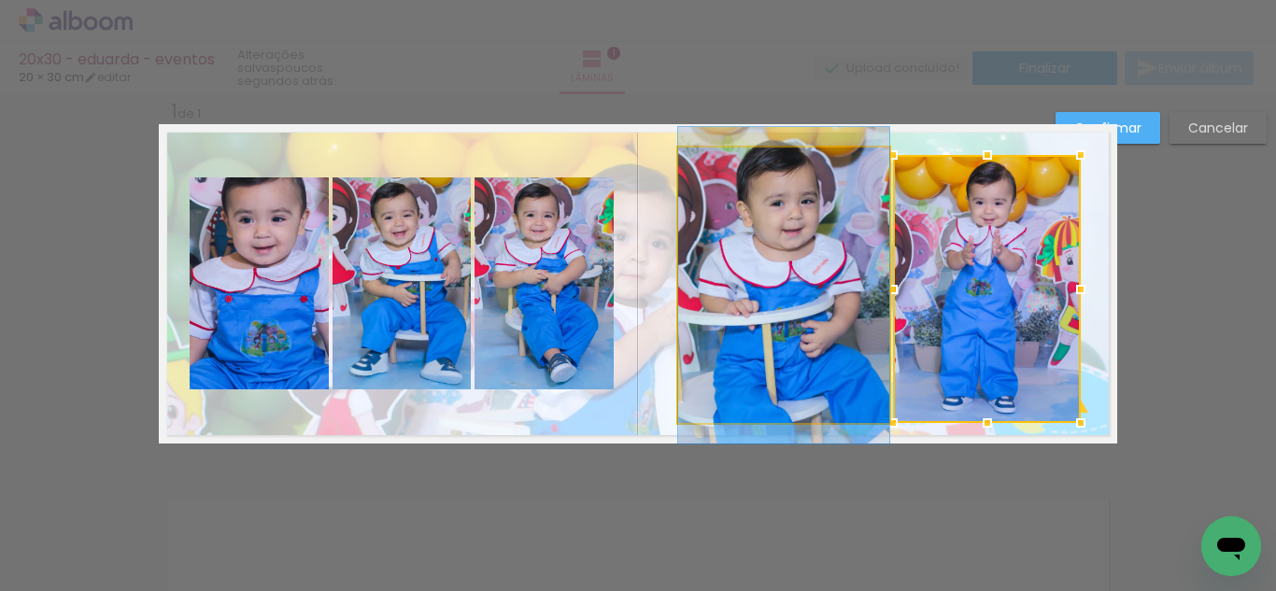
click at [808, 262] on quentale-photo at bounding box center [783, 285] width 211 height 275
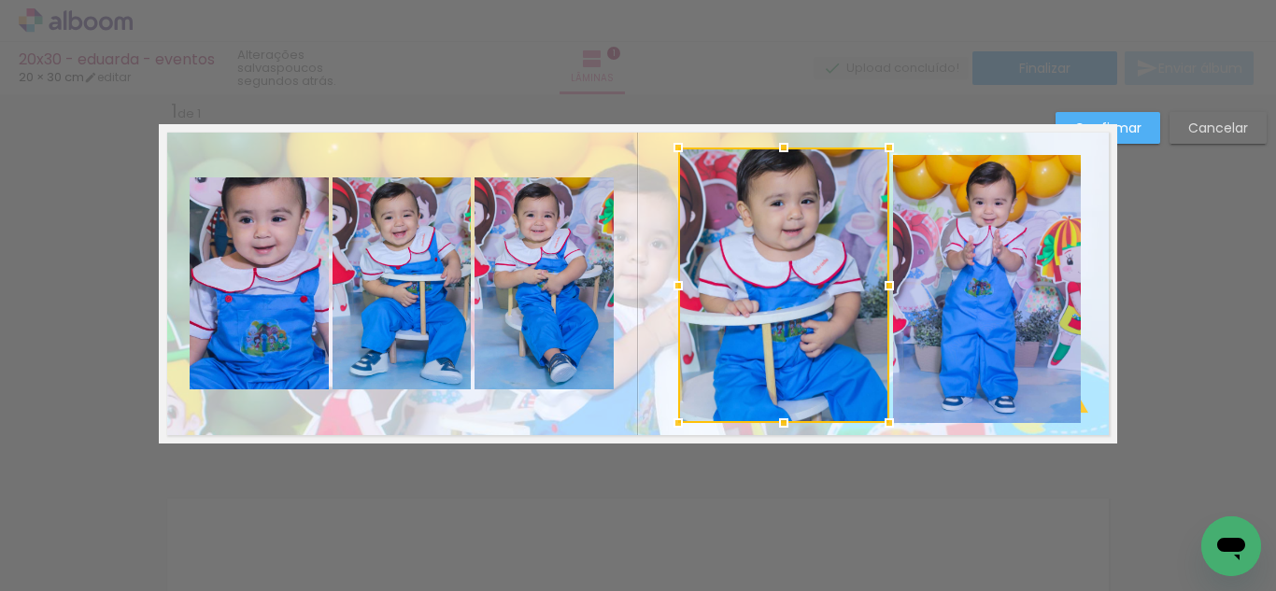
drag, startPoint x: 958, startPoint y: 188, endPoint x: 964, endPoint y: 177, distance: 11.7
click at [960, 187] on quentale-photo at bounding box center [987, 289] width 188 height 268
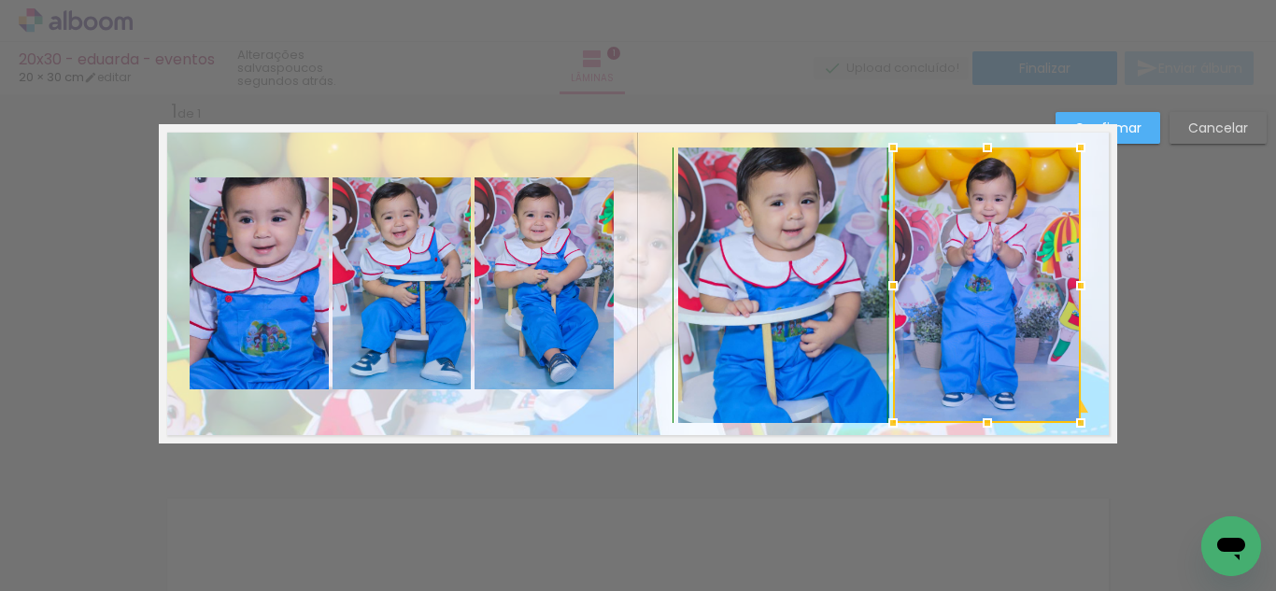
click at [981, 150] on div at bounding box center [986, 147] width 37 height 37
click at [783, 264] on quentale-photo at bounding box center [783, 285] width 211 height 275
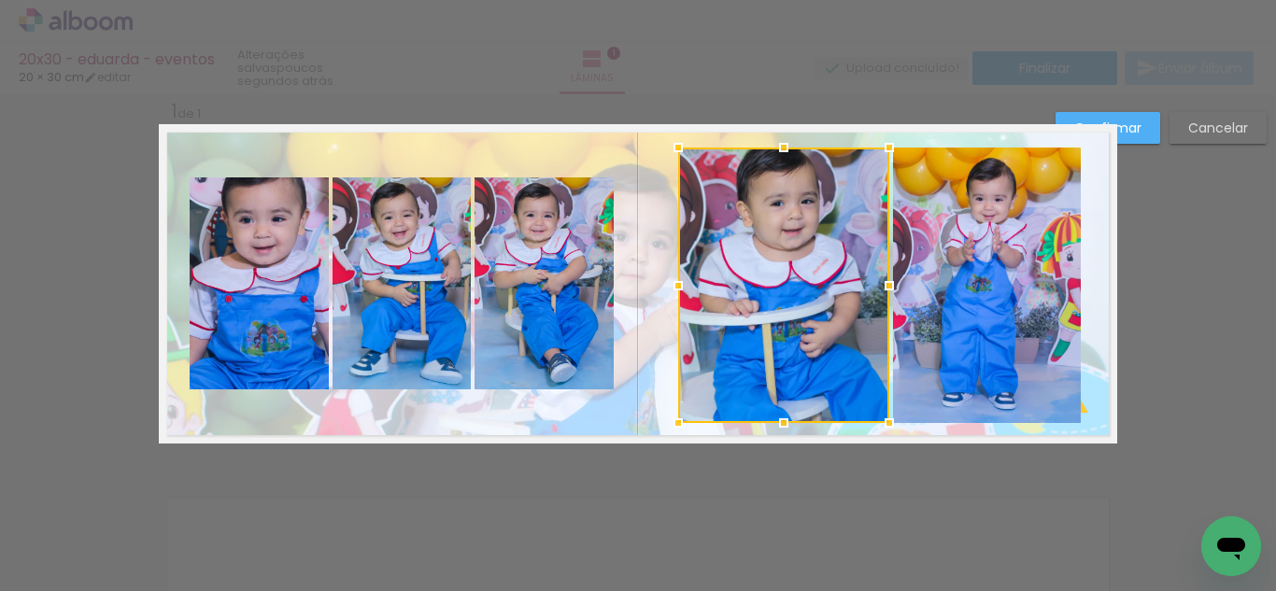
click at [524, 340] on quentale-photo at bounding box center [543, 283] width 139 height 212
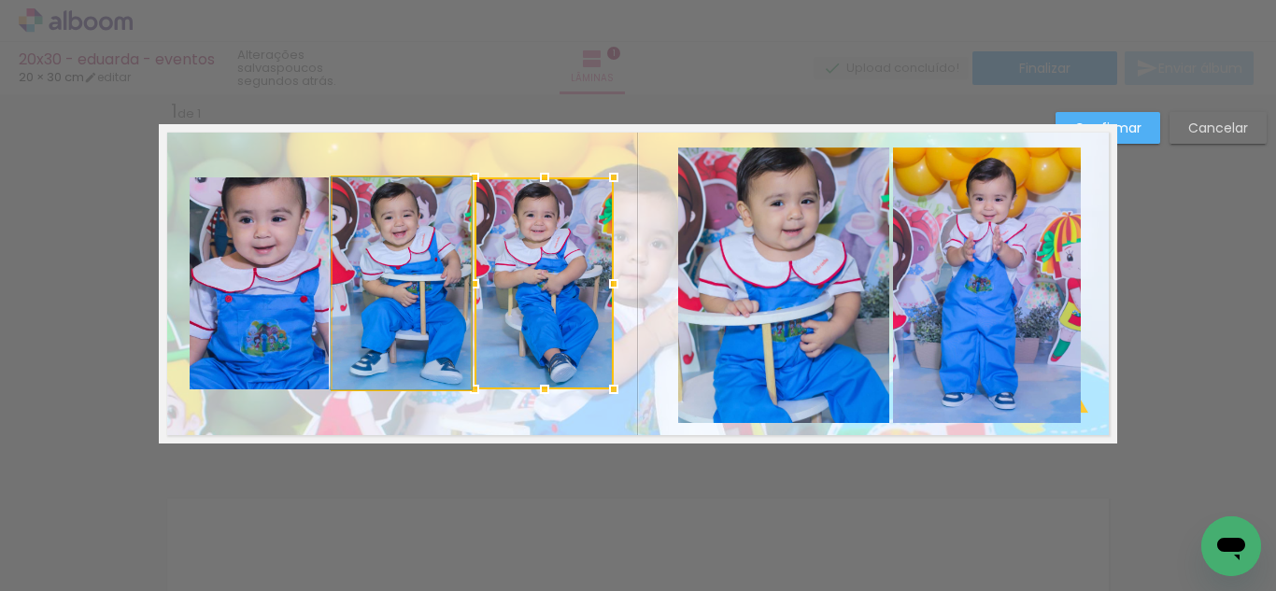
click at [420, 335] on quentale-photo at bounding box center [401, 283] width 138 height 212
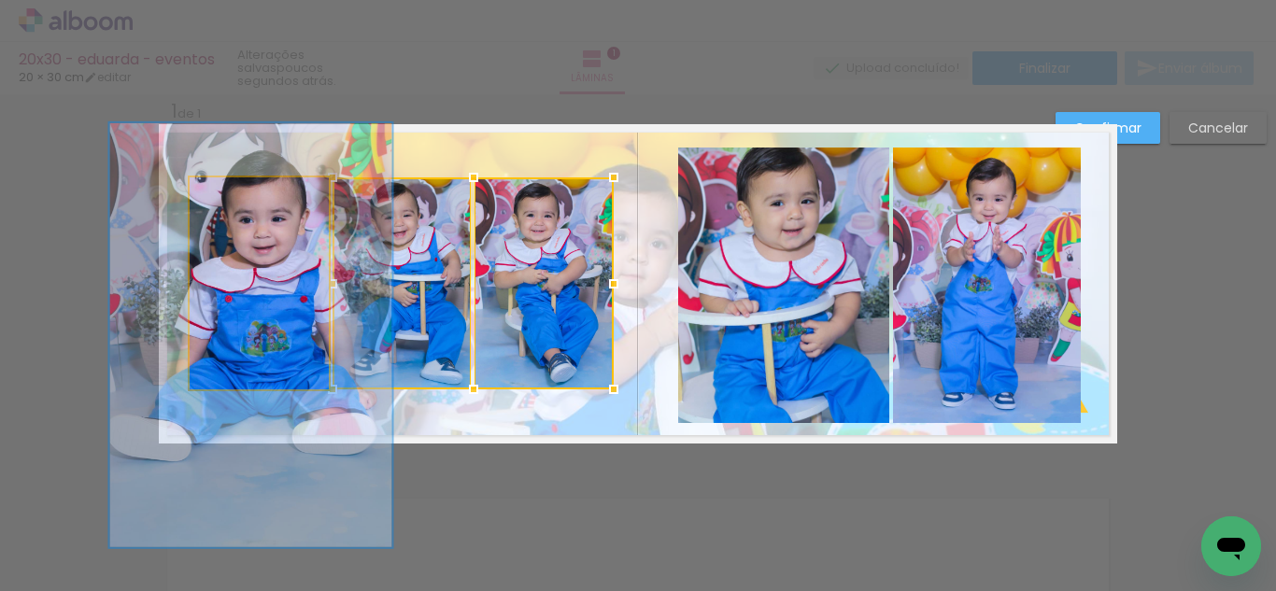
click at [277, 317] on quentale-photo at bounding box center [259, 283] width 139 height 212
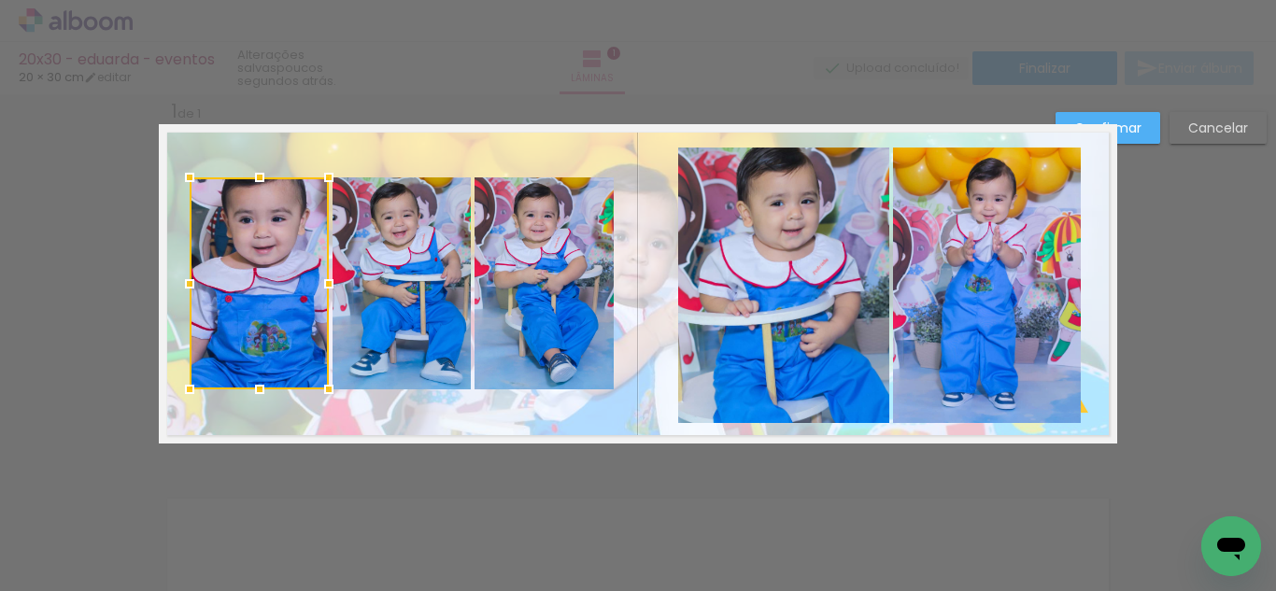
click at [404, 353] on quentale-photo at bounding box center [401, 283] width 138 height 212
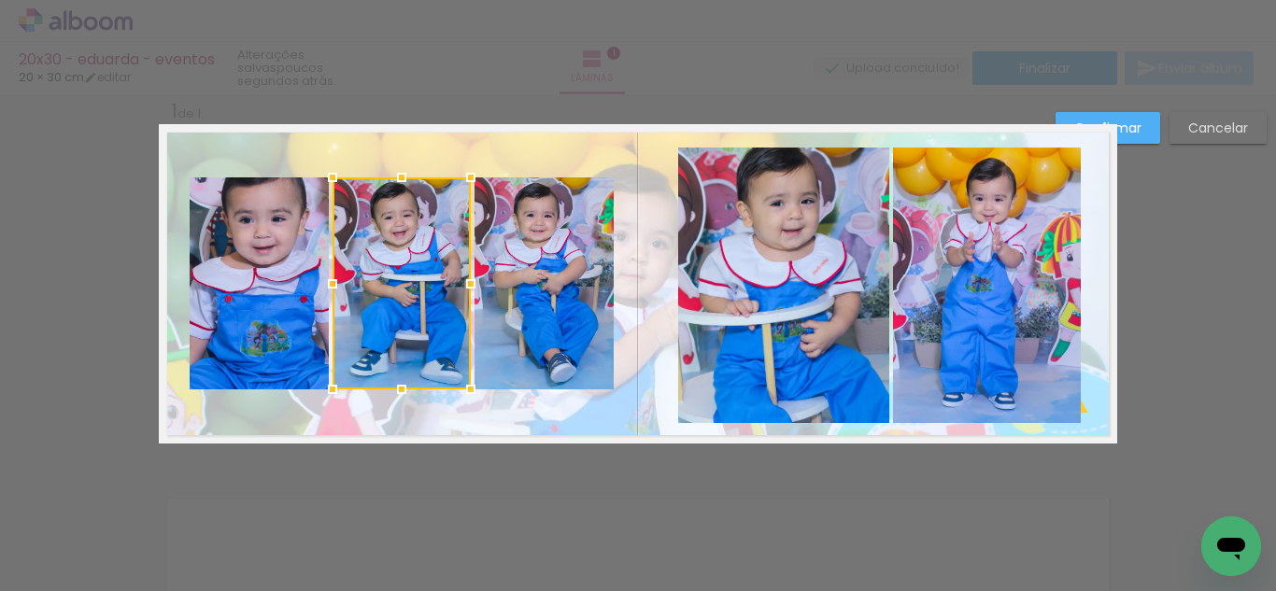
click at [566, 353] on quentale-photo at bounding box center [543, 283] width 139 height 212
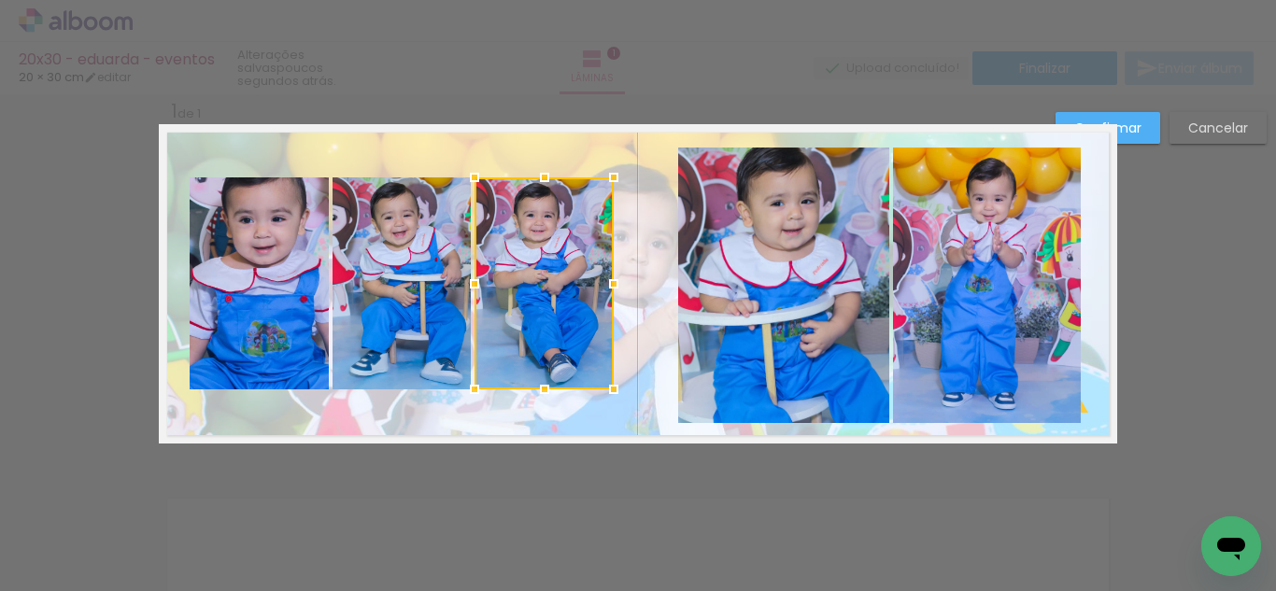
click at [567, 356] on div at bounding box center [543, 283] width 139 height 212
click at [0, 0] on slot "Confirmar" at bounding box center [0, 0] width 0 height 0
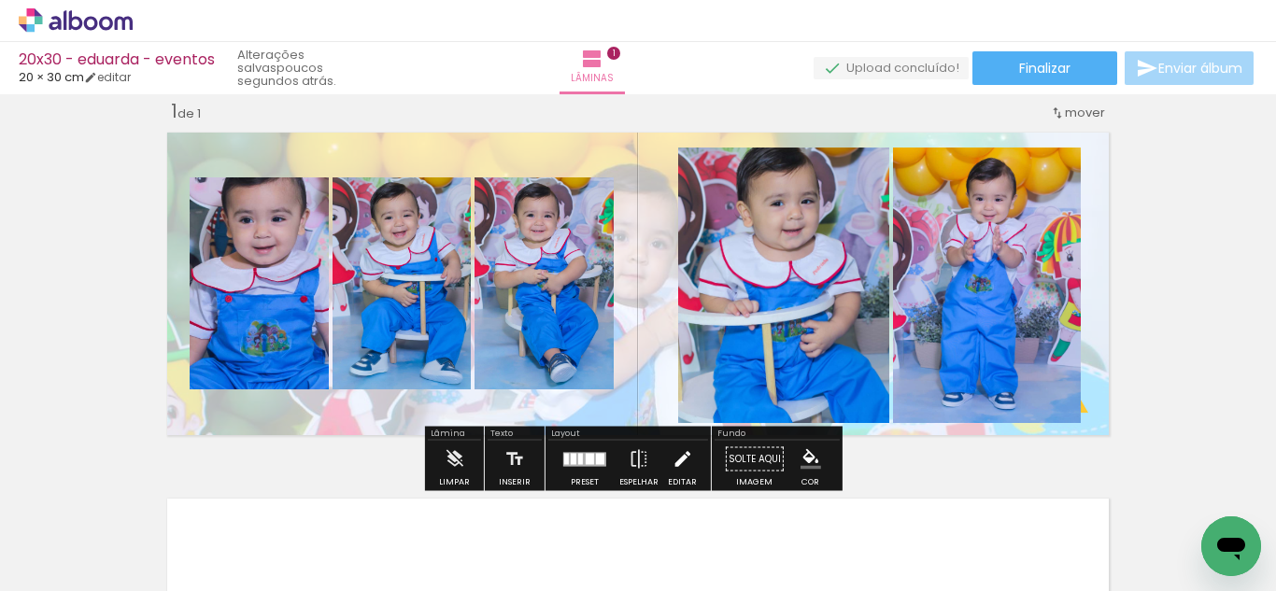
click at [675, 464] on iron-icon at bounding box center [681, 459] width 21 height 37
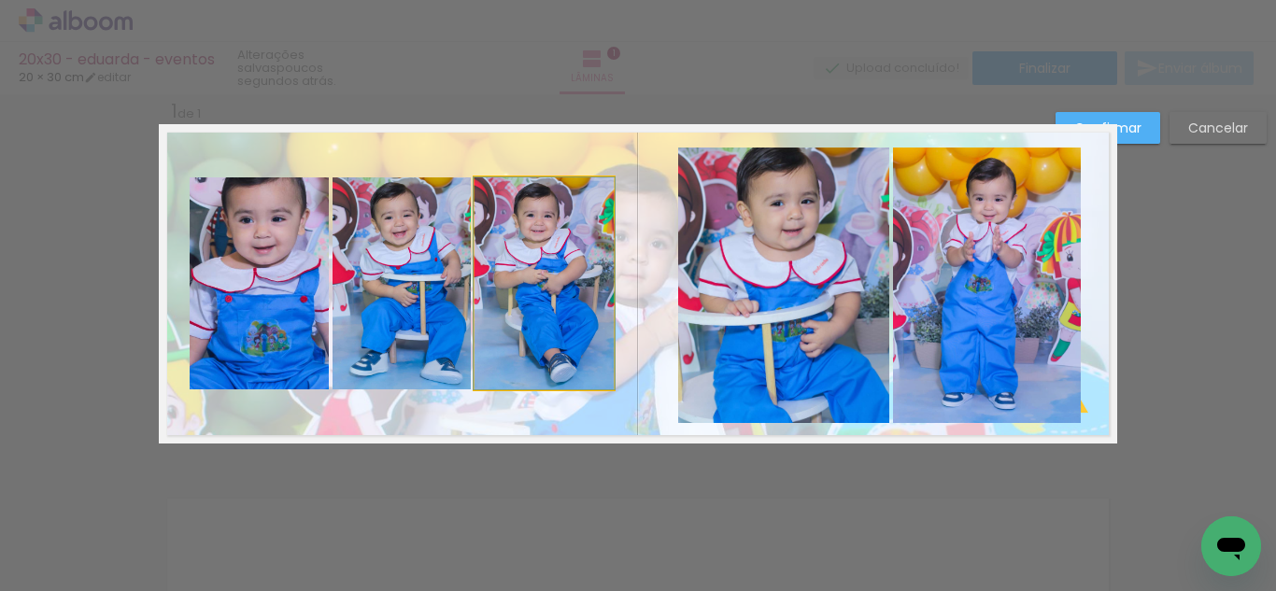
click at [517, 320] on quentale-photo at bounding box center [543, 283] width 139 height 212
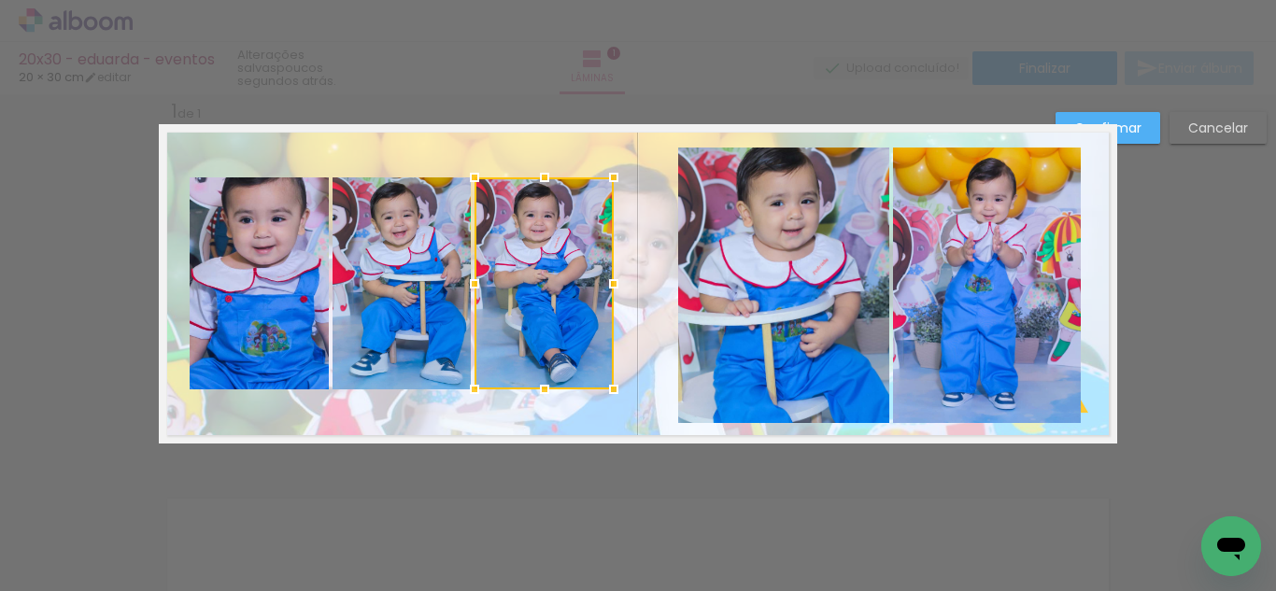
click at [409, 312] on quentale-photo at bounding box center [401, 283] width 138 height 212
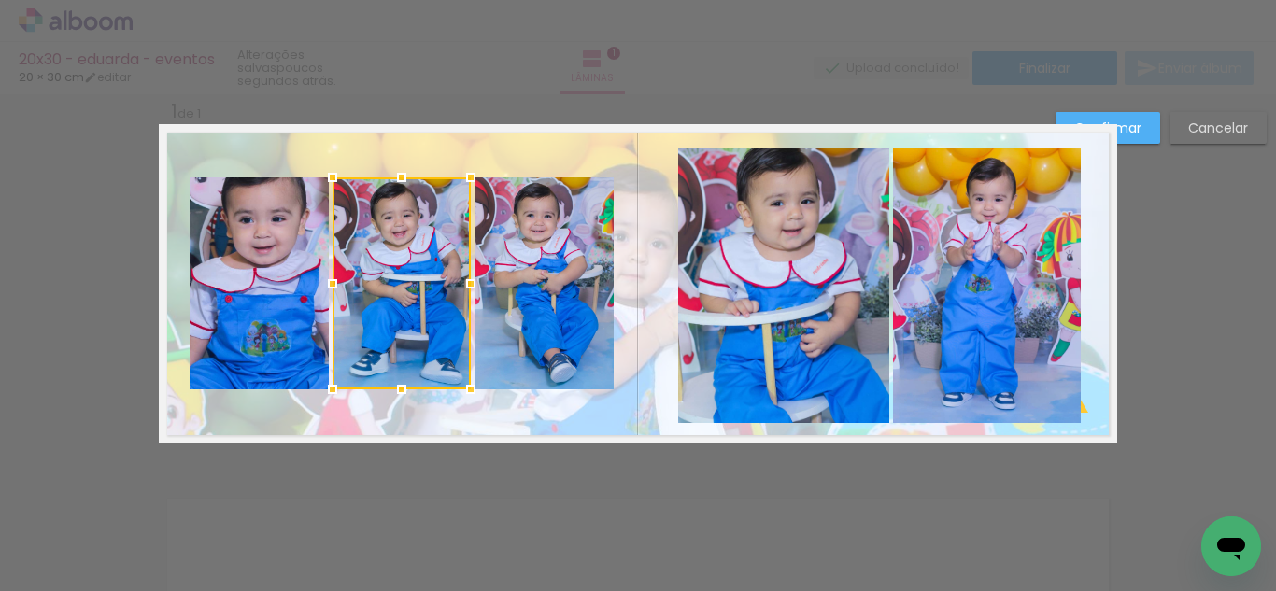
click at [297, 295] on quentale-photo at bounding box center [259, 283] width 139 height 212
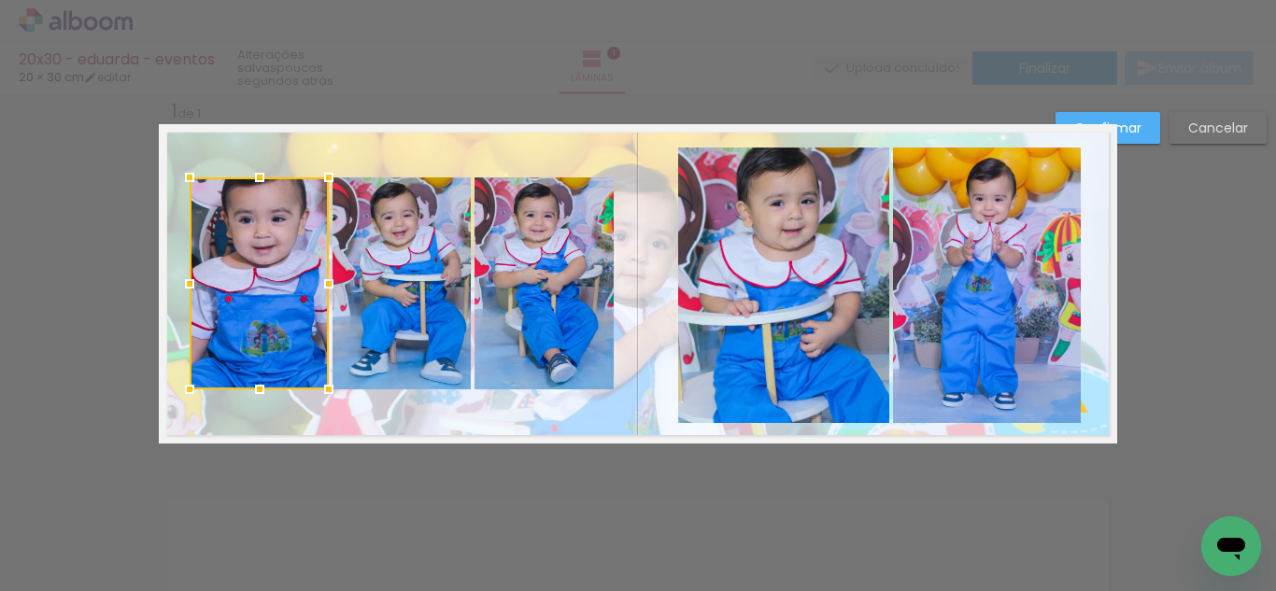
click at [394, 321] on quentale-photo at bounding box center [401, 283] width 138 height 212
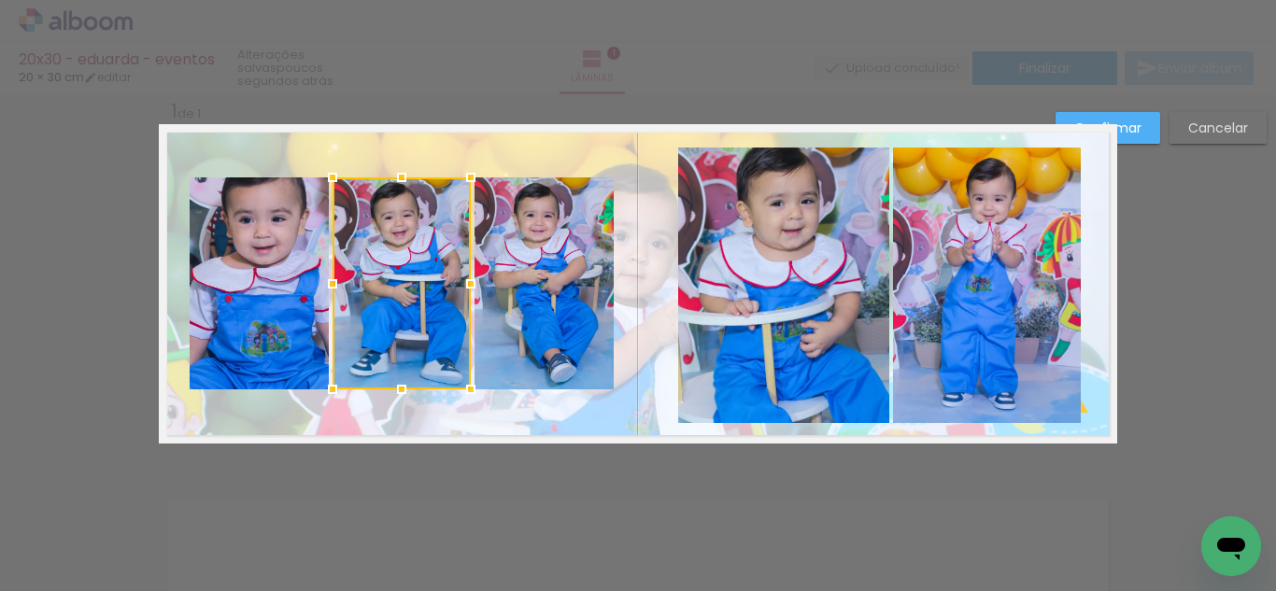
click at [280, 266] on quentale-photo at bounding box center [259, 283] width 139 height 212
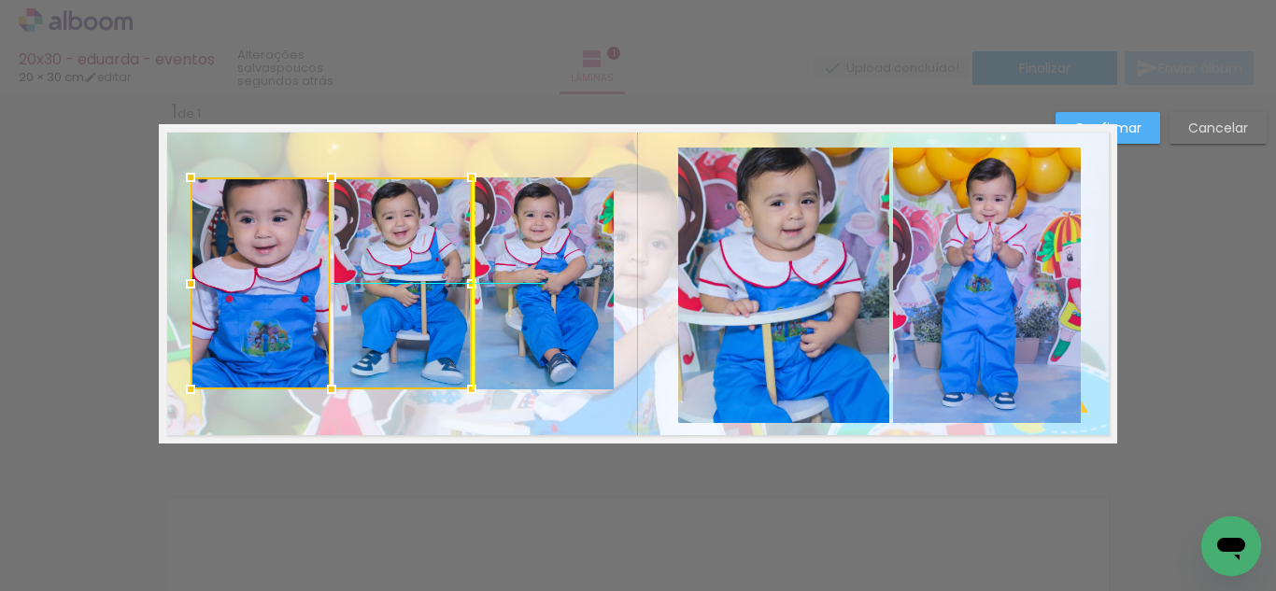
click at [417, 269] on div at bounding box center [331, 283] width 281 height 212
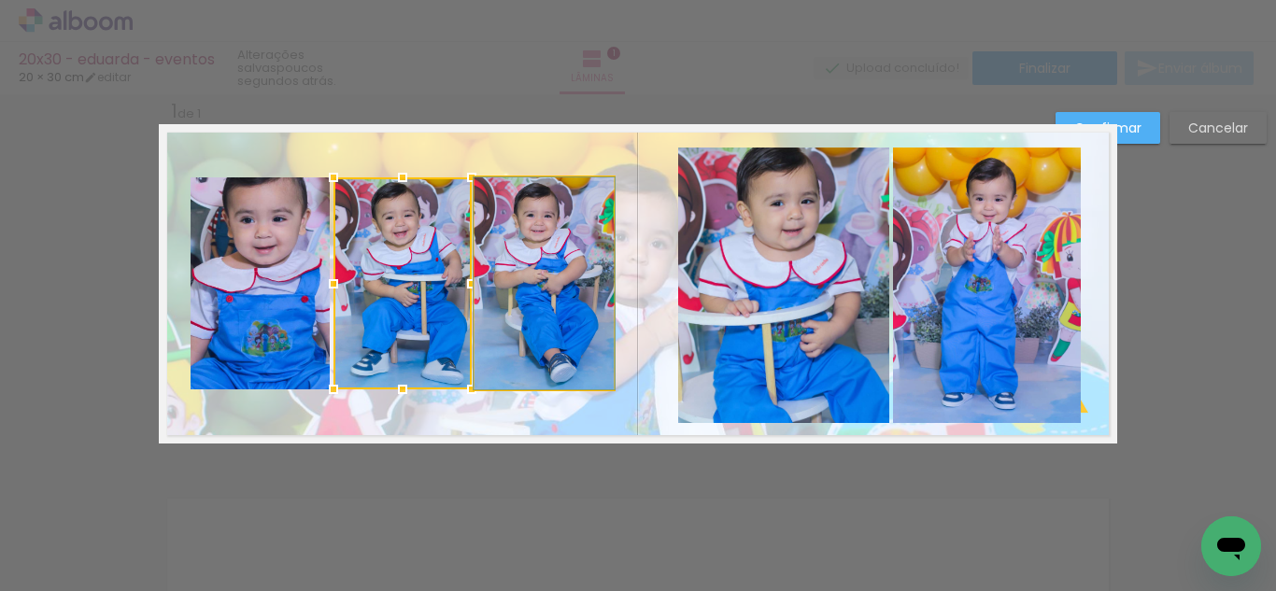
click at [496, 264] on quentale-photo at bounding box center [543, 283] width 139 height 212
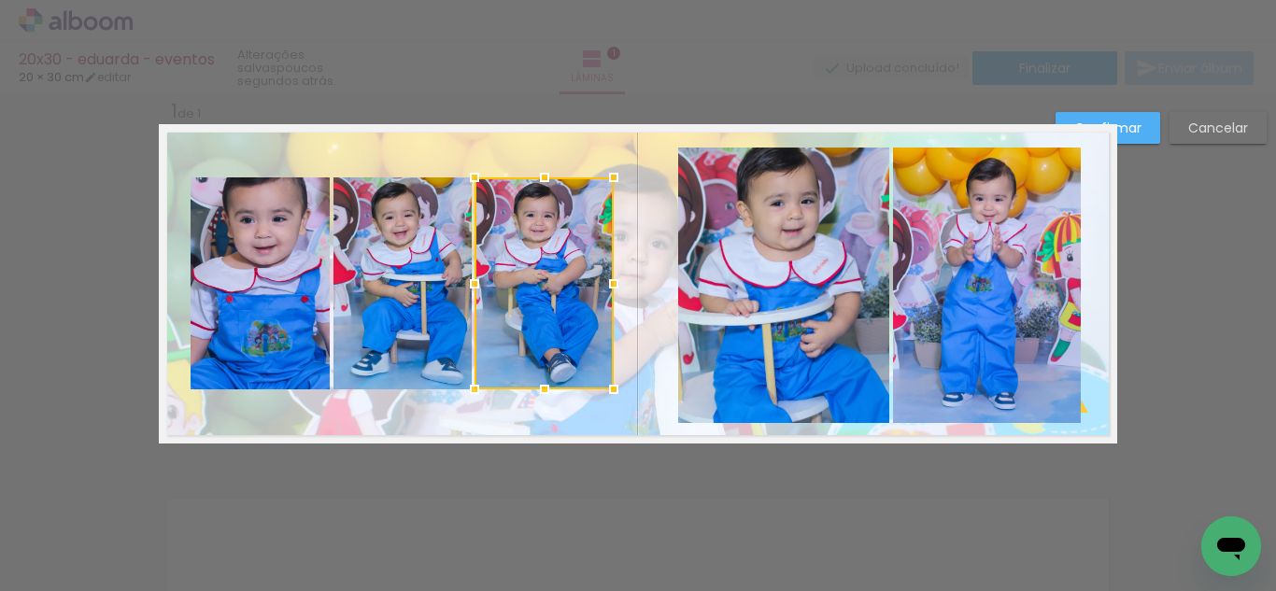
click at [1181, 122] on paper-button "Cancelar" at bounding box center [1217, 128] width 97 height 32
